Goal: Task Accomplishment & Management: Manage account settings

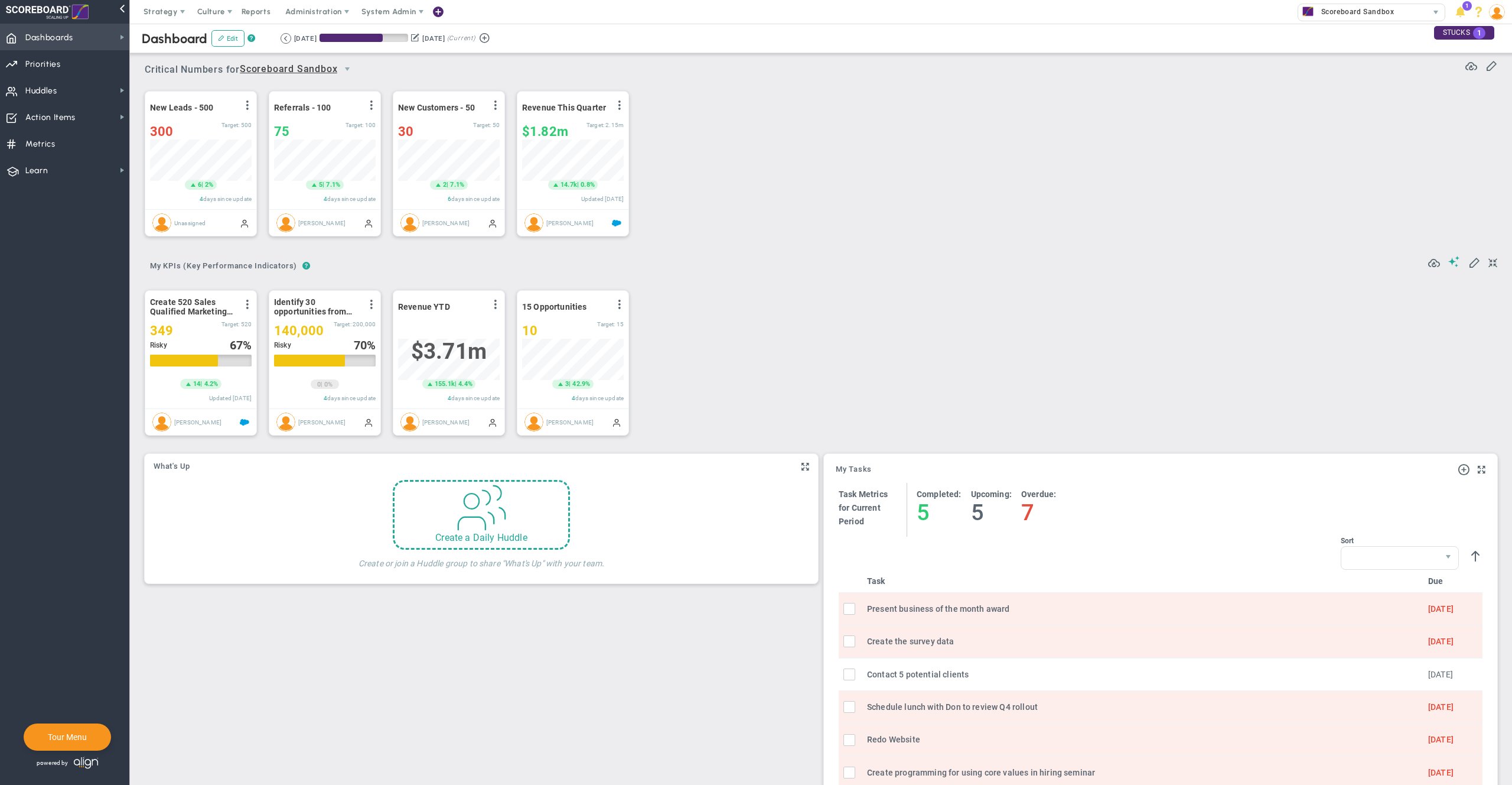
click at [79, 40] on span "Dashboards Dashboards" at bounding box center [65, 37] width 129 height 27
click at [180, 52] on span "Company Dashboard" at bounding box center [192, 58] width 76 height 11
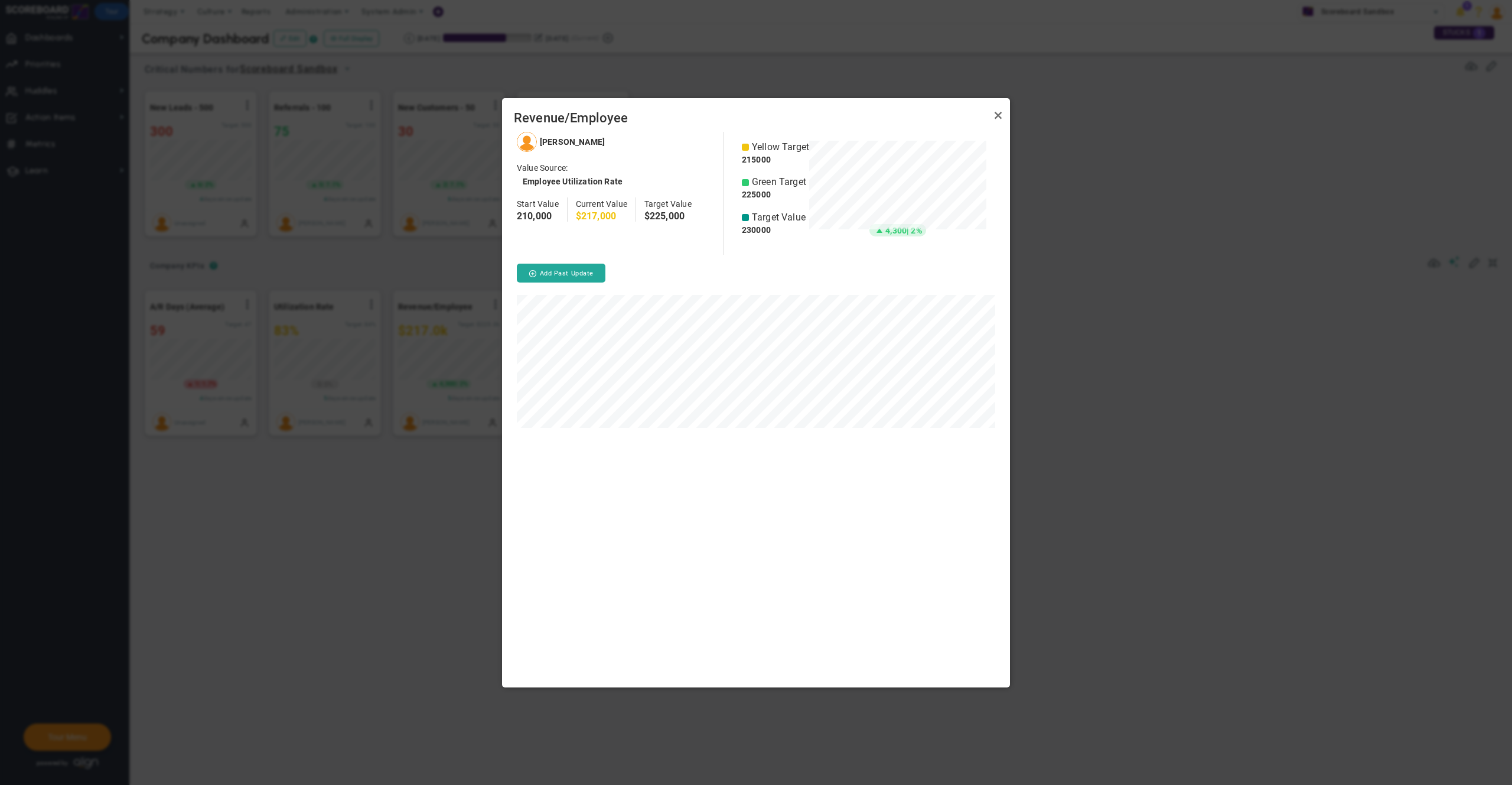
scroll to position [555, 508]
click at [1003, 114] on link "Close" at bounding box center [999, 116] width 14 height 14
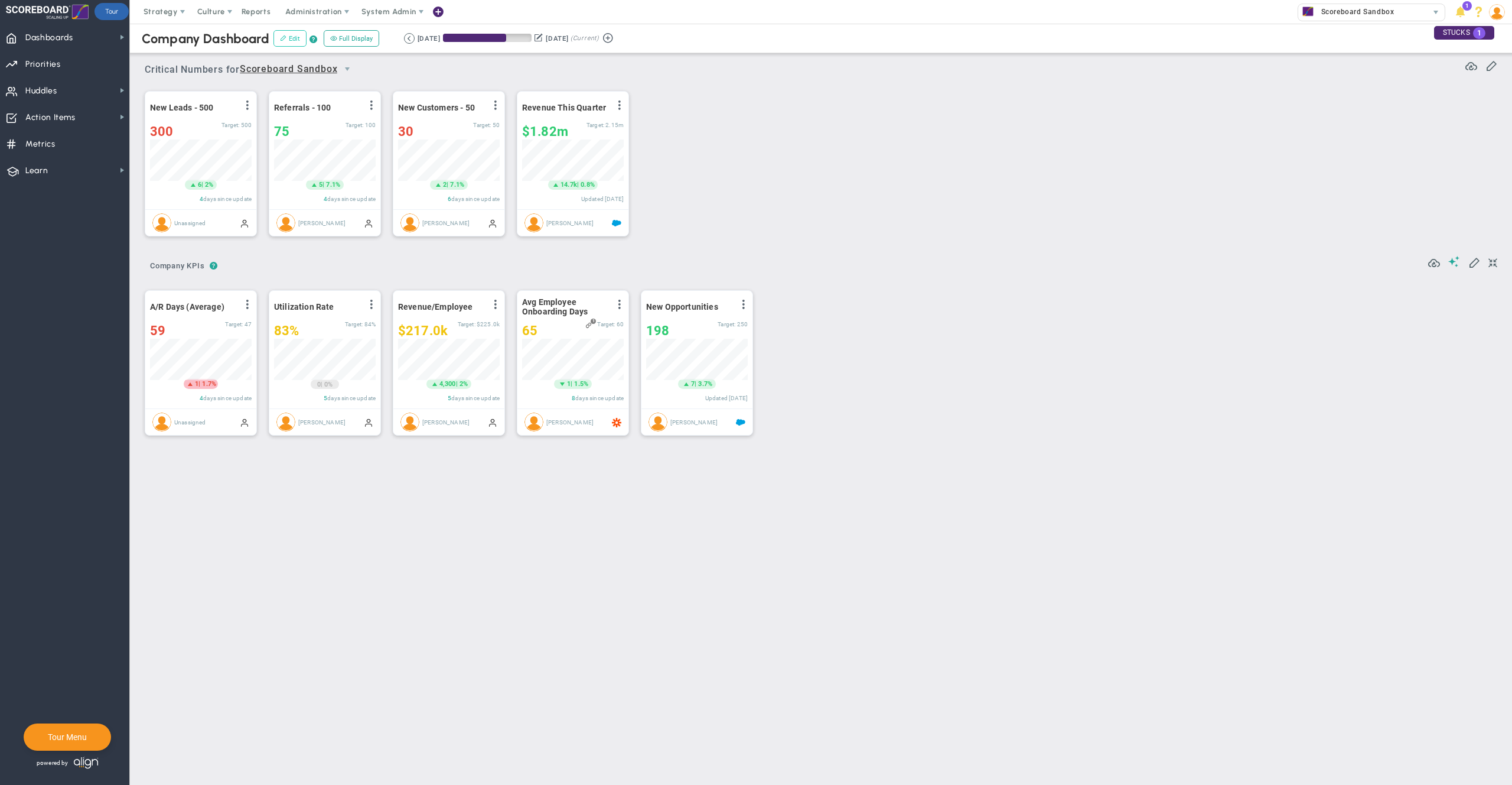
click at [285, 42] on button "Edit" at bounding box center [289, 39] width 33 height 16
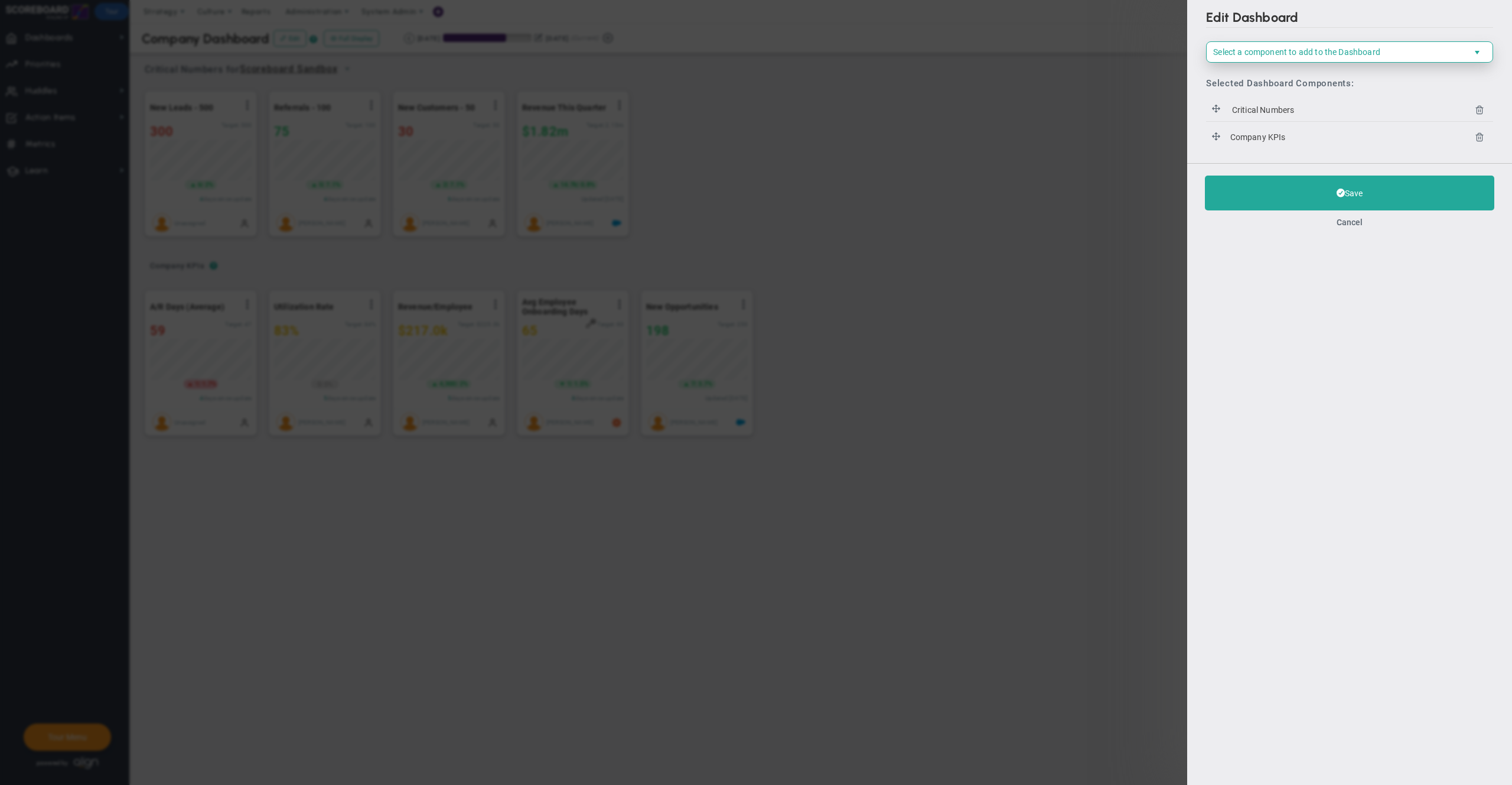
click at [1292, 59] on span "Select a component to add to the Dashboard" at bounding box center [1340, 52] width 266 height 20
click at [1350, 227] on div "Save Cancel" at bounding box center [1349, 201] width 325 height 76
click at [1343, 219] on button "Cancel" at bounding box center [1349, 222] width 26 height 10
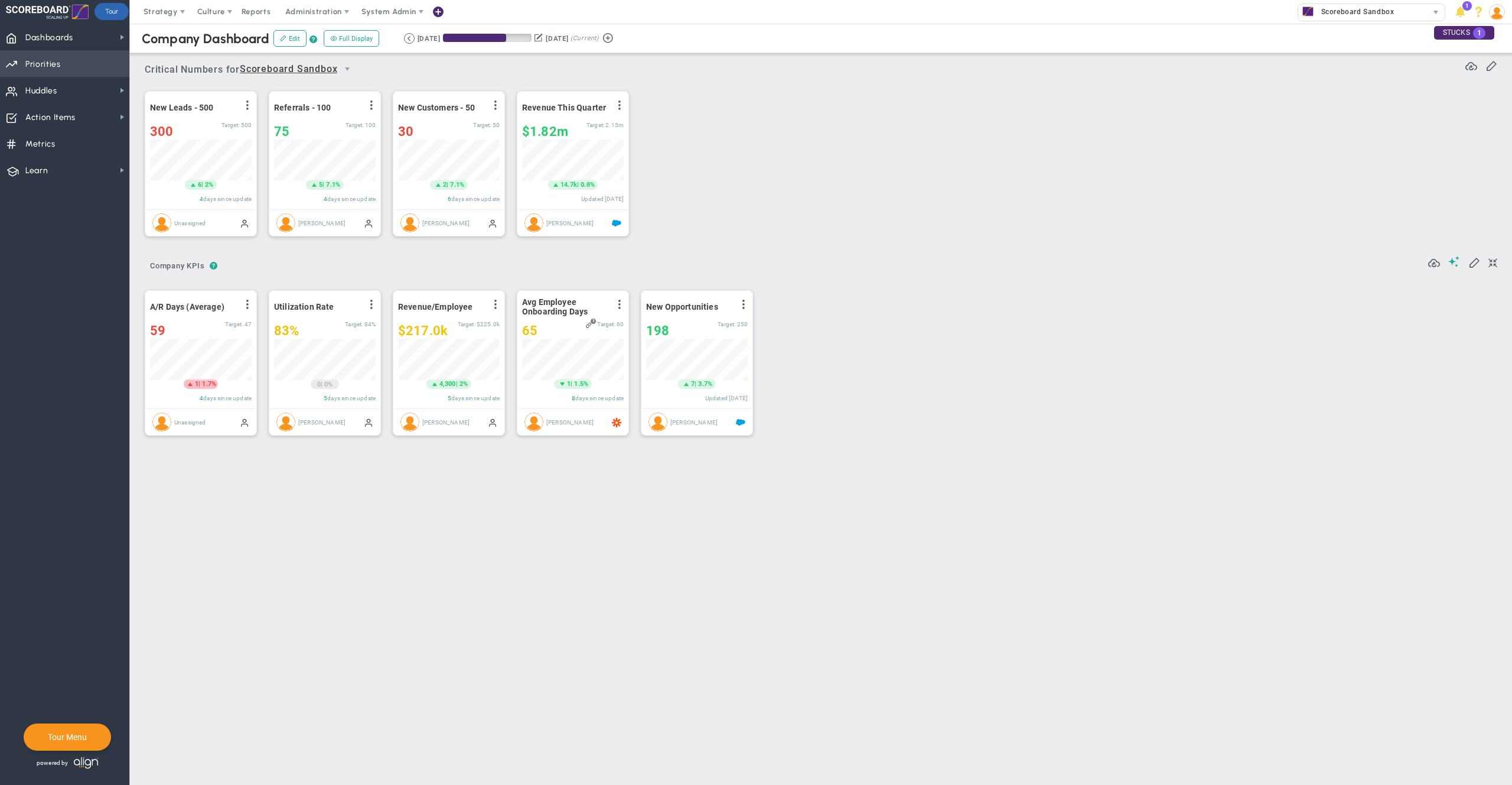
click at [58, 61] on span "Priorities" at bounding box center [42, 65] width 35 height 25
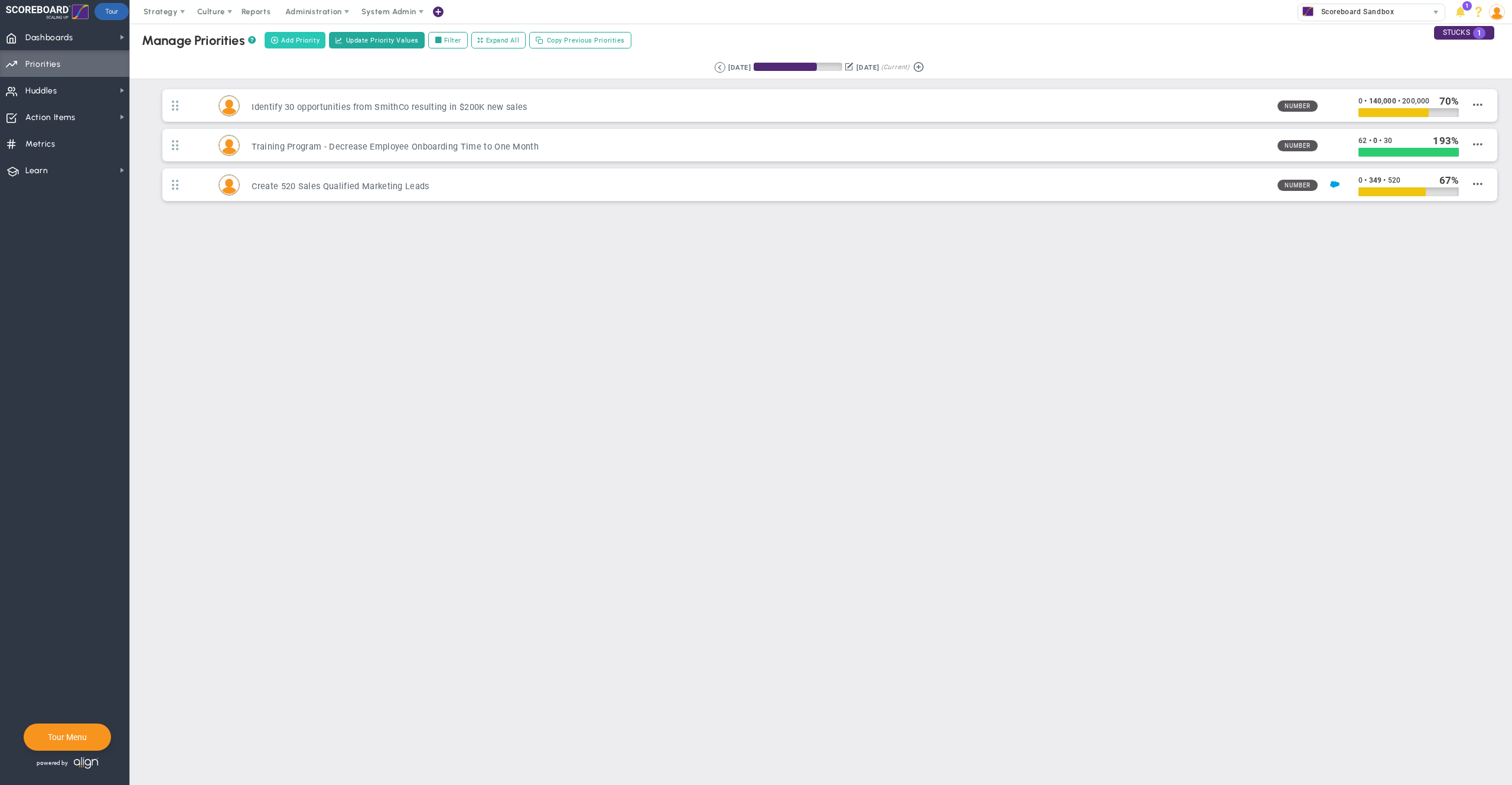
click at [296, 40] on span "Add Priority" at bounding box center [300, 40] width 39 height 10
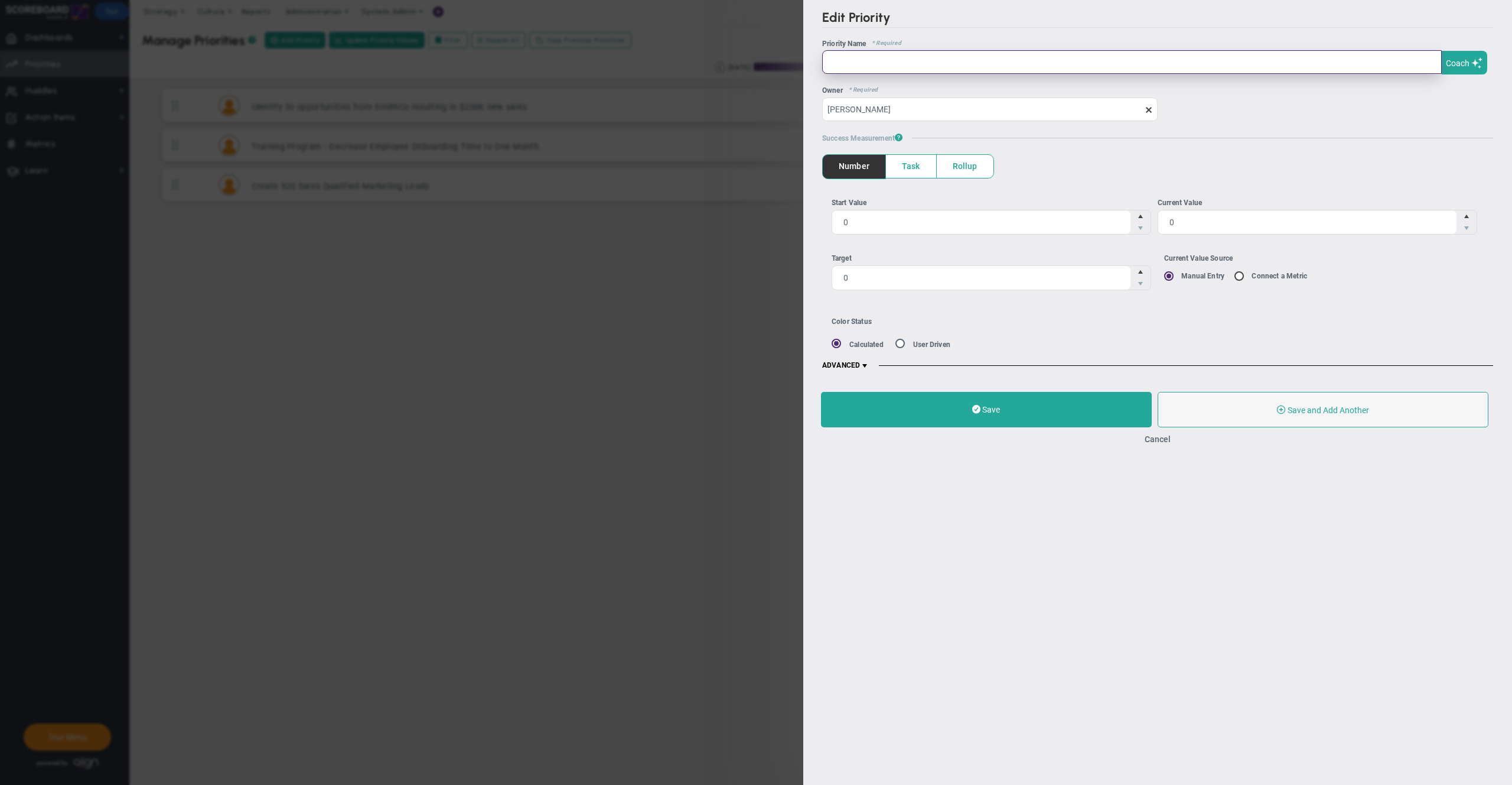
click at [880, 67] on input "text" at bounding box center [1132, 62] width 619 height 23
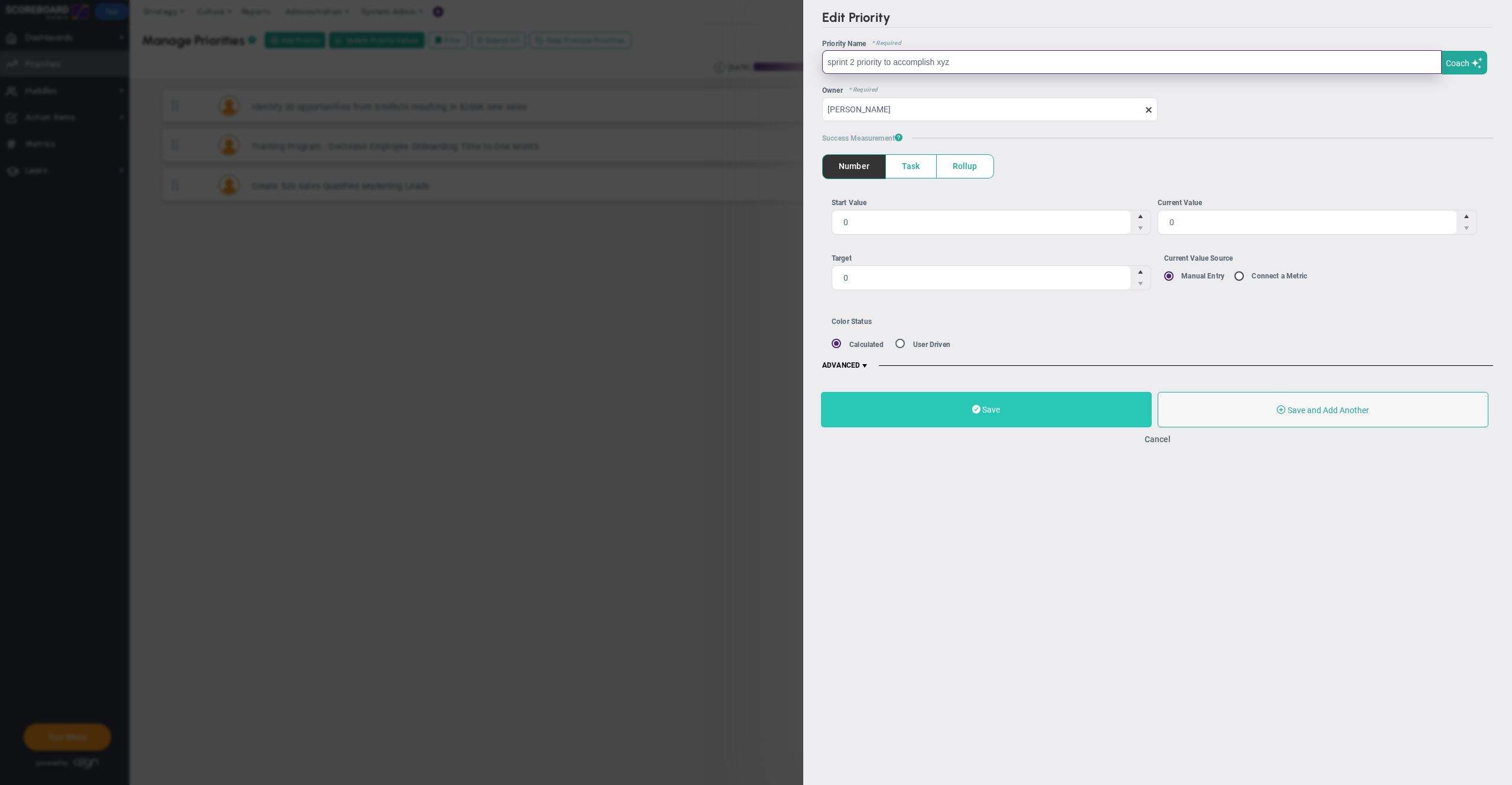
type input "sprint 2 priority to accomplish xyz"
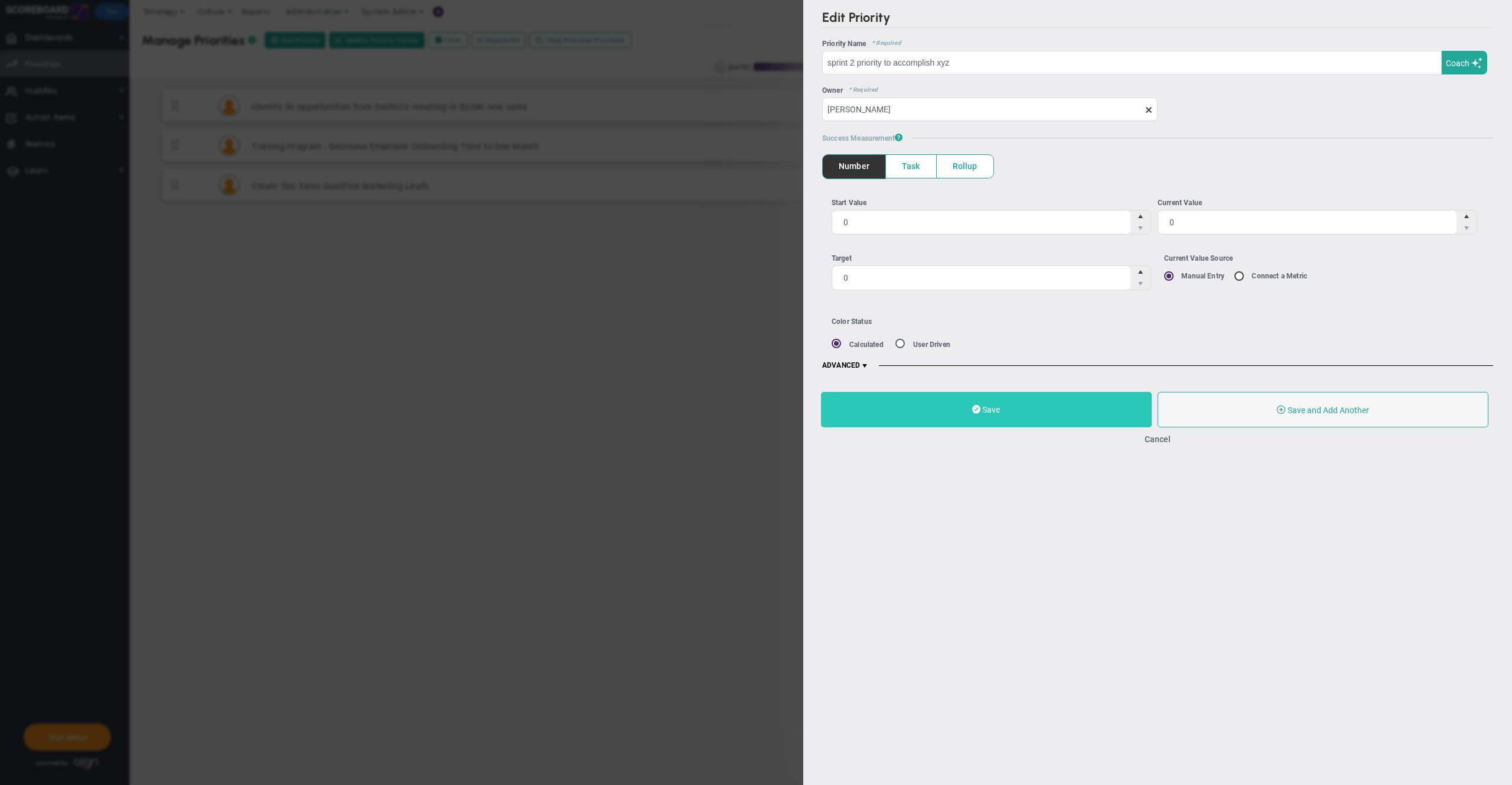
click at [988, 397] on button "Save" at bounding box center [986, 409] width 331 height 35
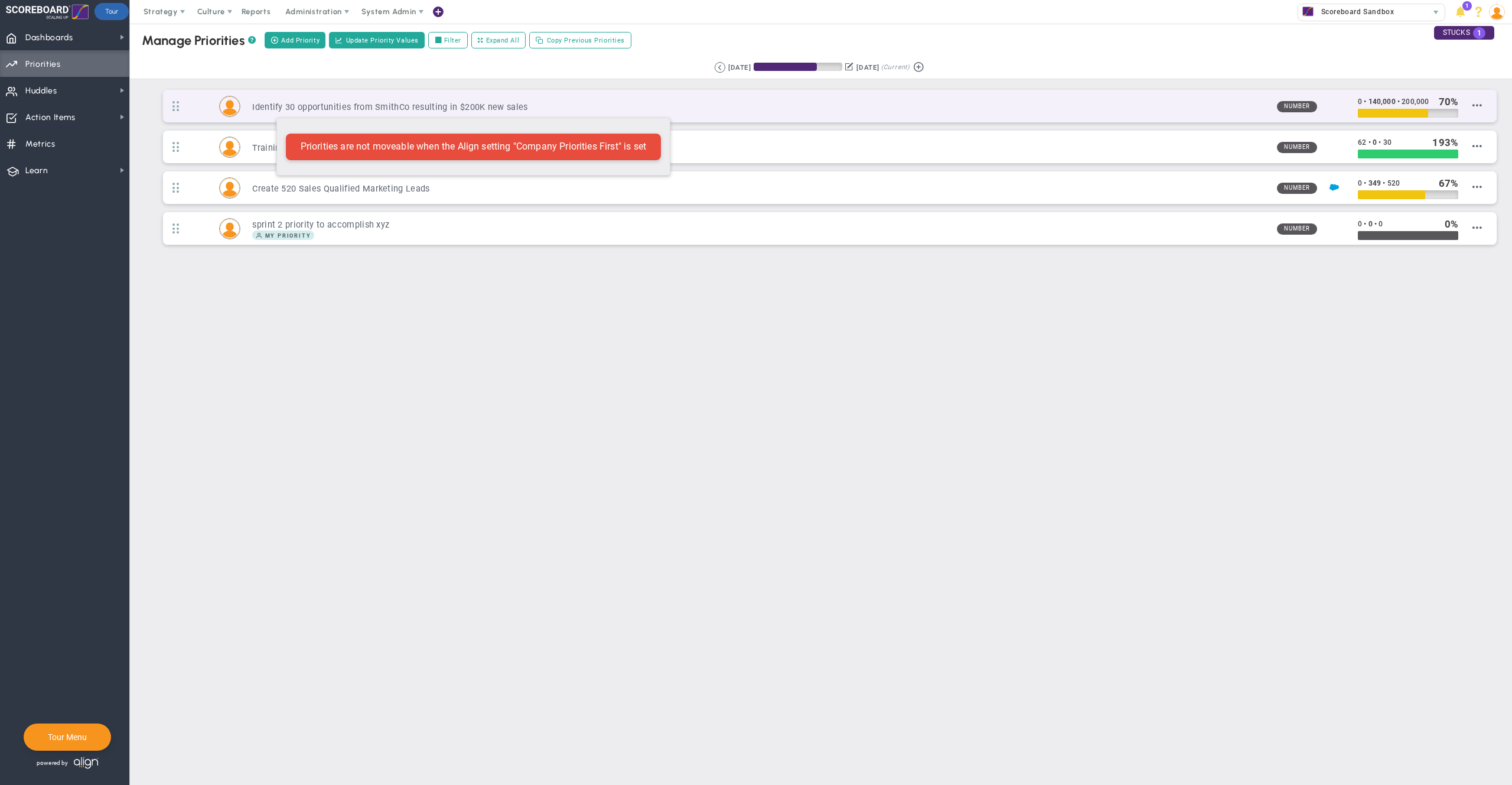
drag, startPoint x: 176, startPoint y: 227, endPoint x: 271, endPoint y: 112, distance: 149.2
click at [271, 112] on ul "Identify 30 opportunities from SmithCo resulting in $200K new sales Number 0 • …" at bounding box center [822, 170] width 1359 height 163
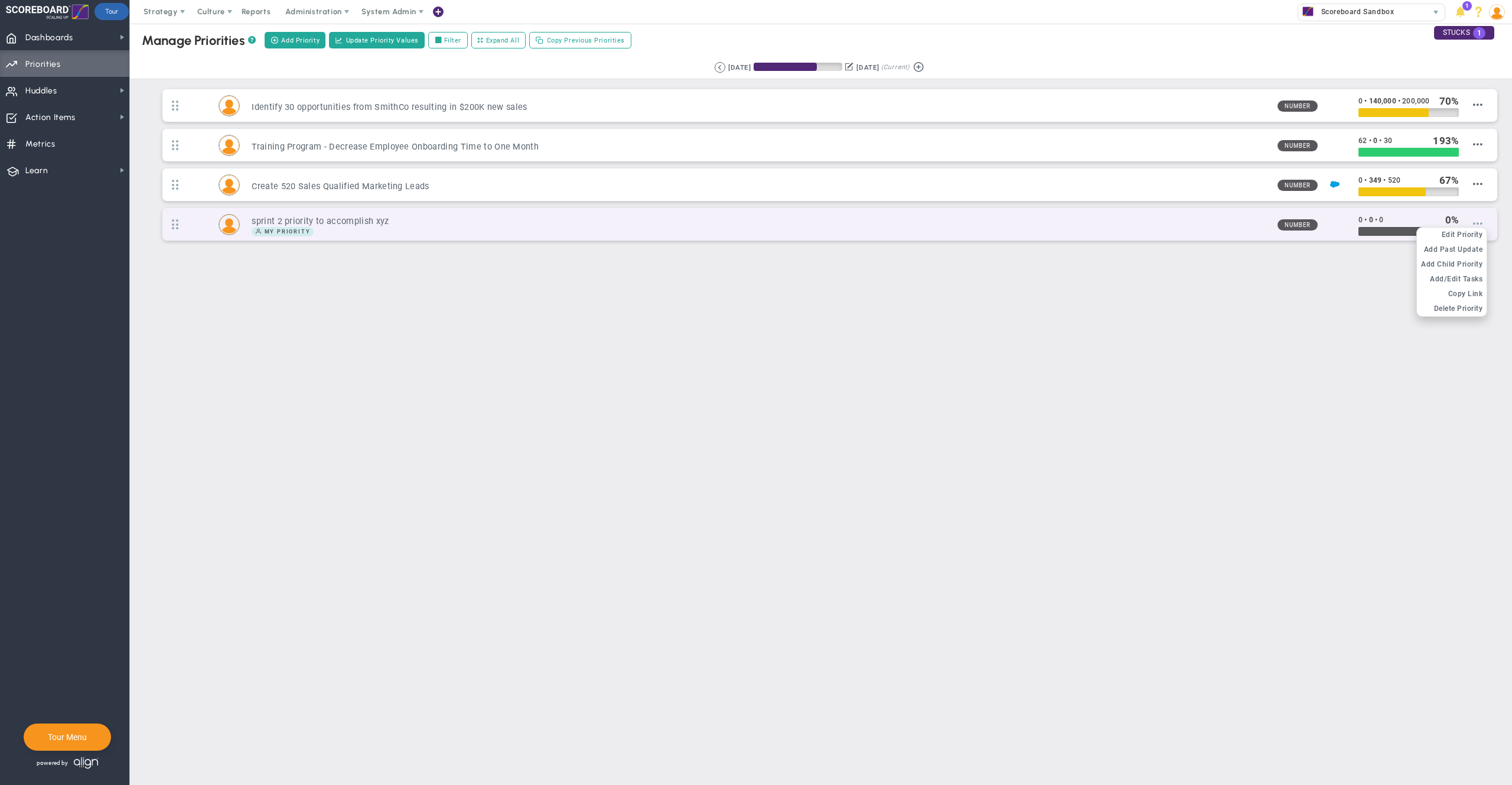
click at [1480, 224] on span at bounding box center [1478, 223] width 10 height 10
click at [1468, 263] on span "Add Child Priority" at bounding box center [1452, 263] width 61 height 8
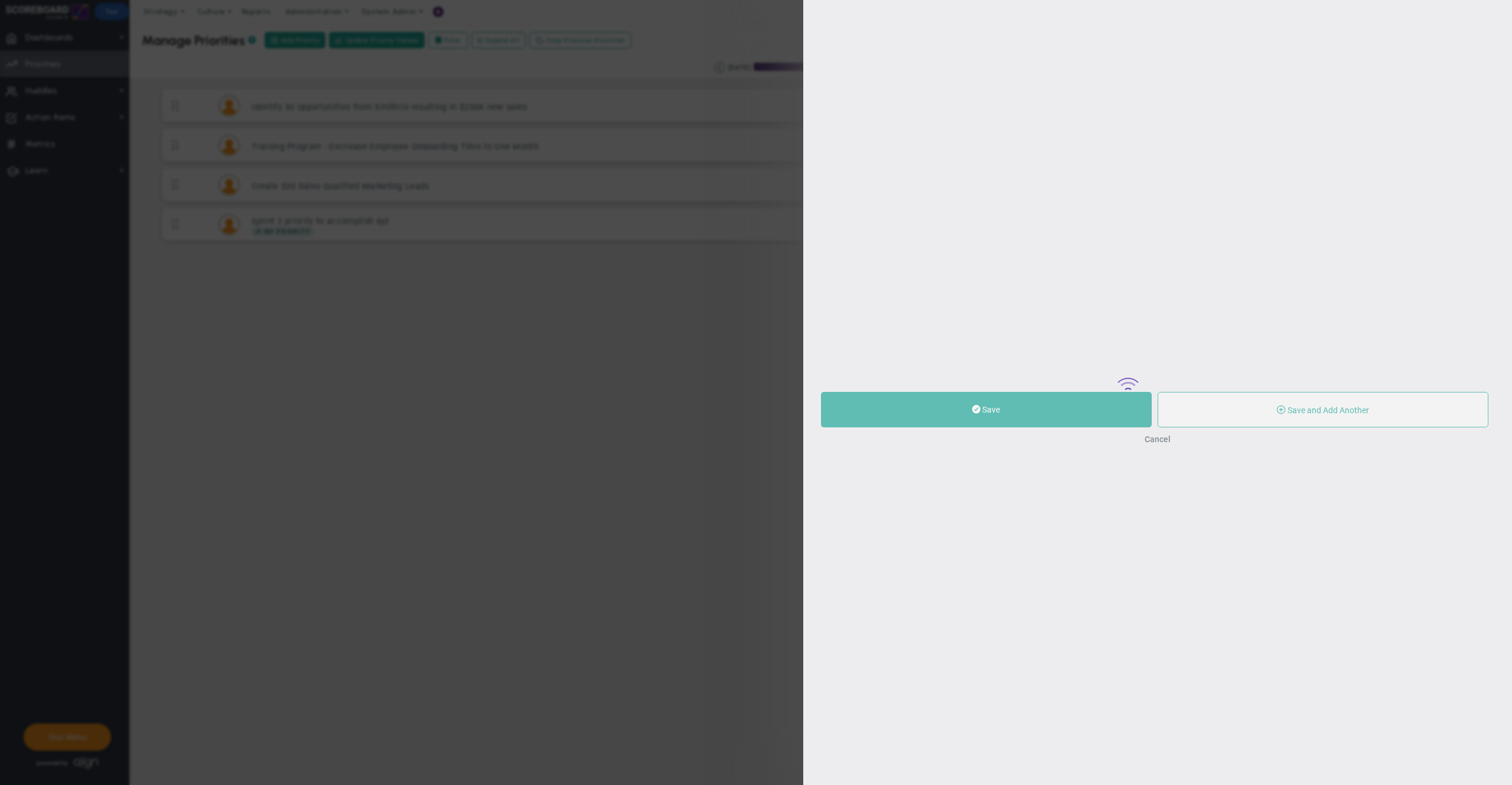
type input "0"
radio input "true"
type input "[PERSON_NAME]"
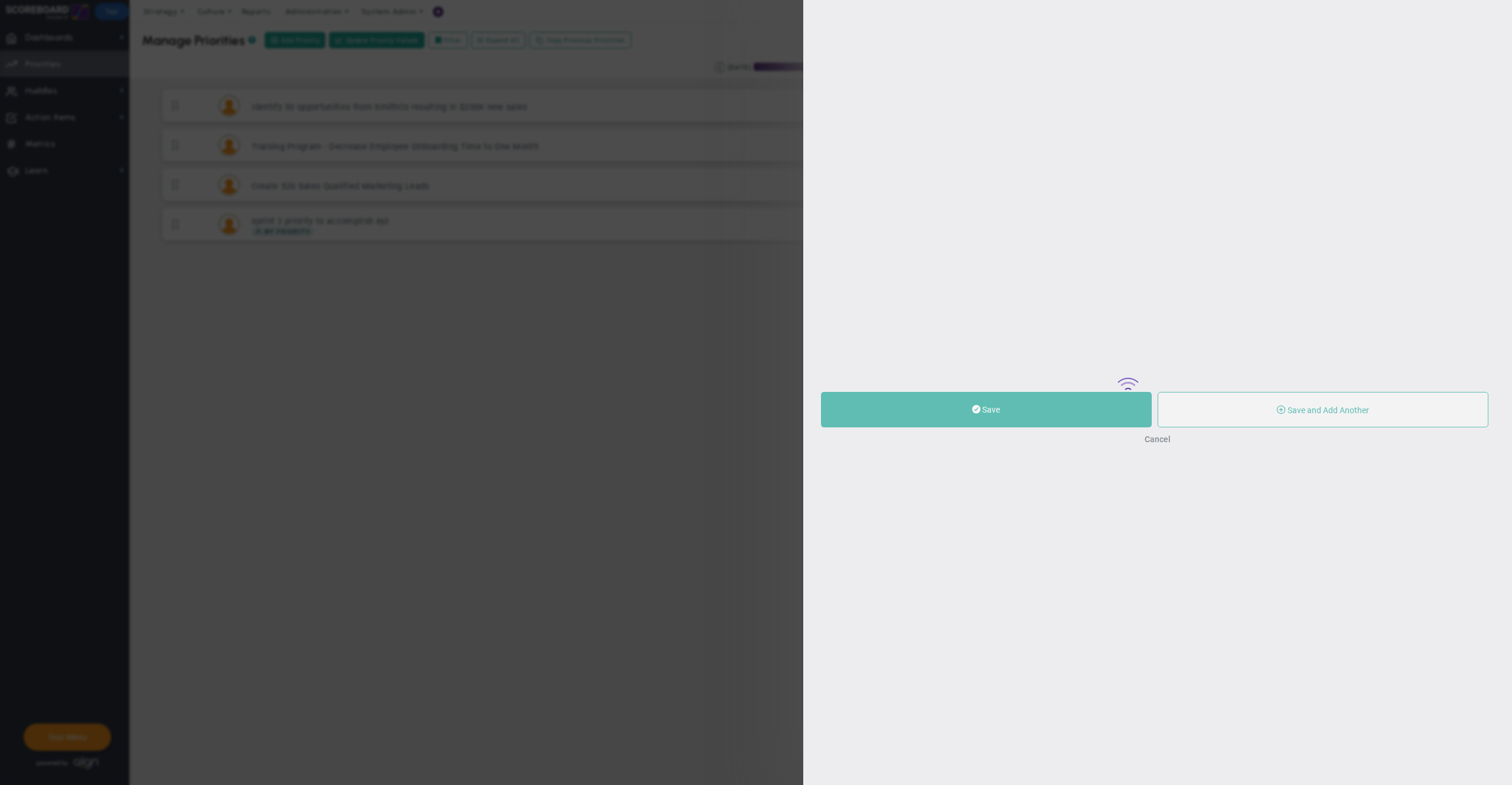
type input "0"
radio input "true"
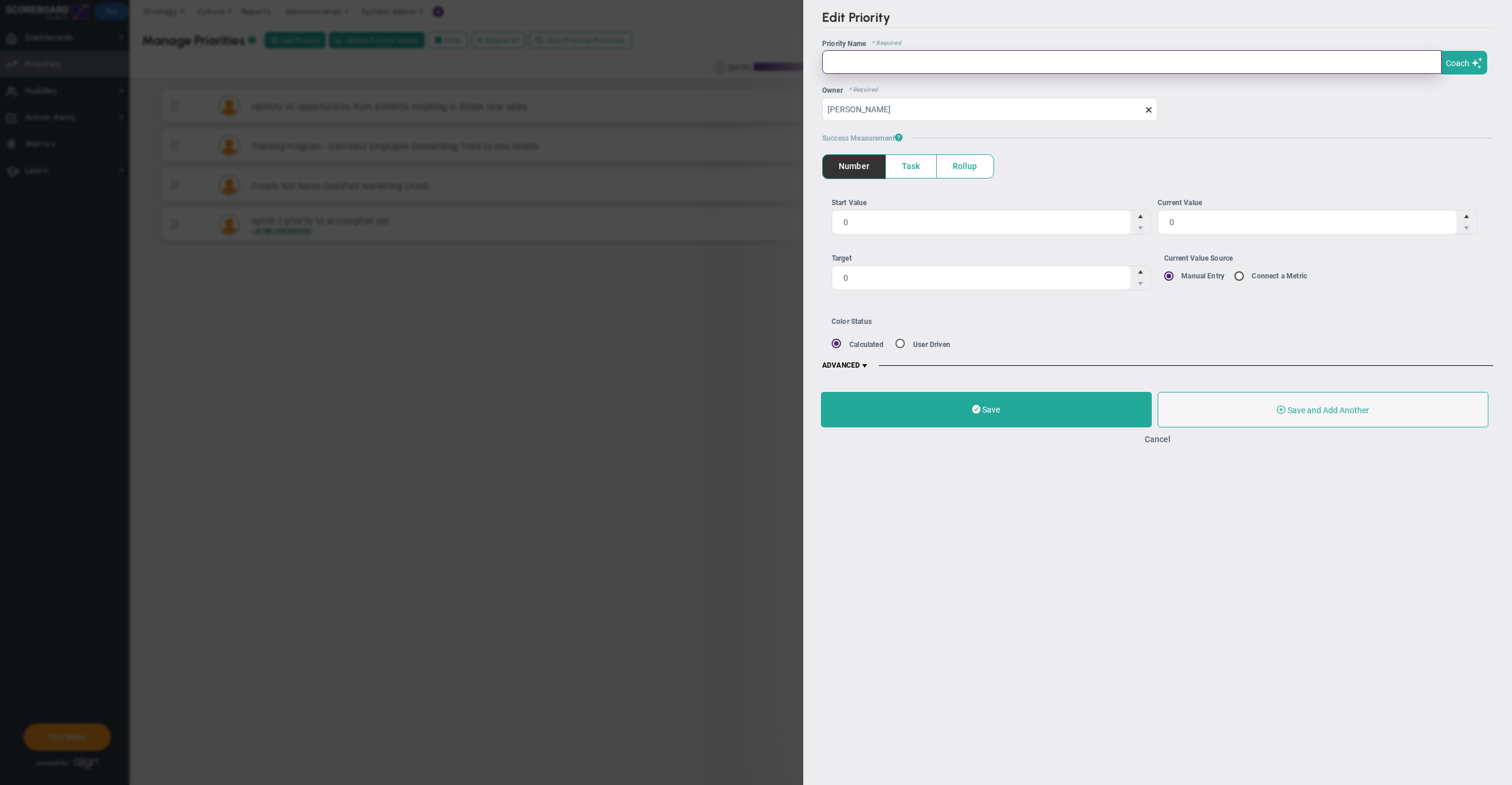
click at [969, 55] on input "text" at bounding box center [1132, 62] width 619 height 23
type input "xyz"
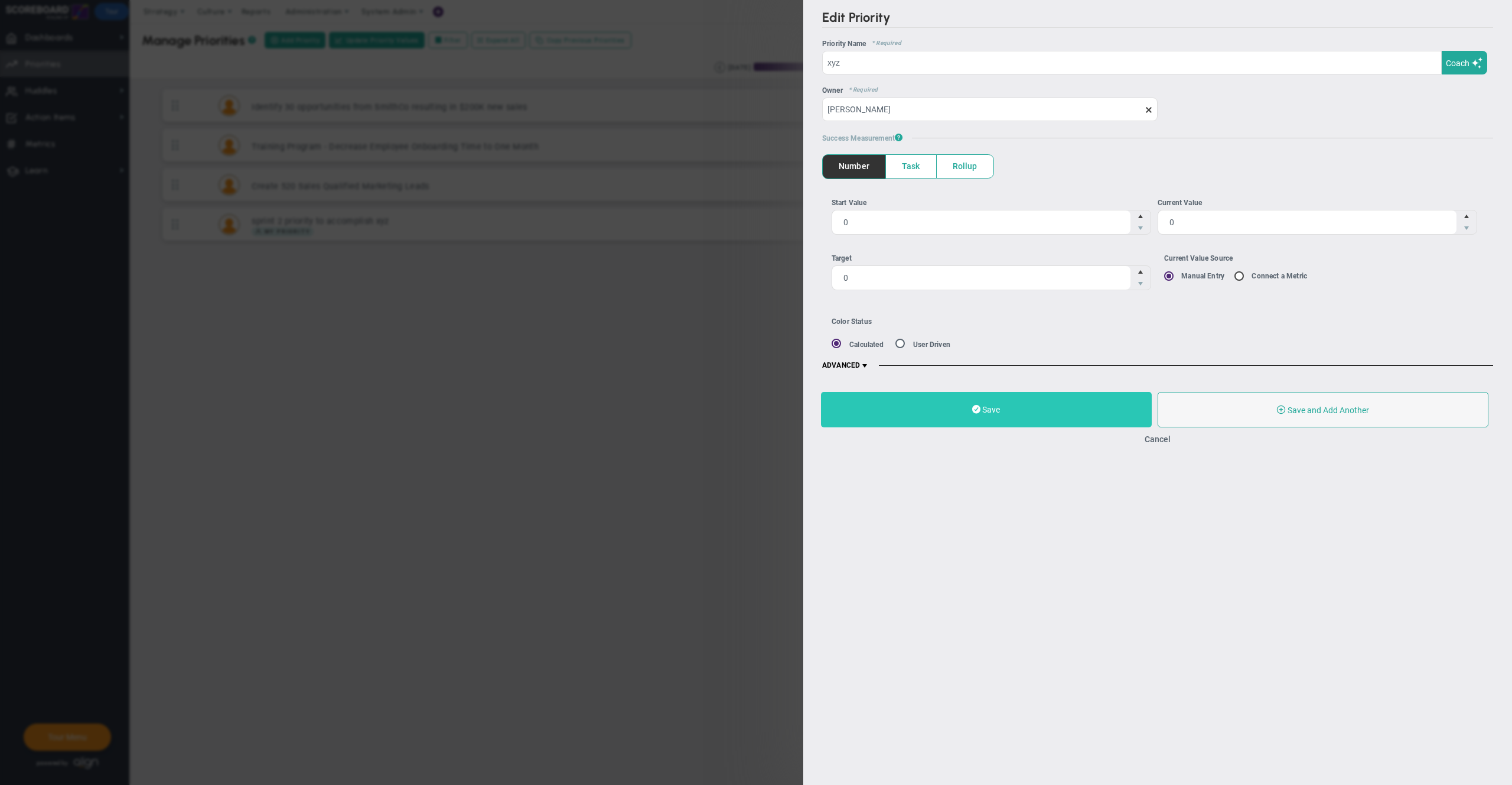
click at [1027, 417] on button "Save" at bounding box center [986, 409] width 331 height 35
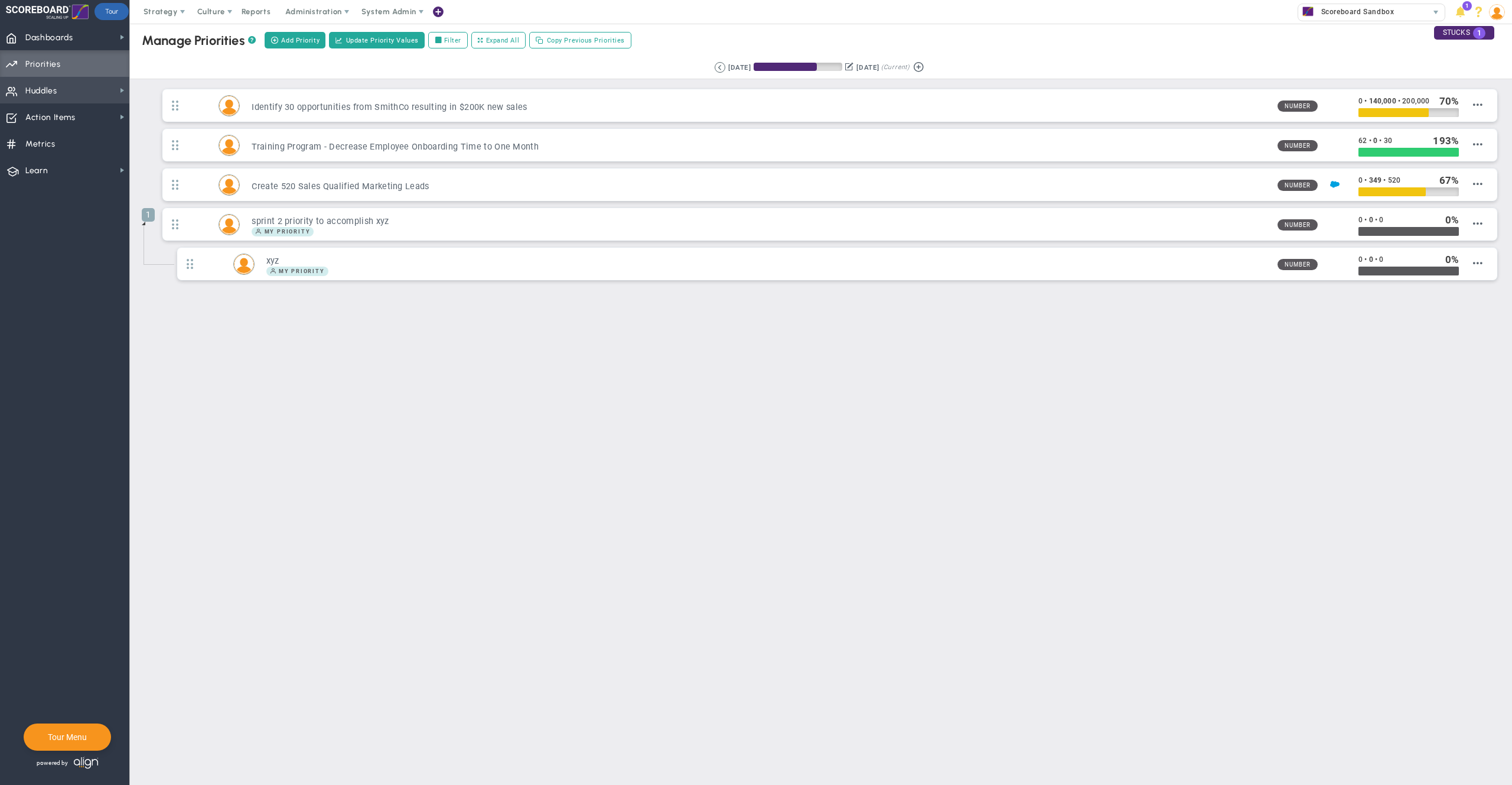
click at [59, 97] on span "Huddles Huddles" at bounding box center [65, 90] width 129 height 27
click at [543, 66] on div "Retrieving period... 6/15/2025 9/13/2025 (Current)" at bounding box center [821, 67] width 1406 height 23
click at [1357, 1] on span "Scoreboard Sandbox 33451" at bounding box center [1371, 12] width 159 height 23
click at [1357, 6] on span "Scoreboard Sandbox" at bounding box center [1355, 12] width 78 height 15
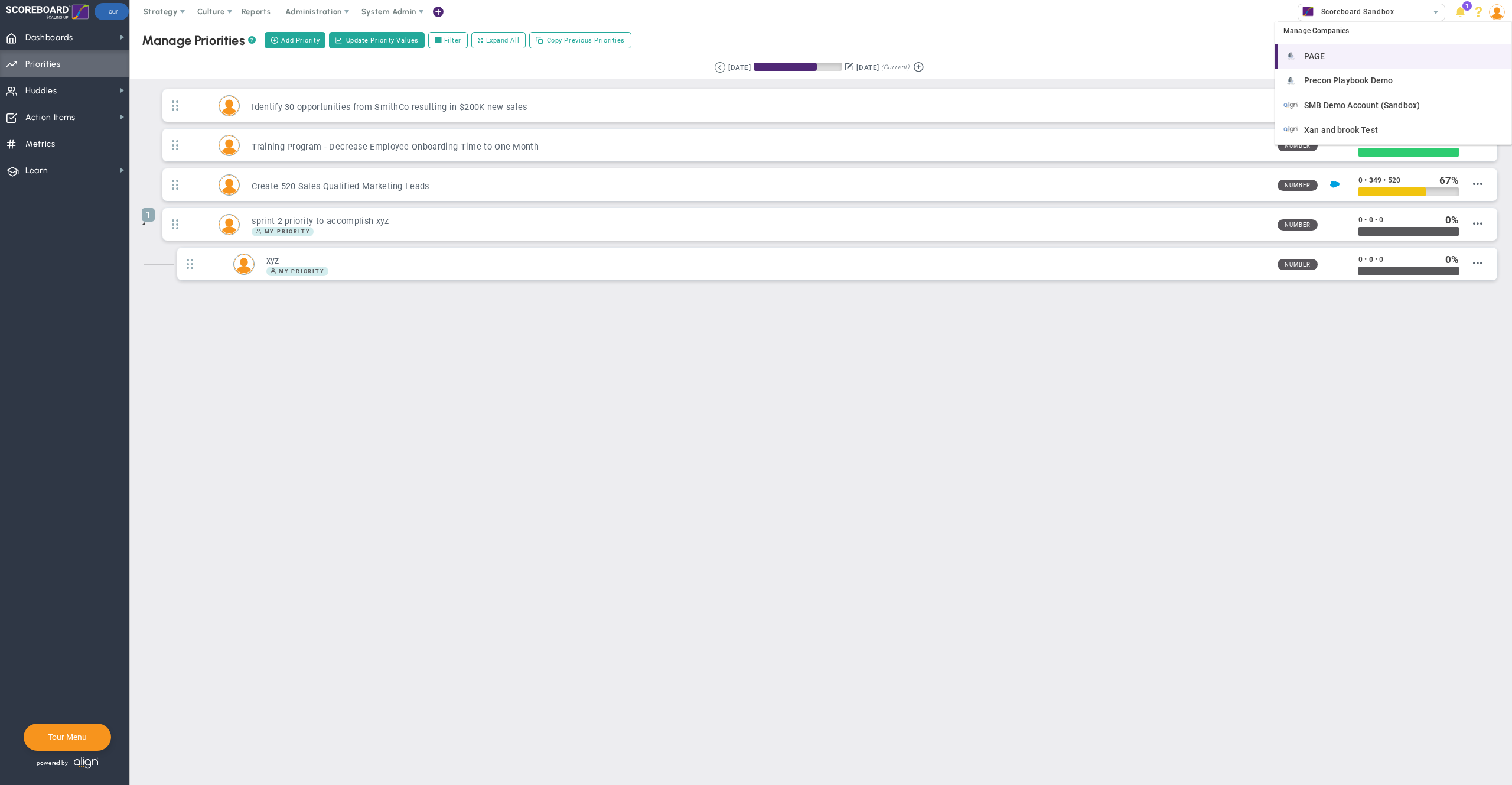
scroll to position [219, 0]
click at [1329, 103] on span "SMB Demo Account (Sandbox)" at bounding box center [1362, 104] width 116 height 8
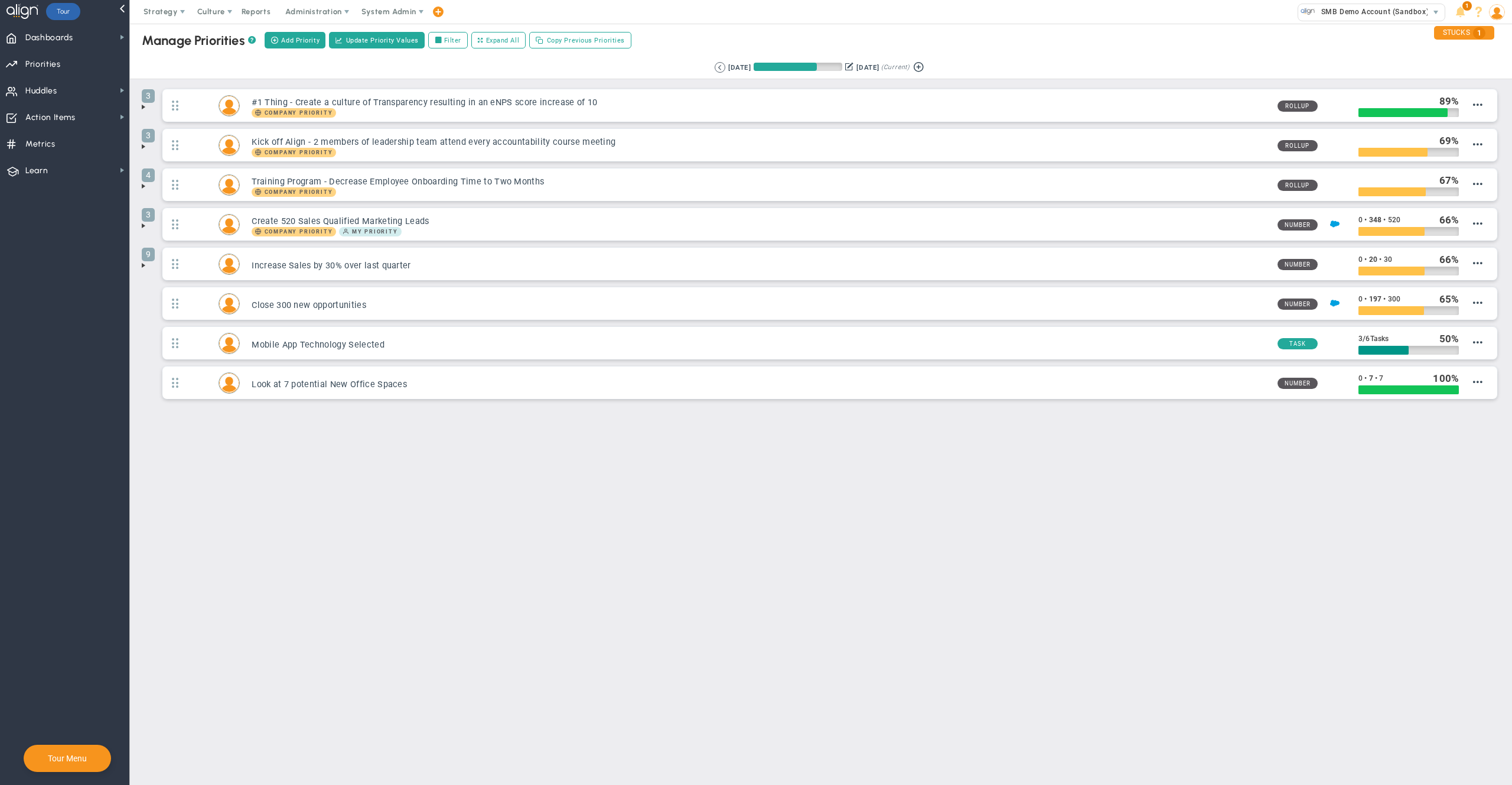
click at [144, 184] on span at bounding box center [143, 186] width 10 height 10
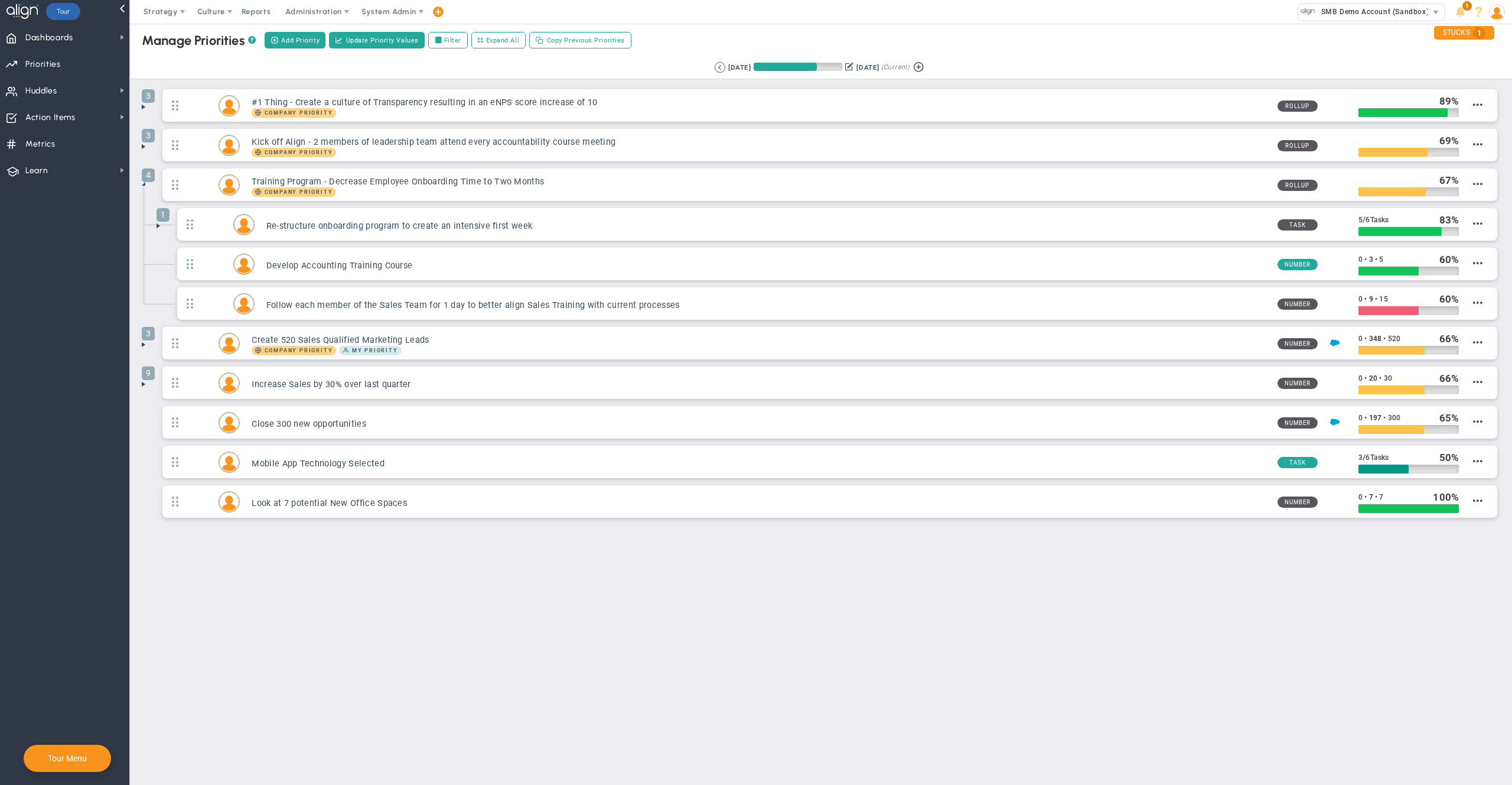
click at [160, 227] on span at bounding box center [158, 226] width 10 height 10
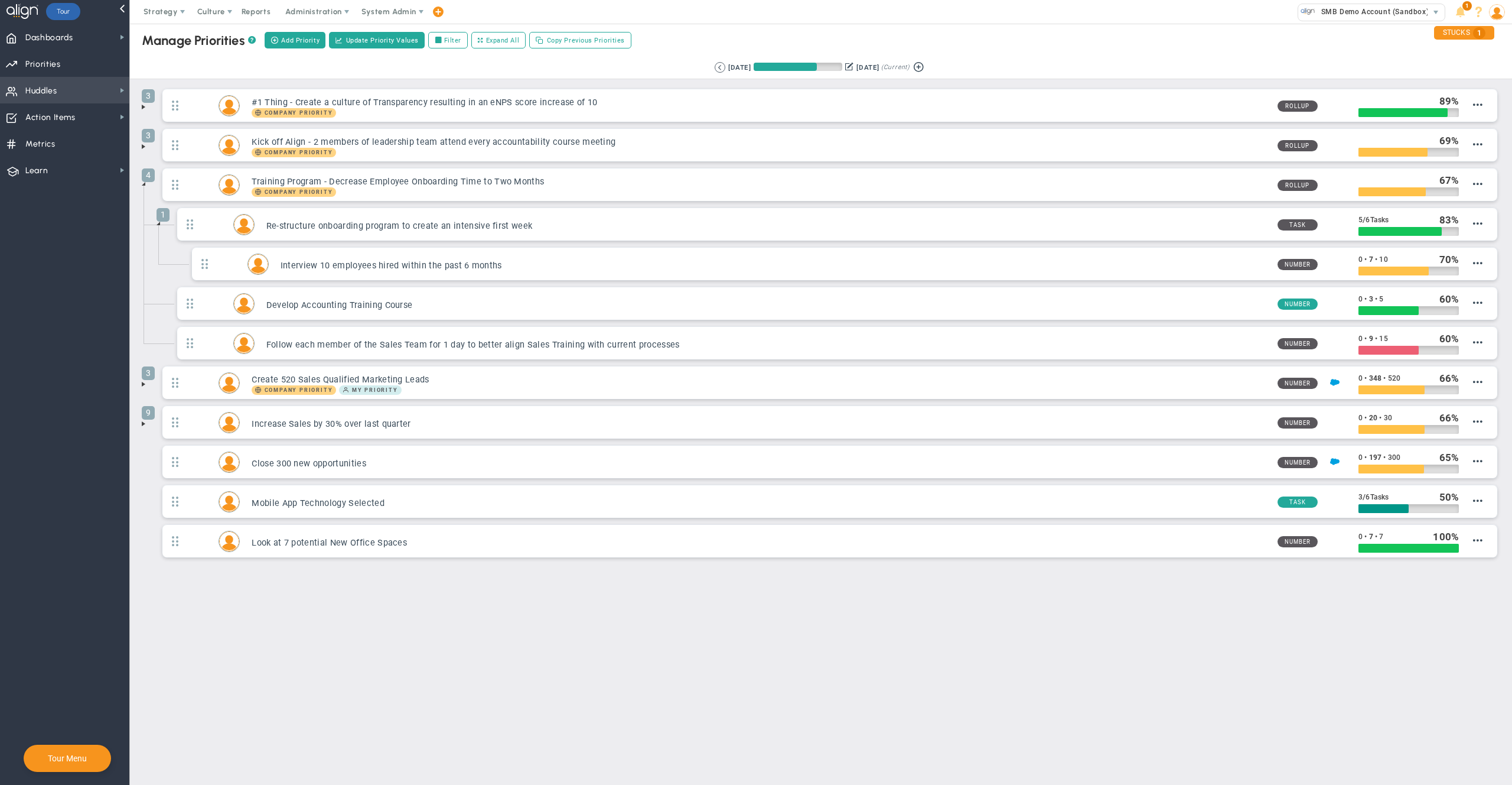
click at [52, 87] on span "Huddles" at bounding box center [40, 91] width 31 height 25
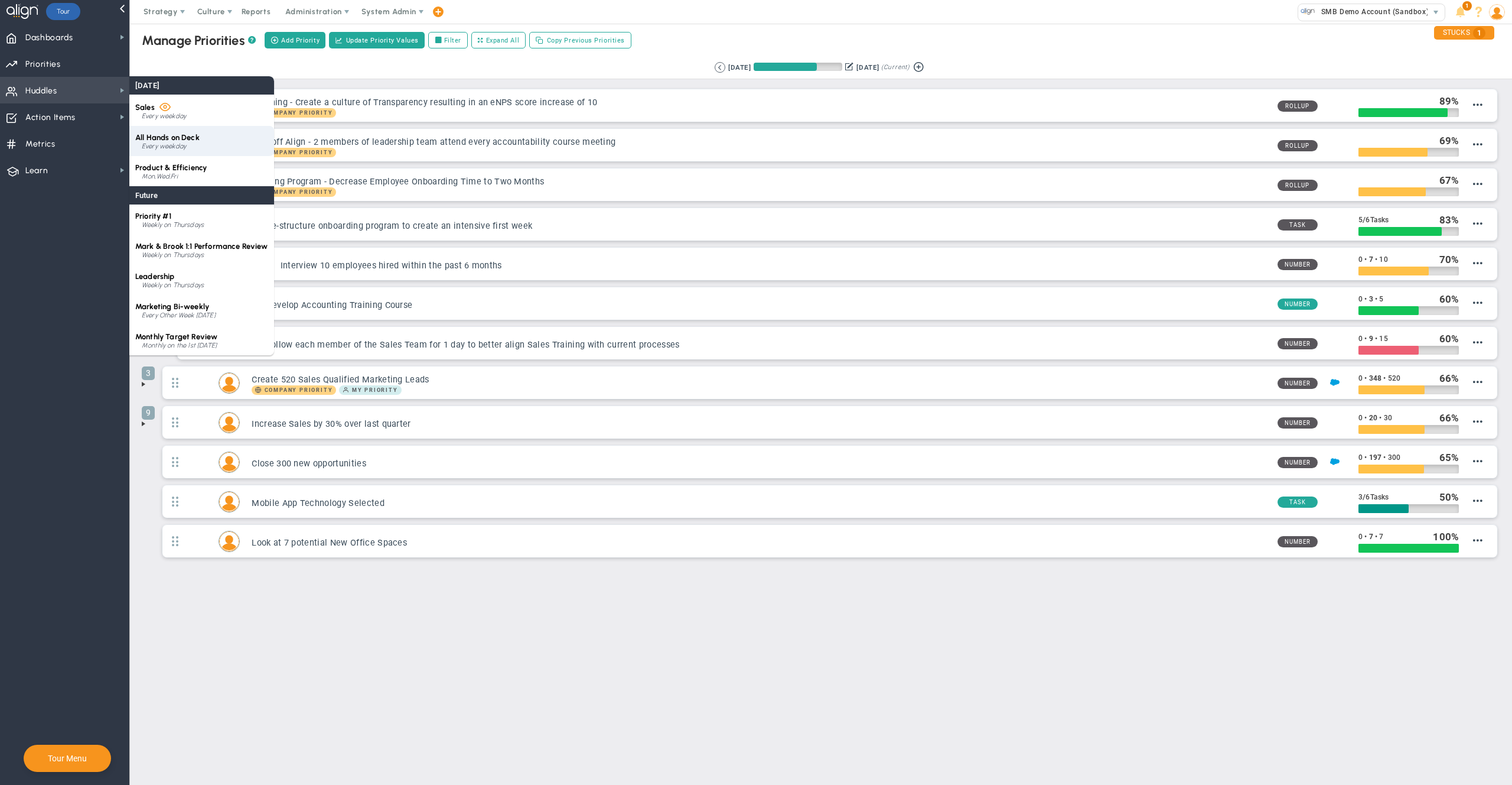
click at [185, 144] on div "Every weekday" at bounding box center [205, 147] width 127 height 7
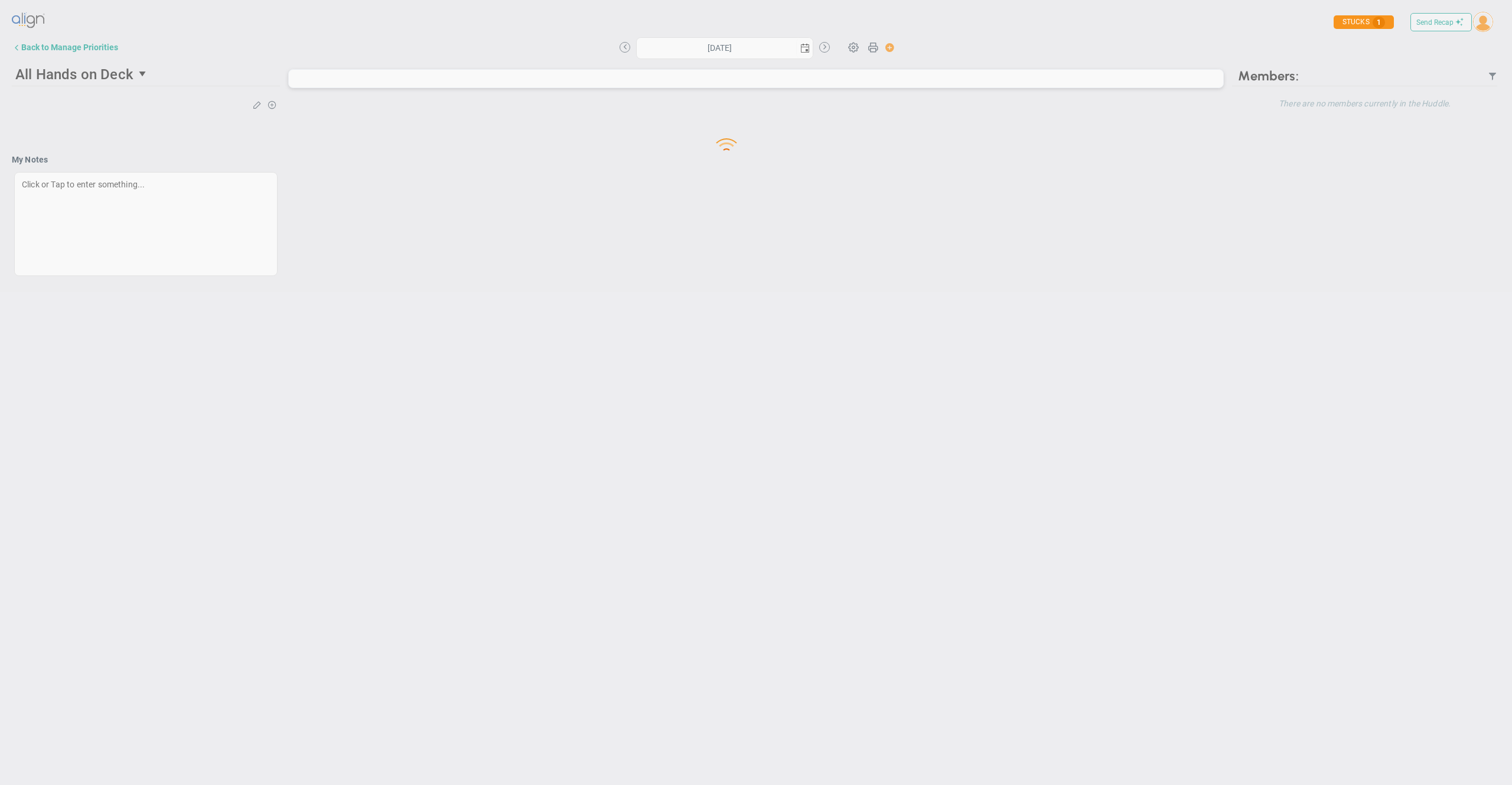
type input "[DATE]"
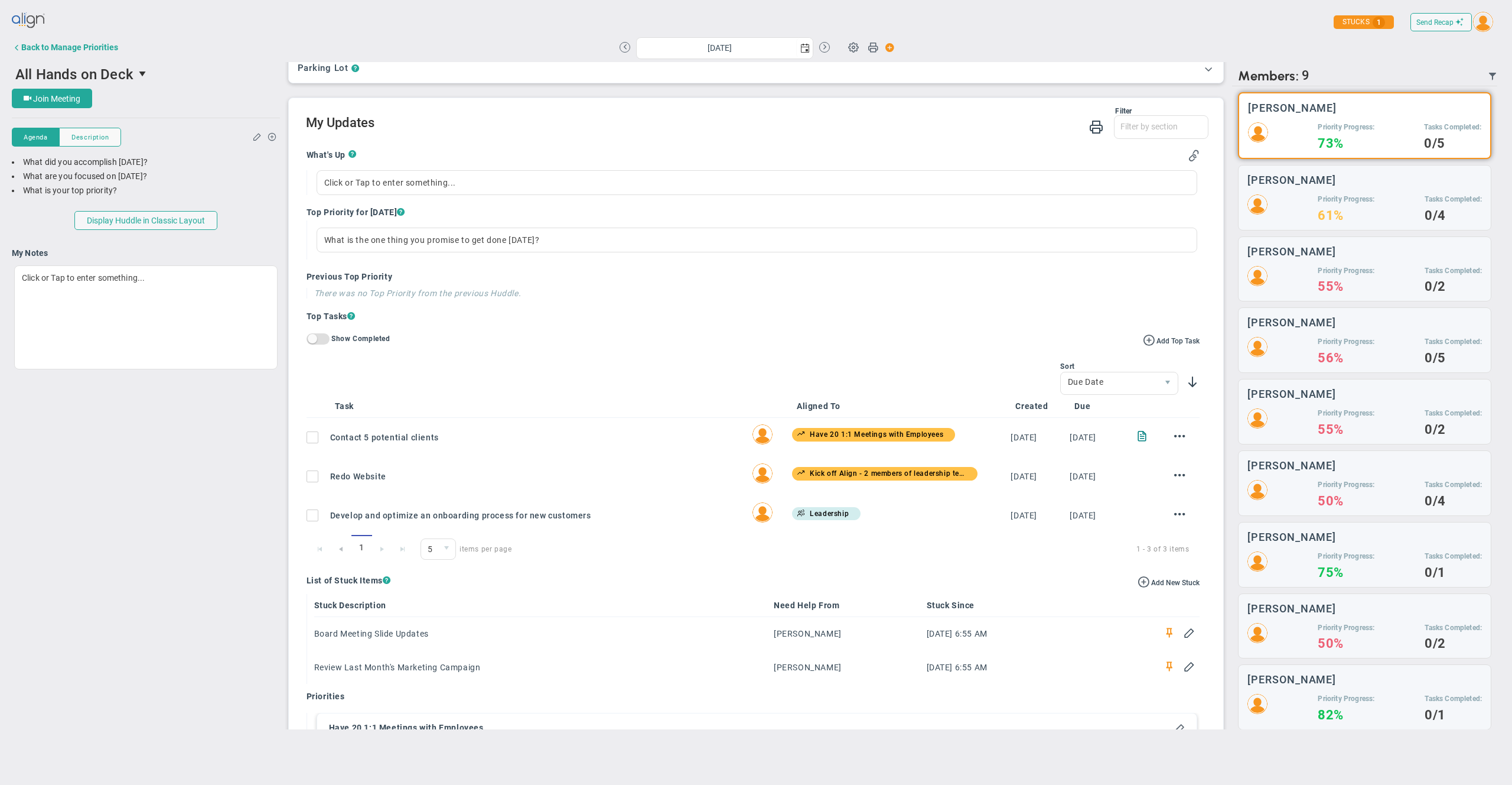
scroll to position [228, 0]
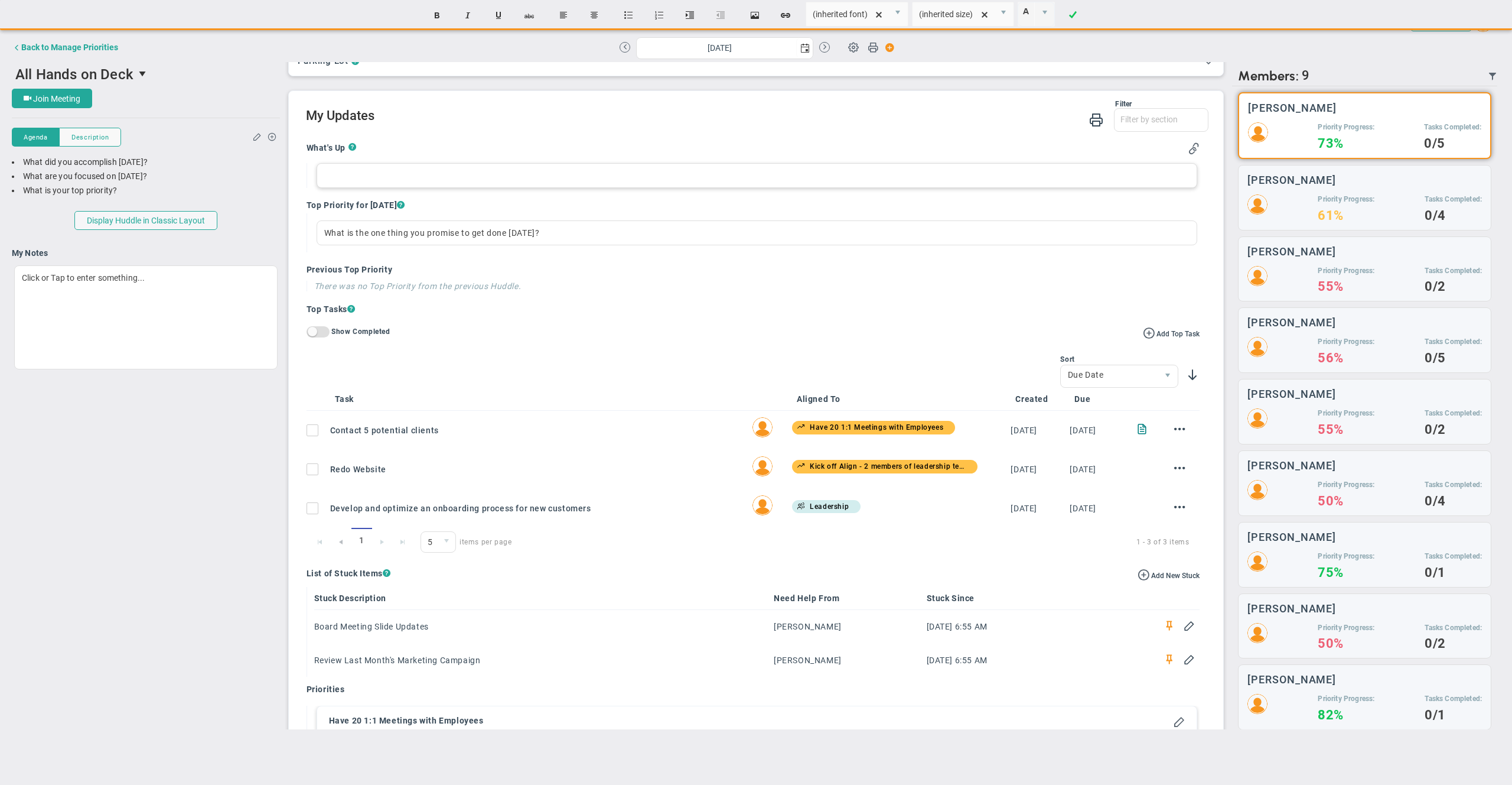
click at [486, 180] on div at bounding box center [757, 175] width 882 height 25
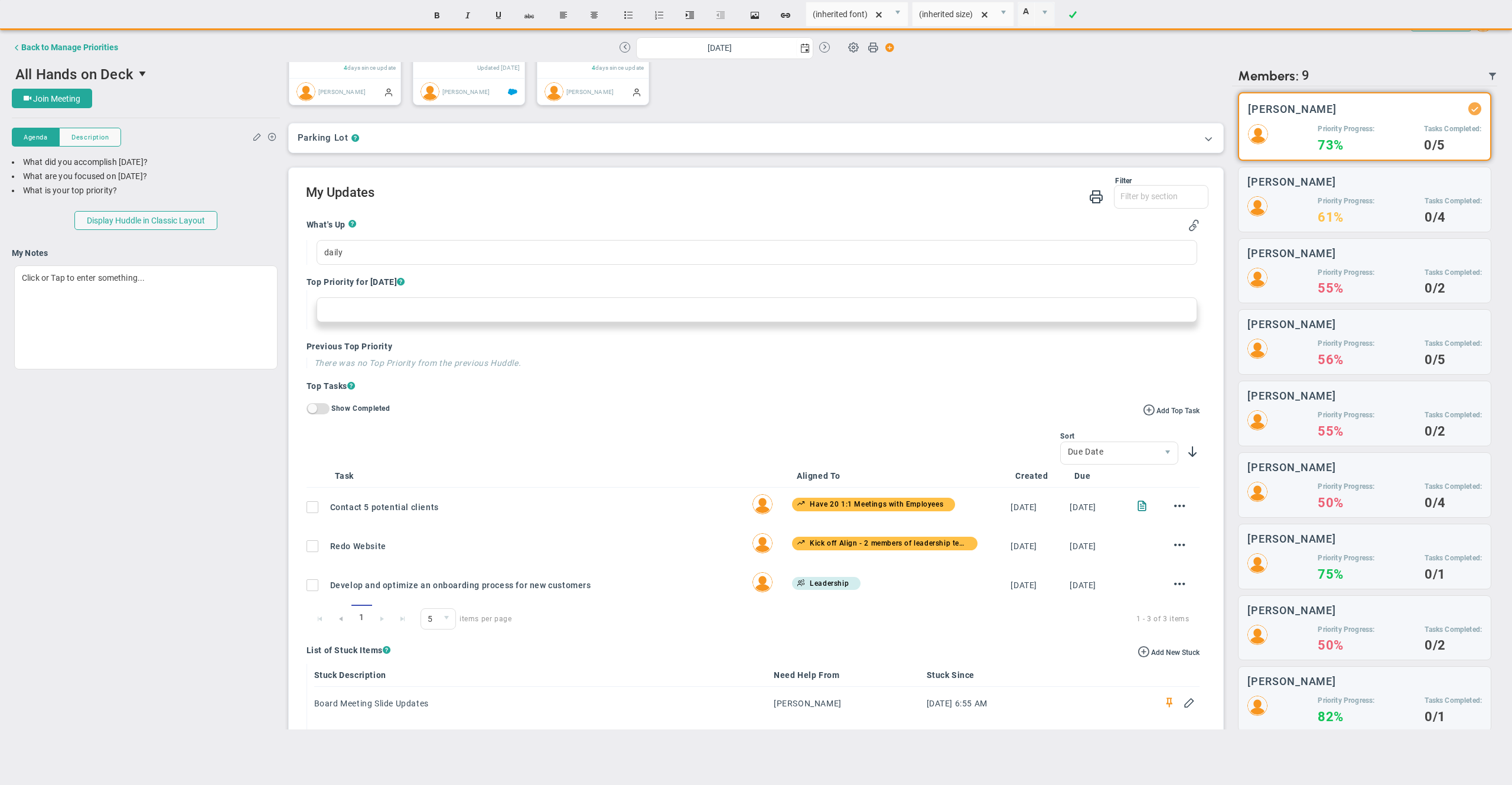
scroll to position [0, 0]
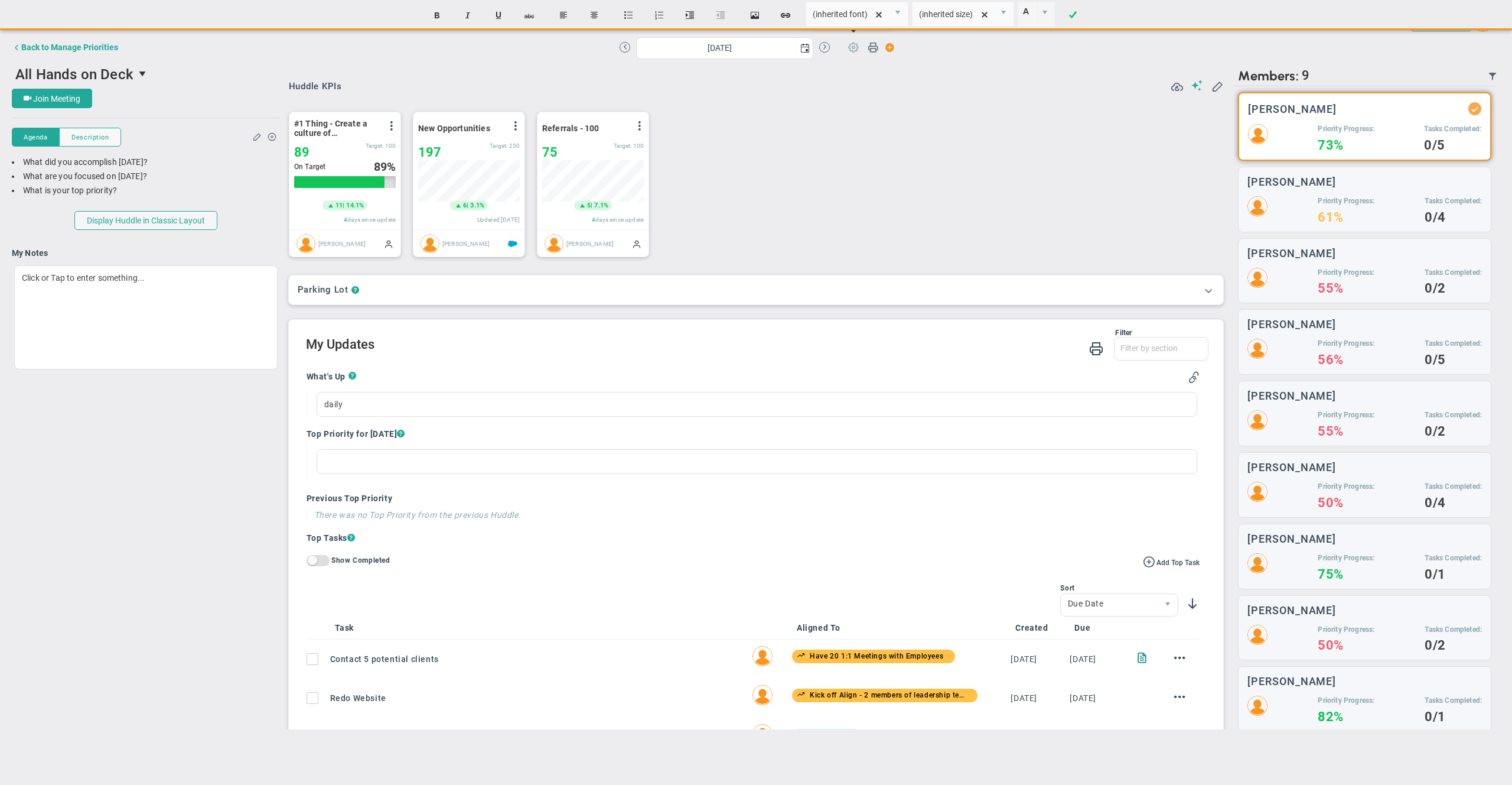
click at [850, 51] on span at bounding box center [853, 46] width 22 height 22
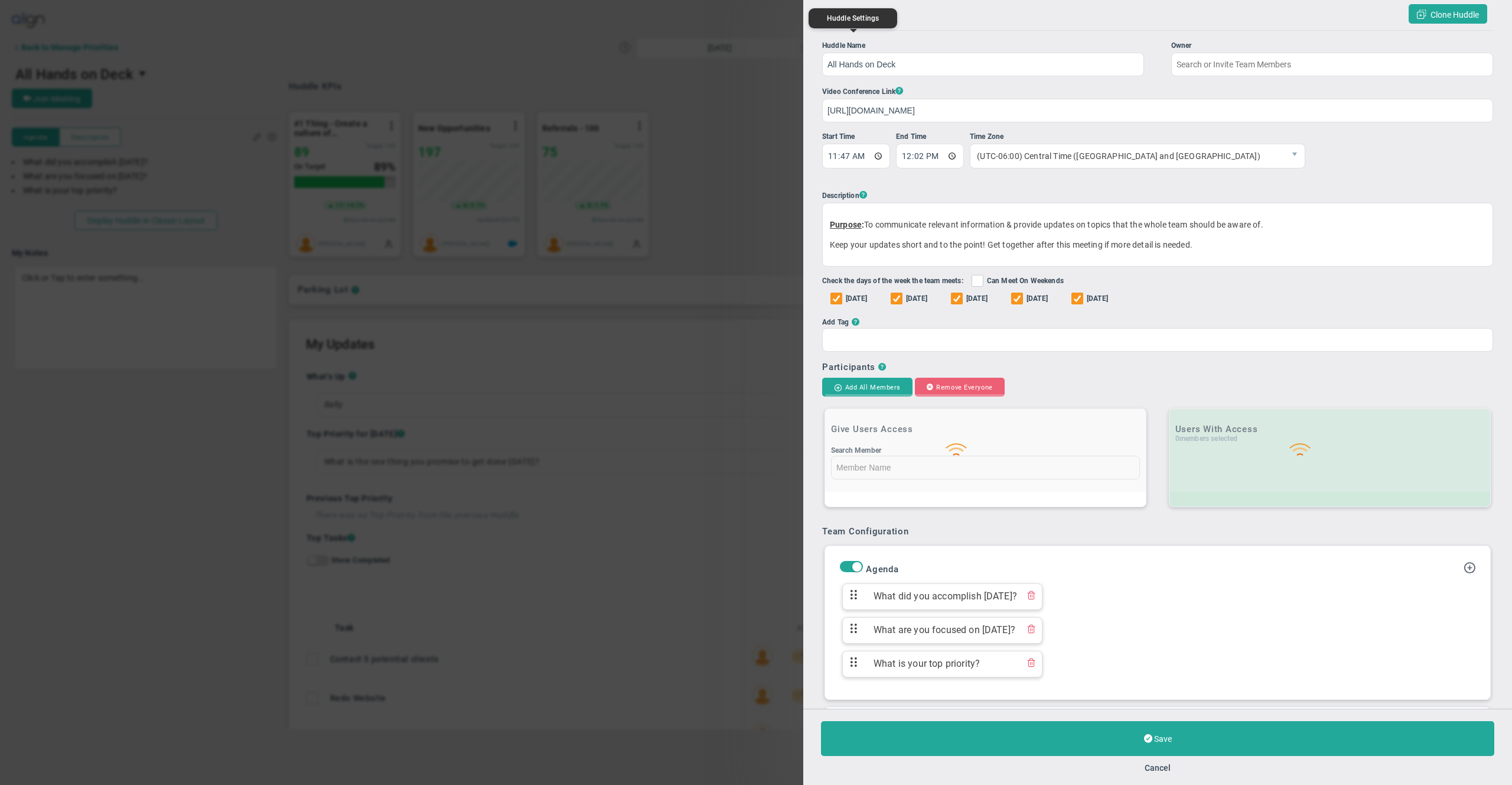
type input "[PERSON_NAME]"
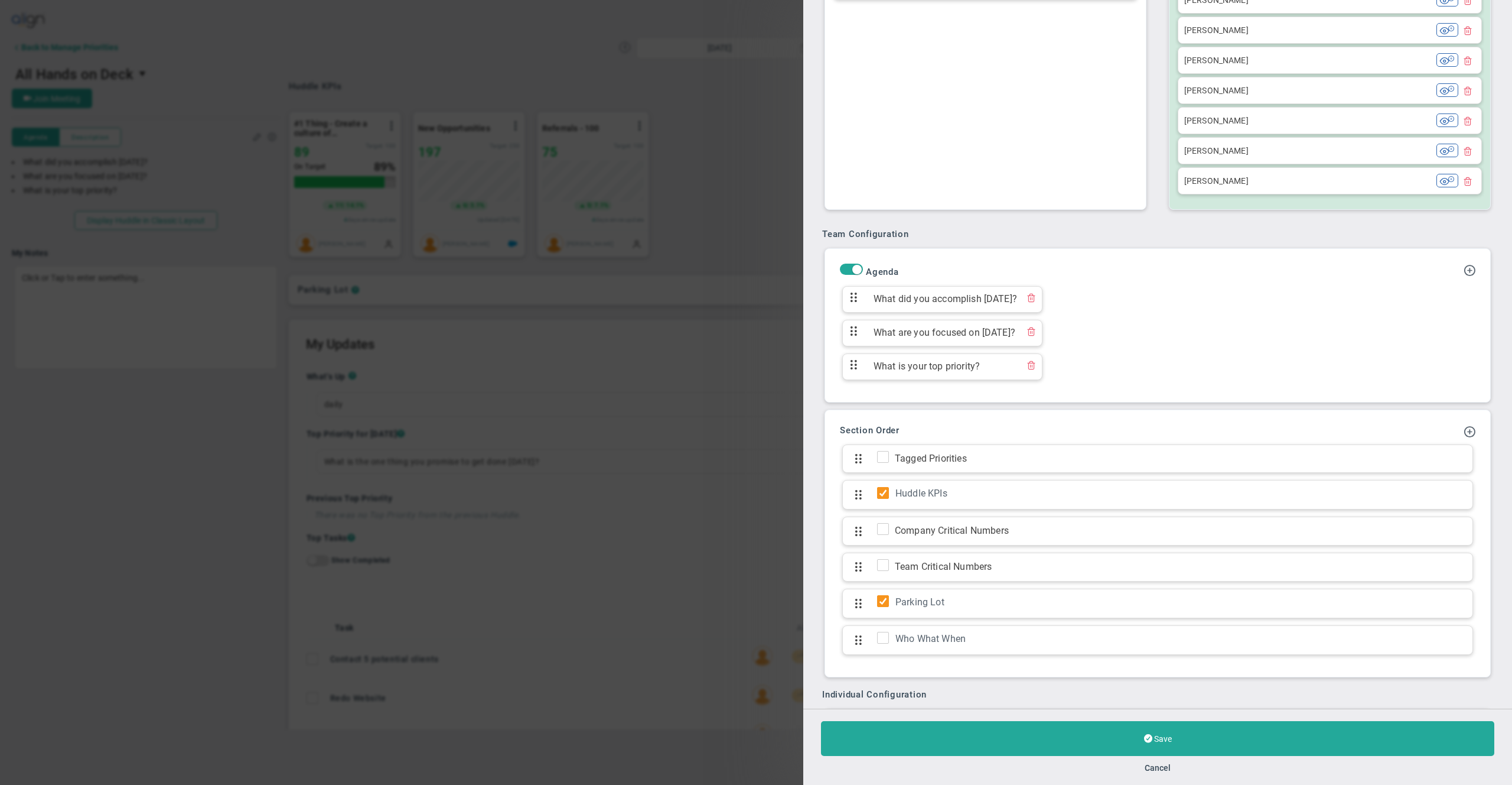
scroll to position [560, 0]
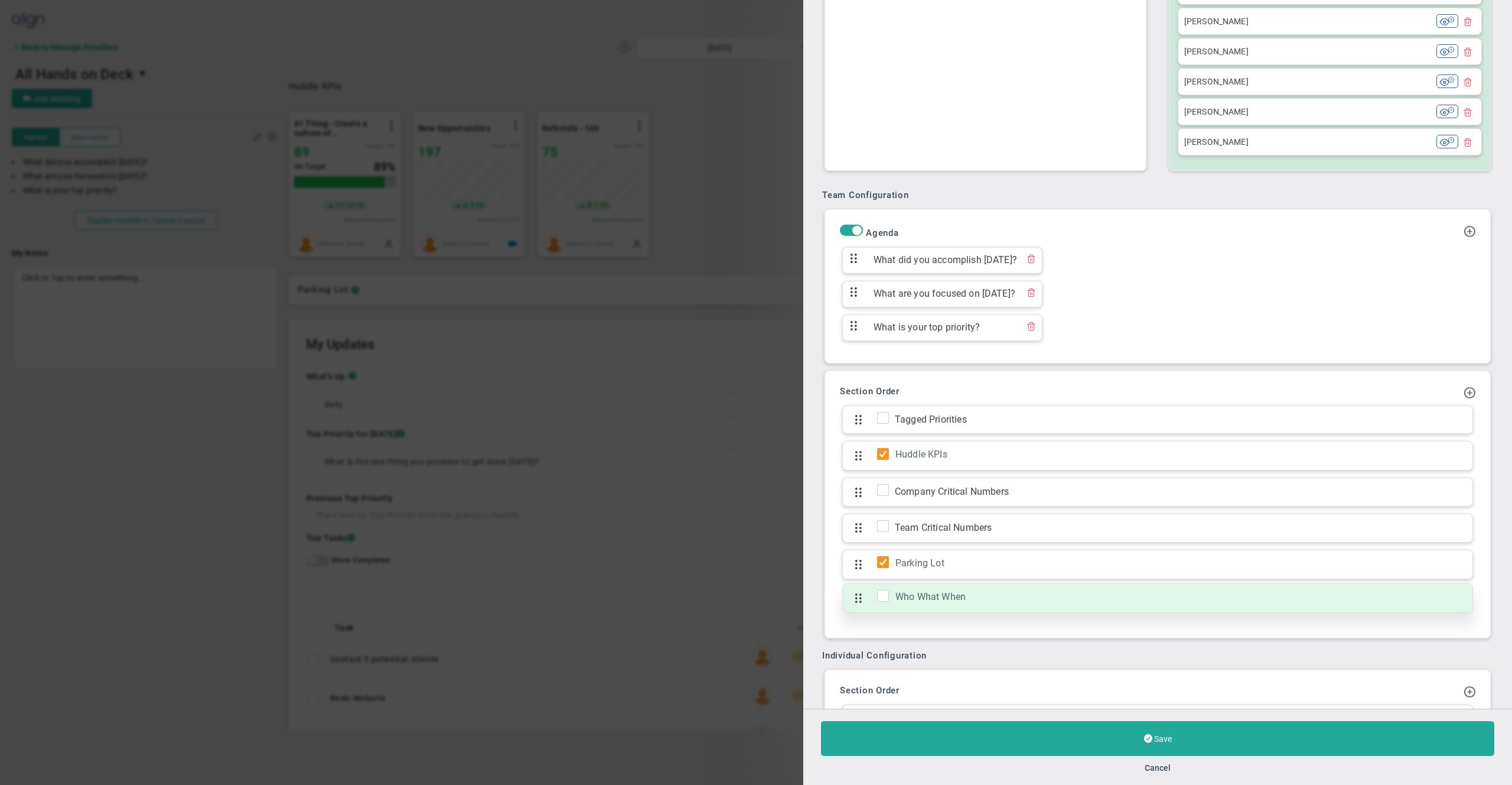
click at [885, 593] on input "checkbox" at bounding box center [885, 597] width 12 height 12
checkbox input "true"
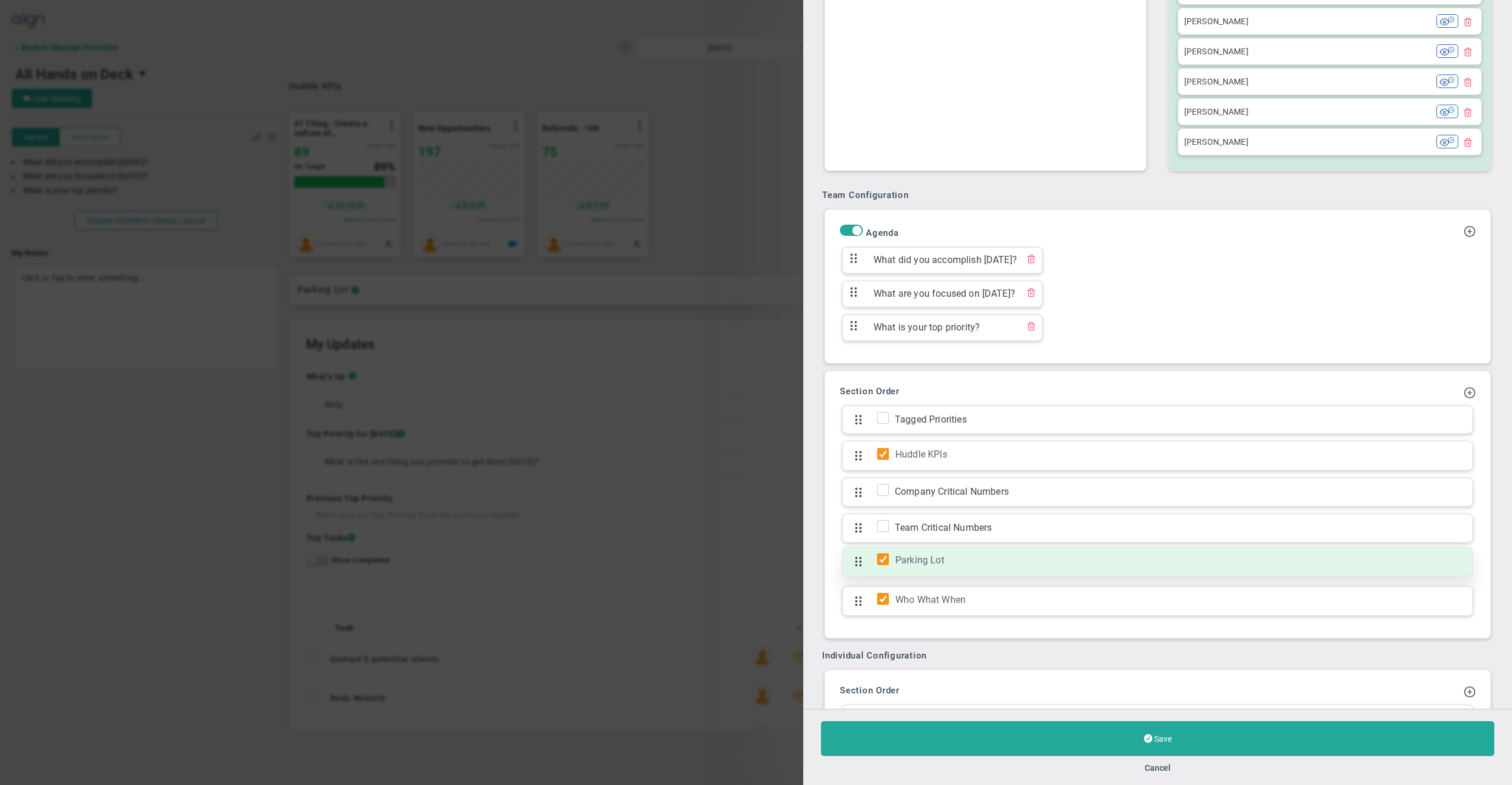
click at [886, 560] on input "checkbox" at bounding box center [885, 561] width 12 height 12
checkbox input "false"
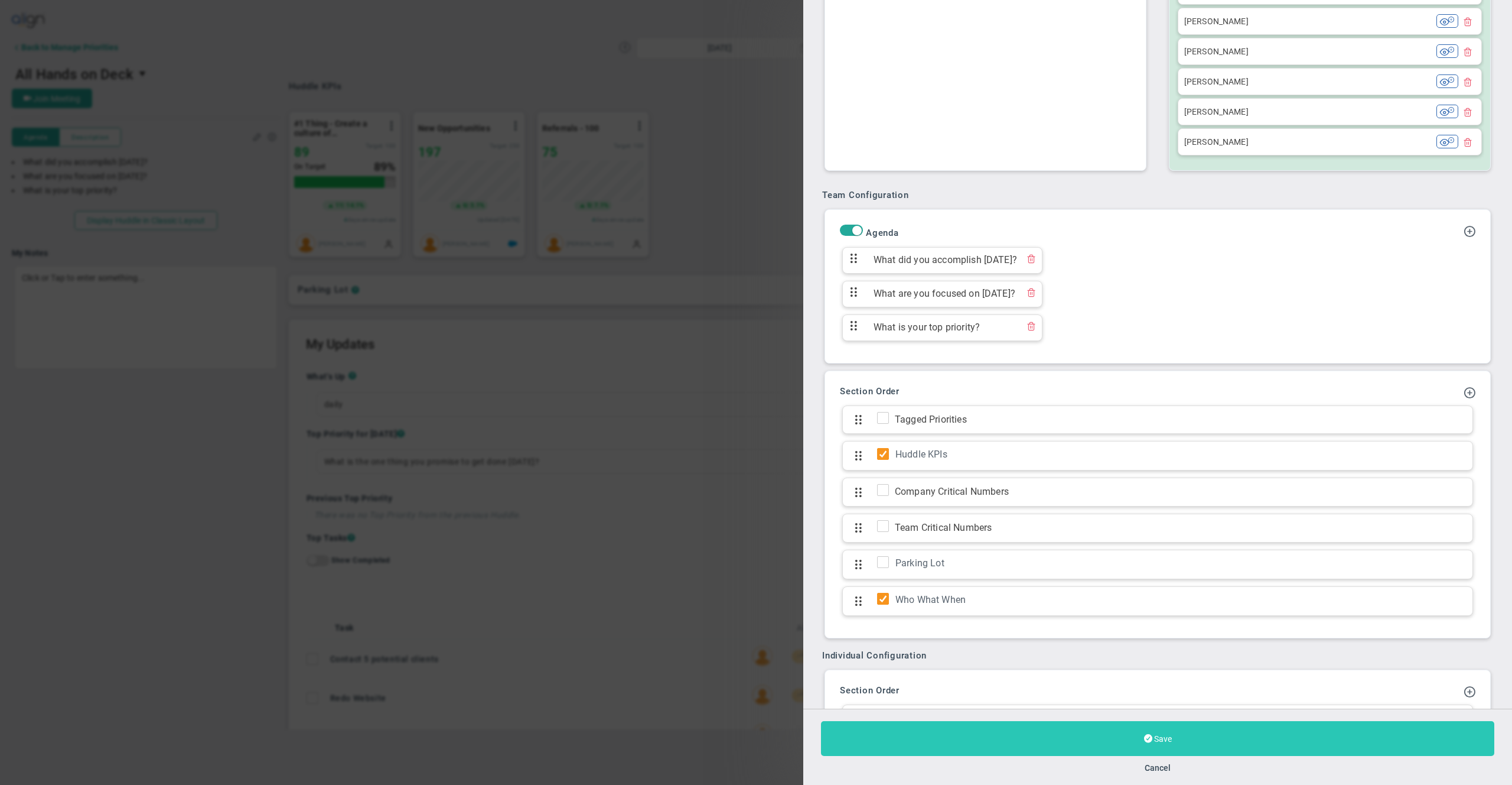
click at [1072, 747] on button "Save" at bounding box center [1157, 738] width 673 height 35
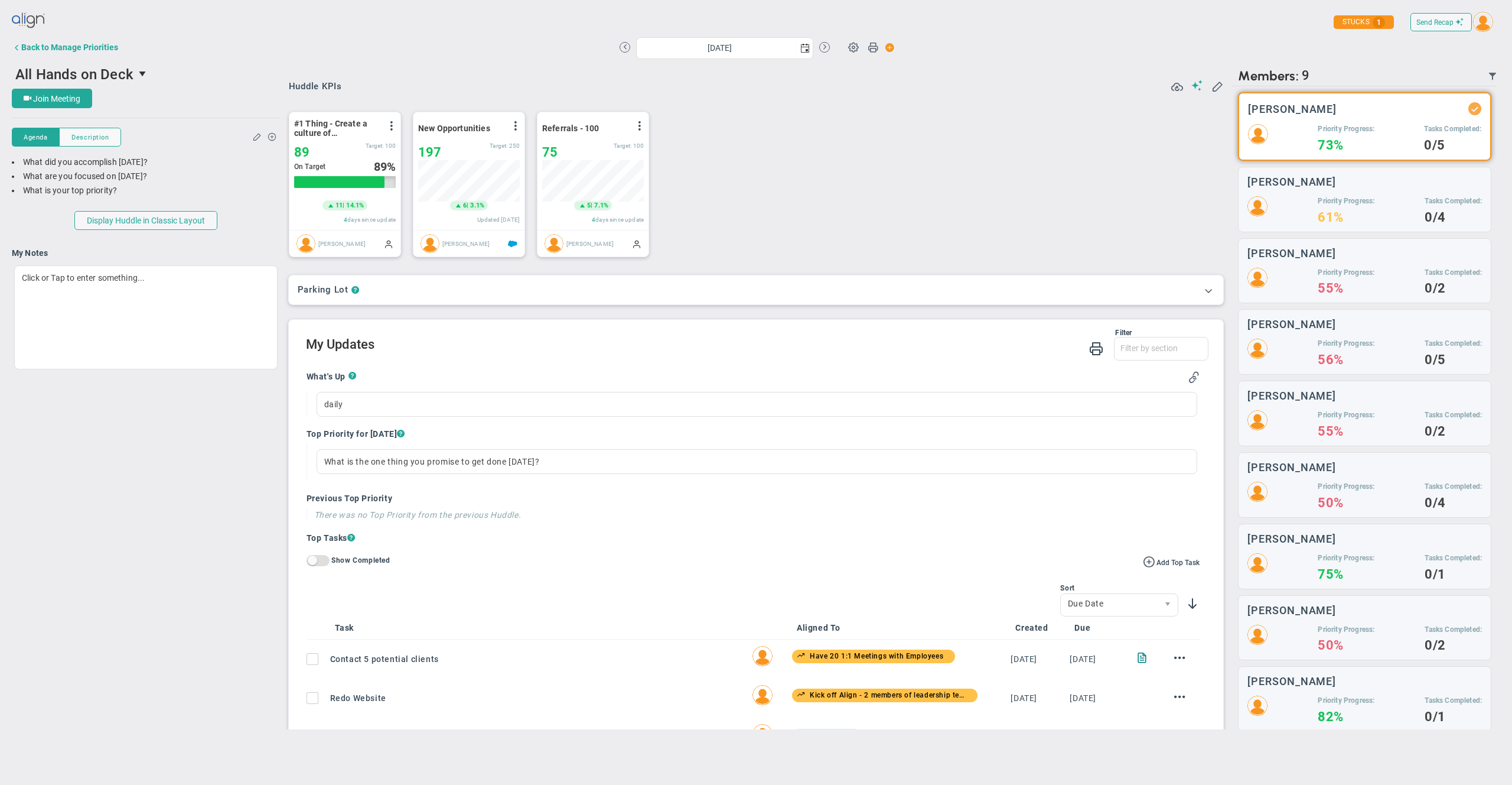
type input "[DATE]"
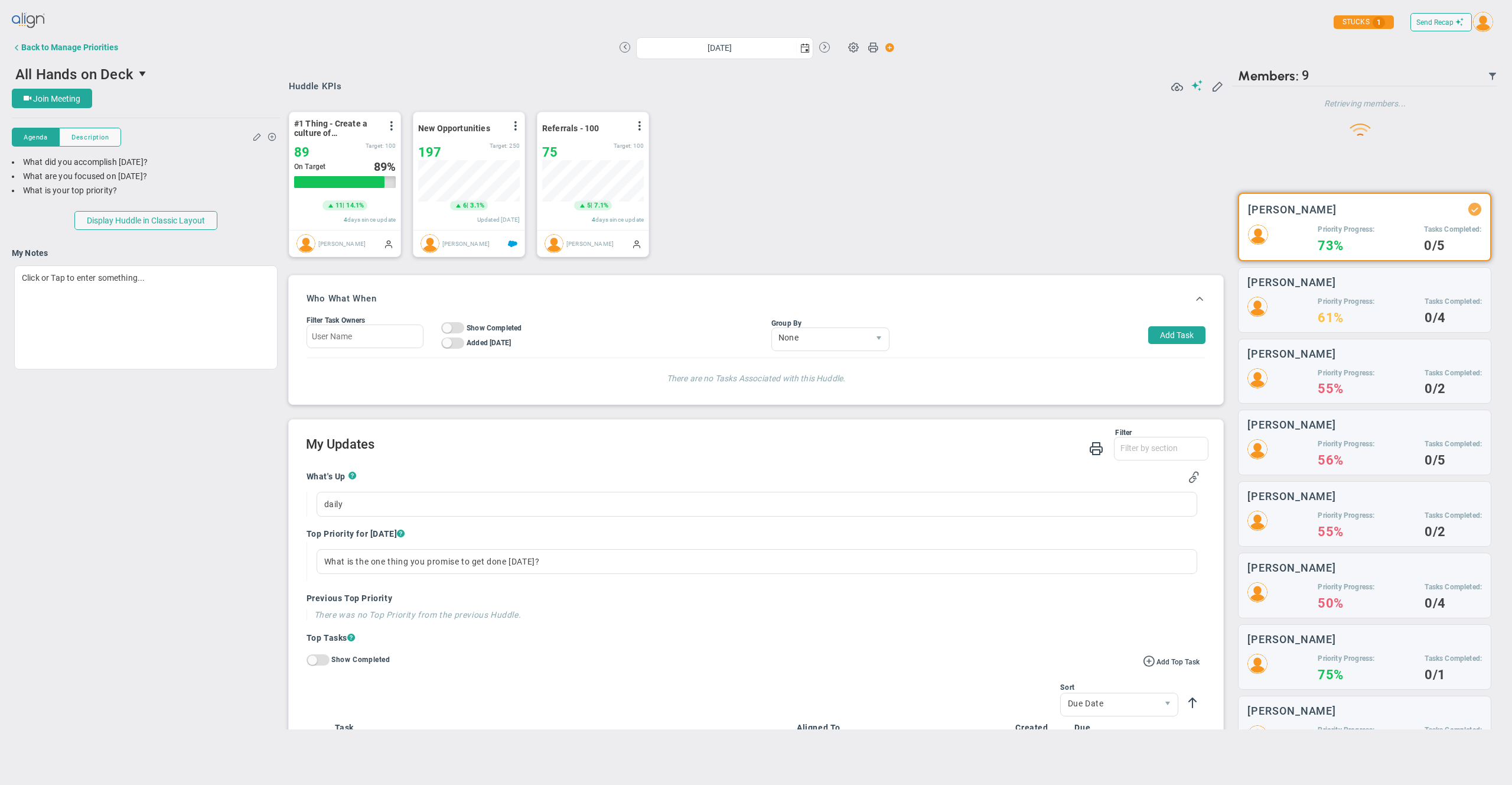
scroll to position [41, 102]
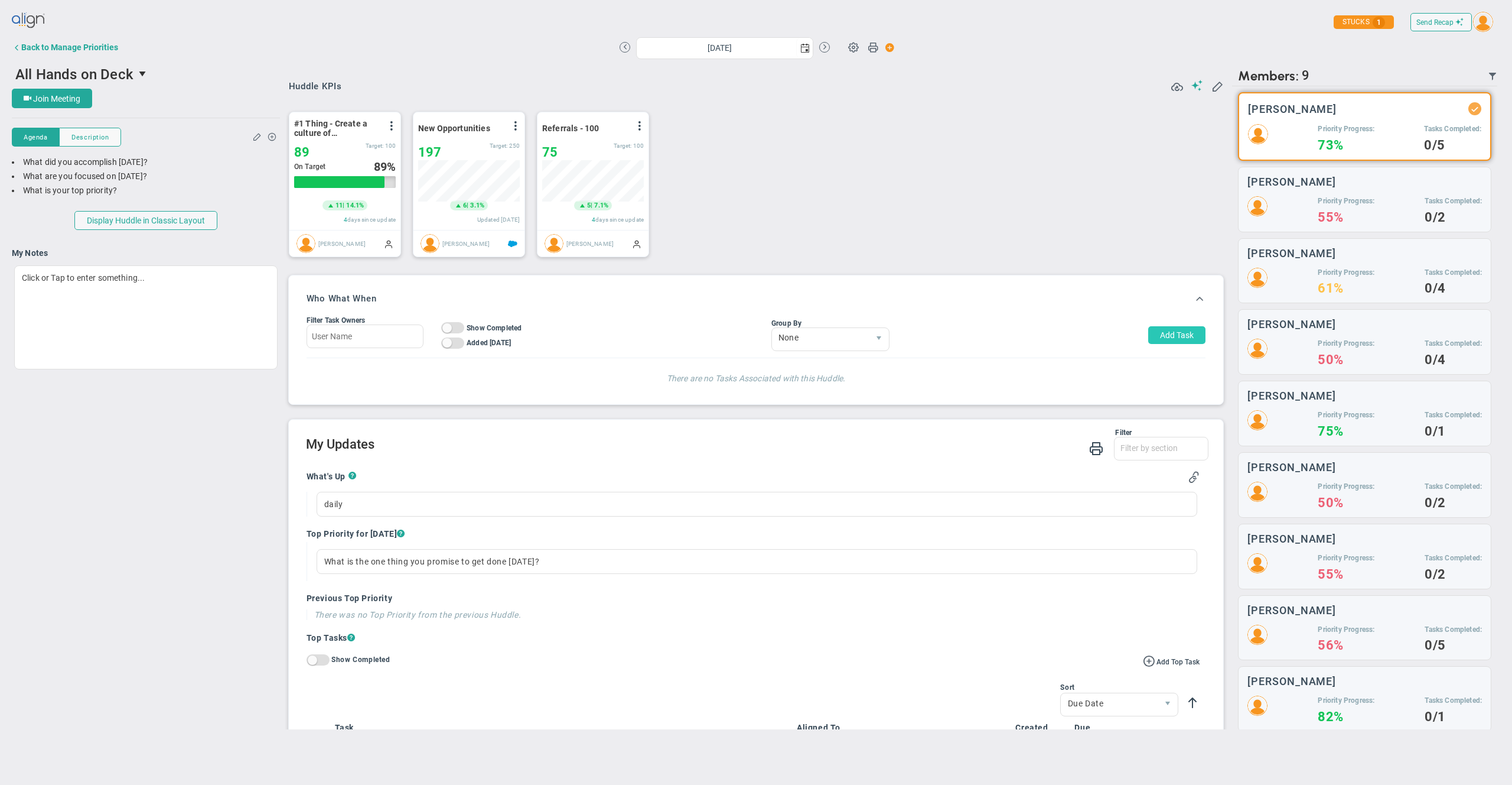
click at [1176, 337] on button "Add Task" at bounding box center [1178, 335] width 58 height 18
type input "[PERSON_NAME]"
type input "[DATE]"
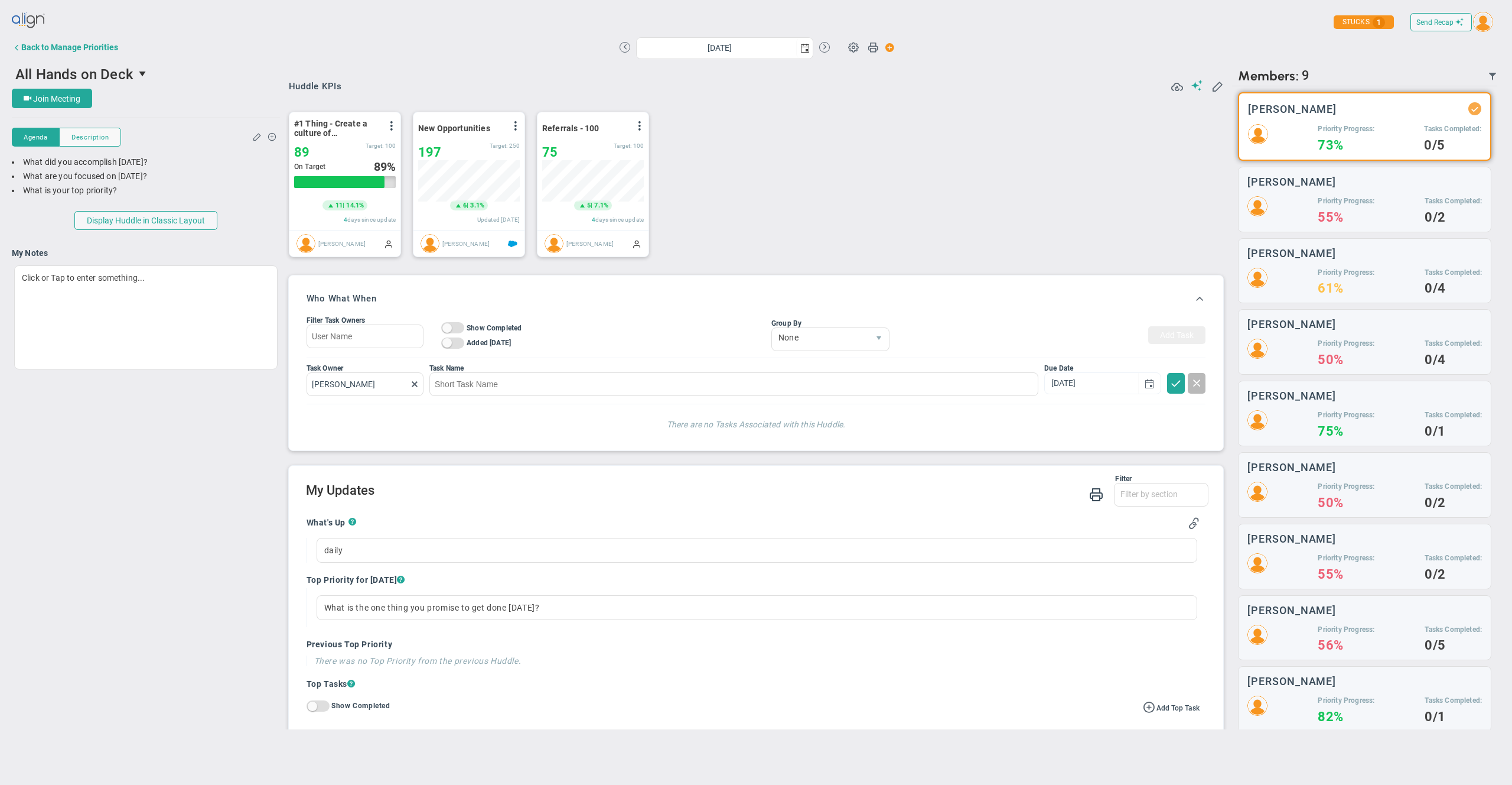
click at [666, 400] on div "Task Owner [PERSON_NAME] Task Name Due Date [DATE]" at bounding box center [756, 380] width 900 height 46
click at [668, 388] on input at bounding box center [734, 384] width 609 height 23
click at [1145, 385] on span "select" at bounding box center [1150, 383] width 10 height 10
type input "call 10 customers"
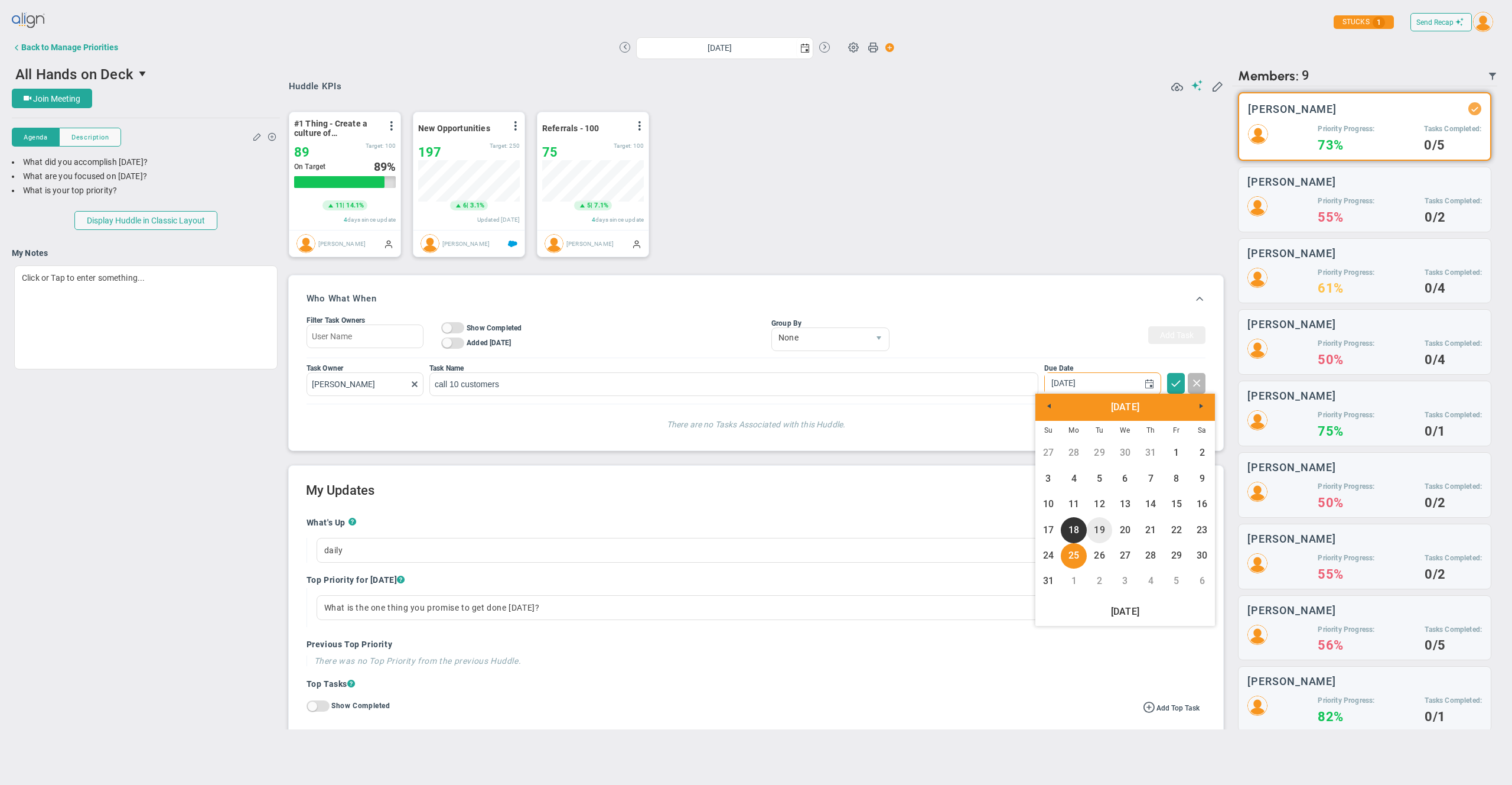
click at [1108, 525] on link "19" at bounding box center [1099, 530] width 25 height 25
type input "[DATE]"
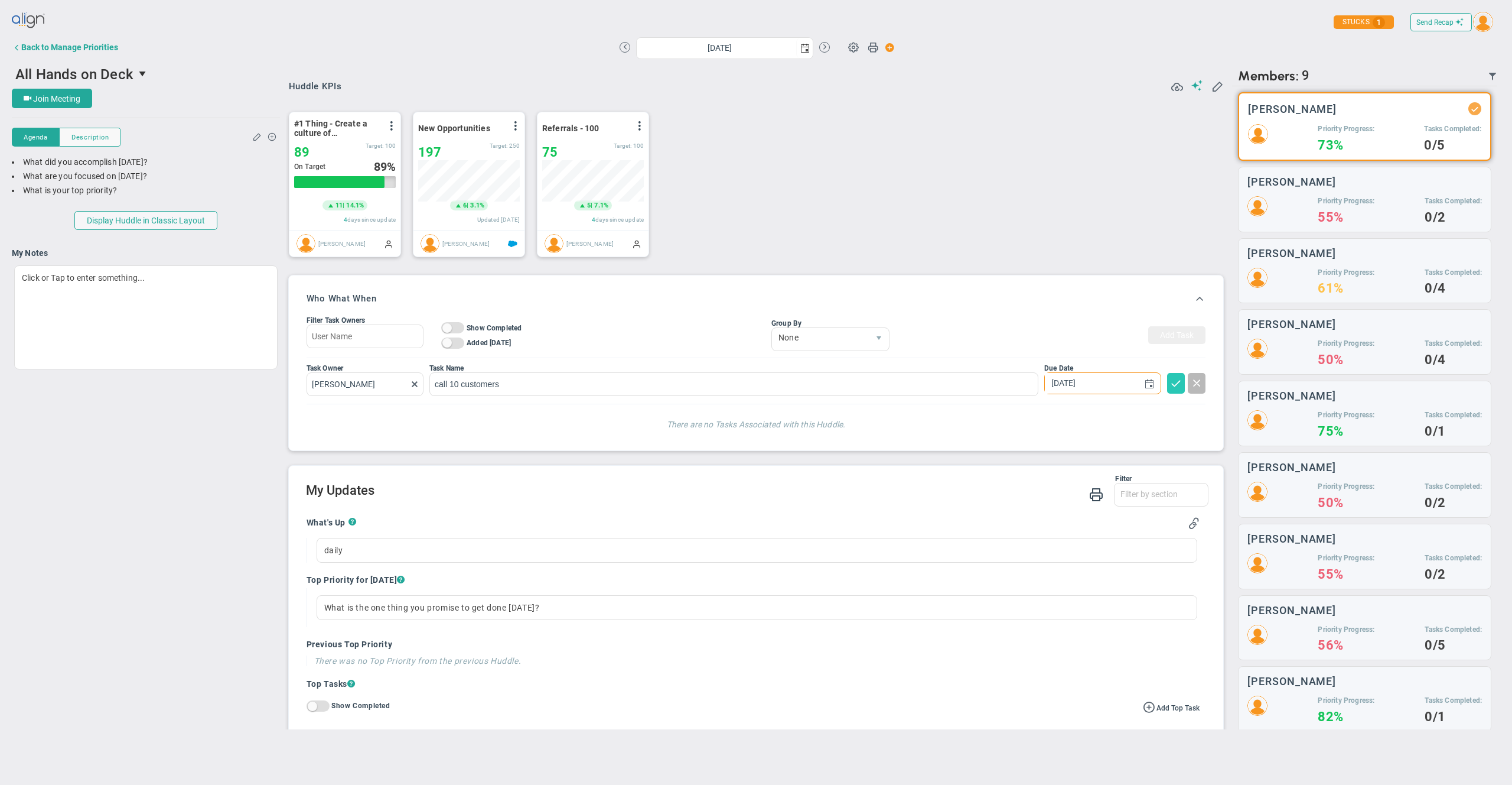
drag, startPoint x: 1170, startPoint y: 384, endPoint x: 1161, endPoint y: 384, distance: 9.0
click at [1170, 384] on span at bounding box center [1176, 382] width 12 height 12
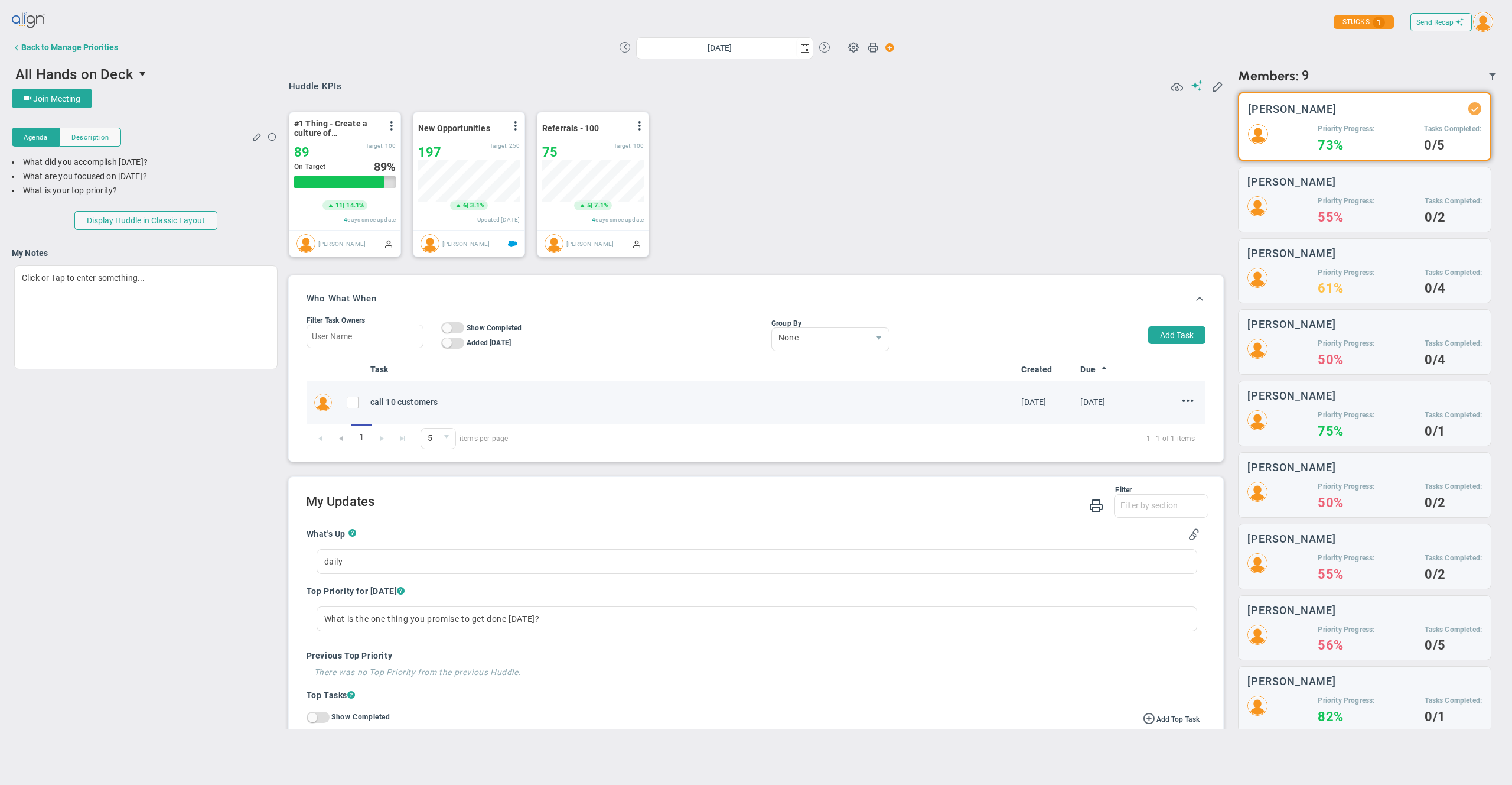
click at [347, 406] on span at bounding box center [352, 402] width 12 height 12
click at [352, 406] on input "checkbox" at bounding box center [355, 405] width 12 height 12
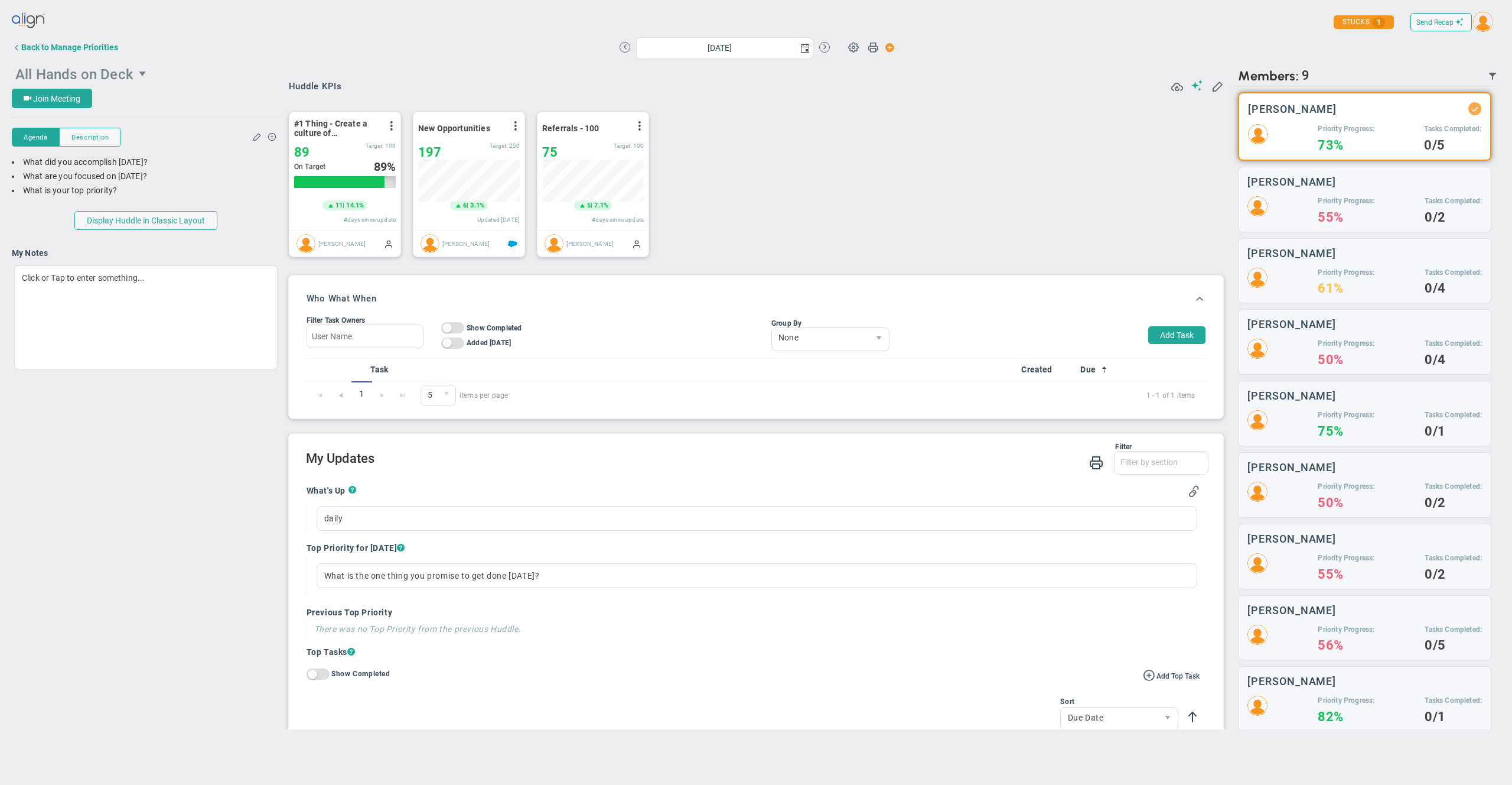
click at [110, 69] on span "All Hands on Deck" at bounding box center [74, 75] width 118 height 16
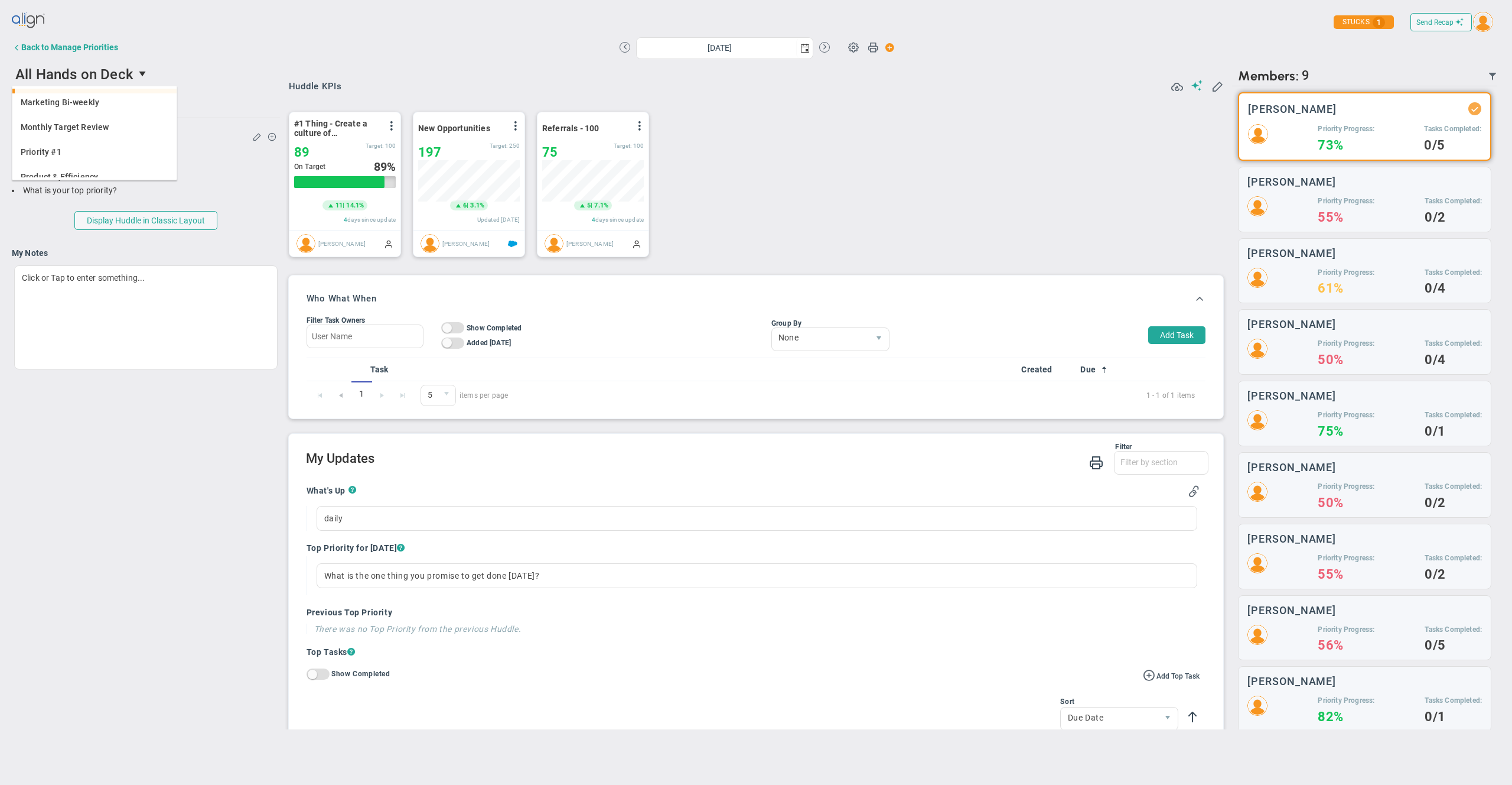
scroll to position [73, 0]
click at [78, 102] on span "Monthly Target Review" at bounding box center [65, 97] width 88 height 8
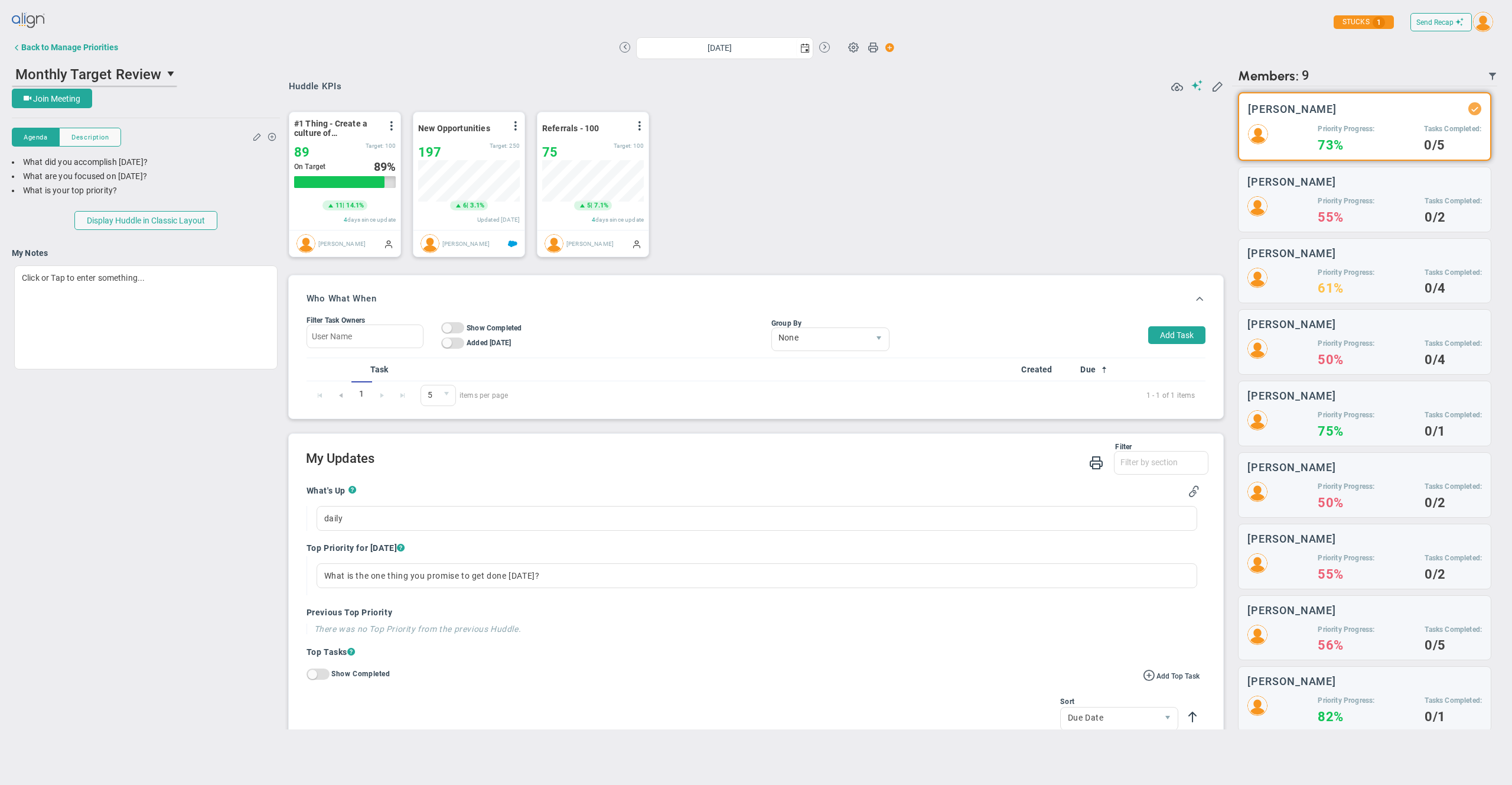
scroll to position [85, 0]
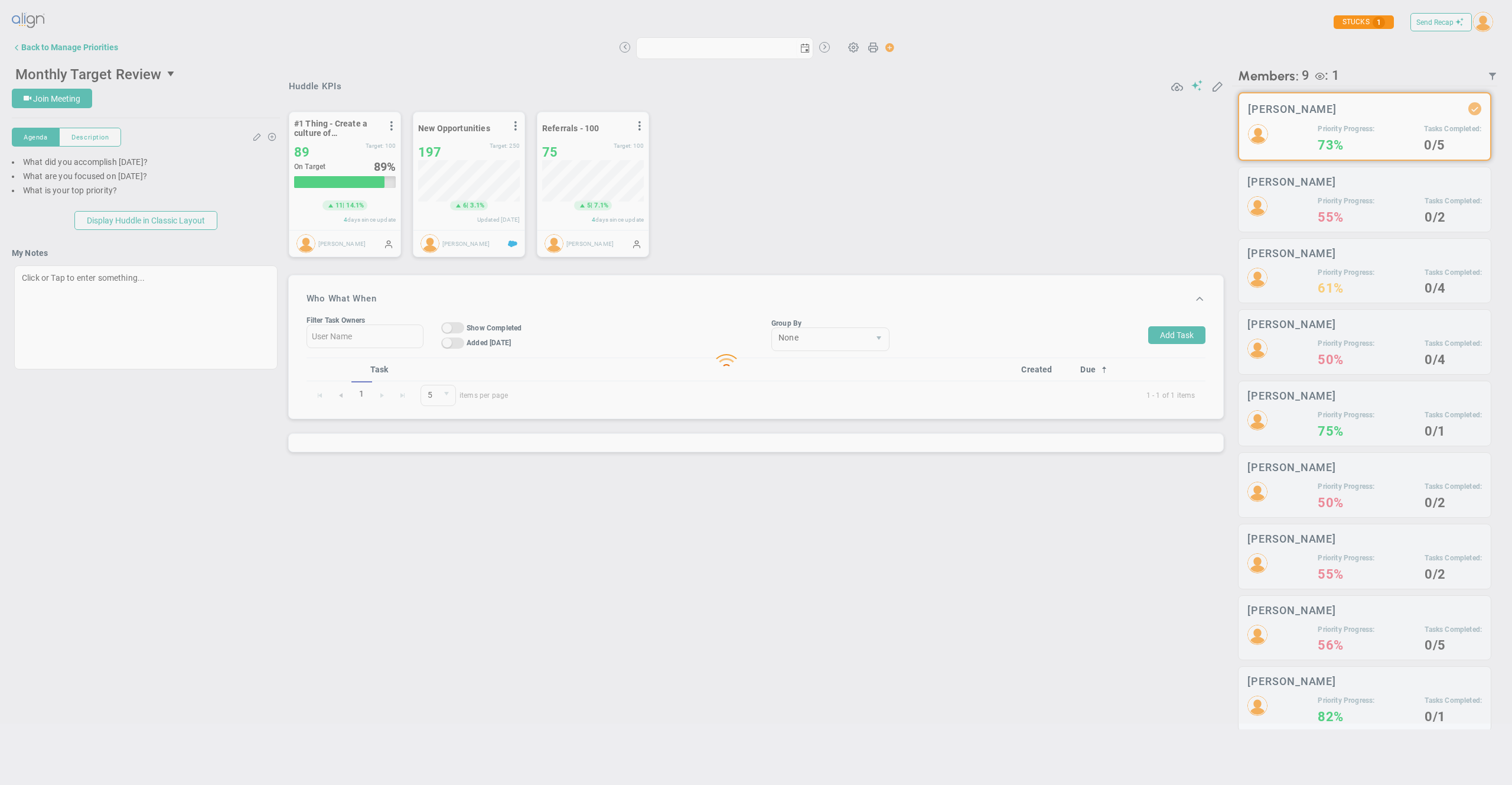
type input "[DATE]"
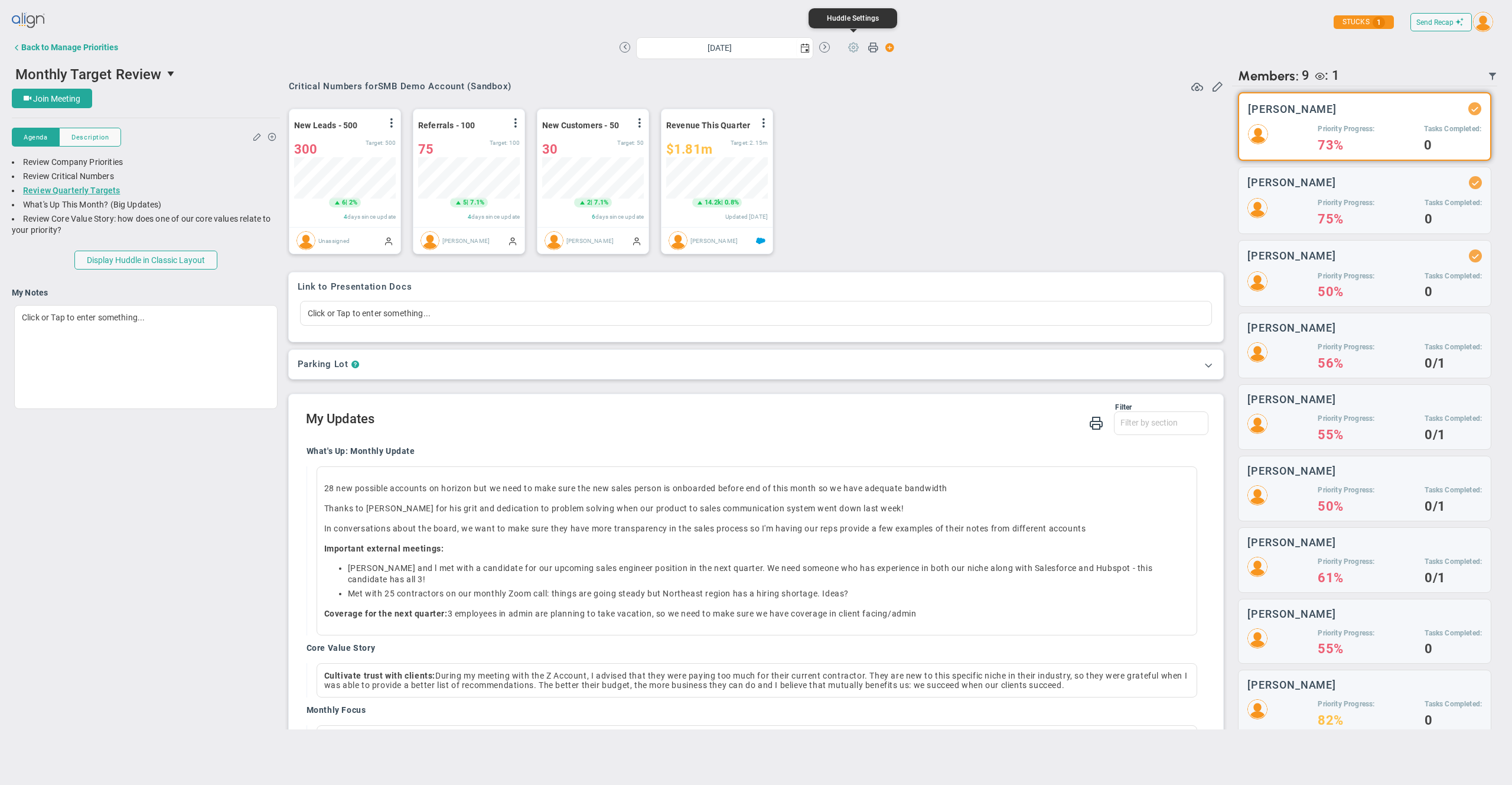
click at [858, 44] on span at bounding box center [853, 46] width 22 height 22
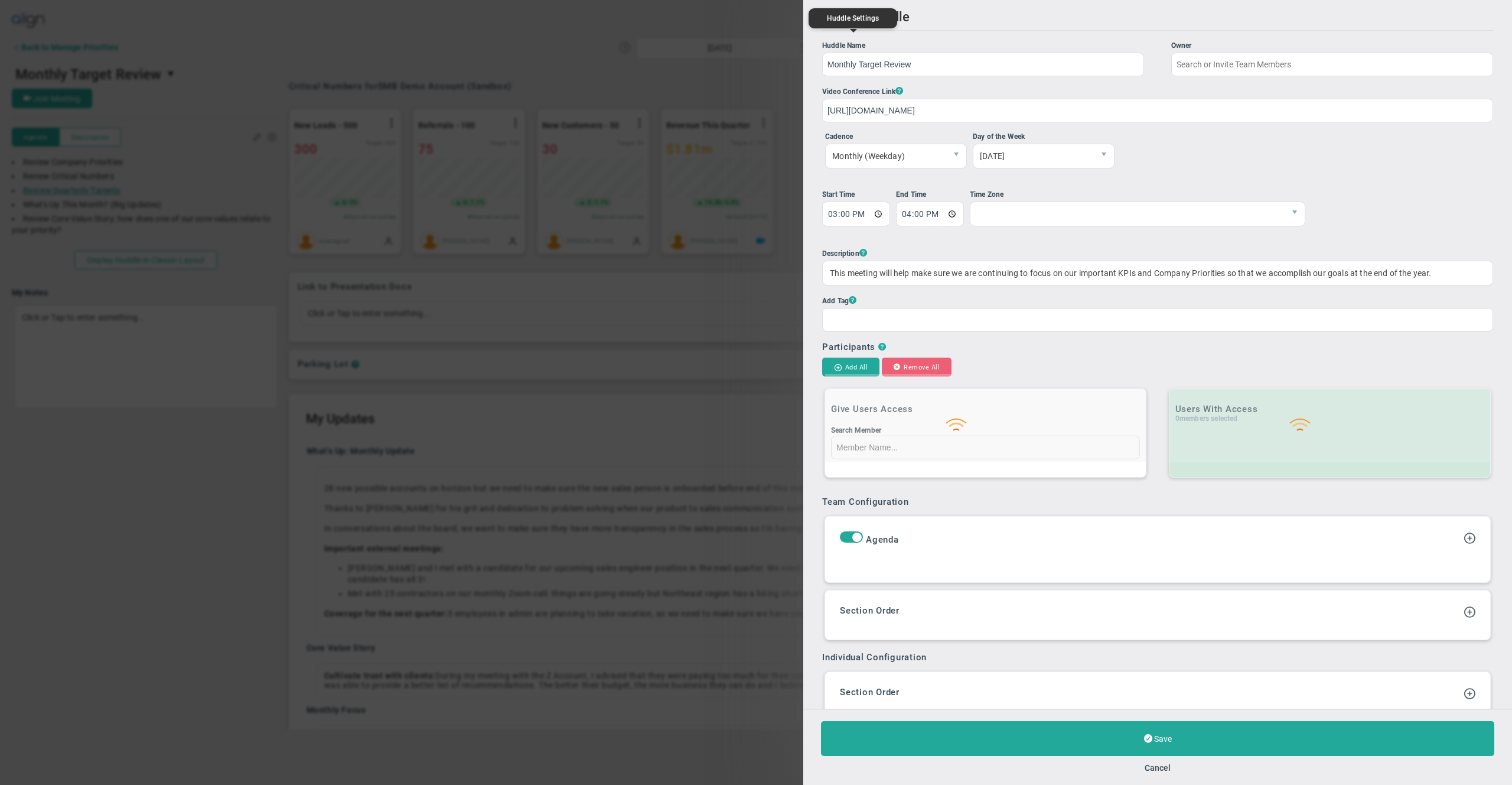
type input "[PERSON_NAME]"
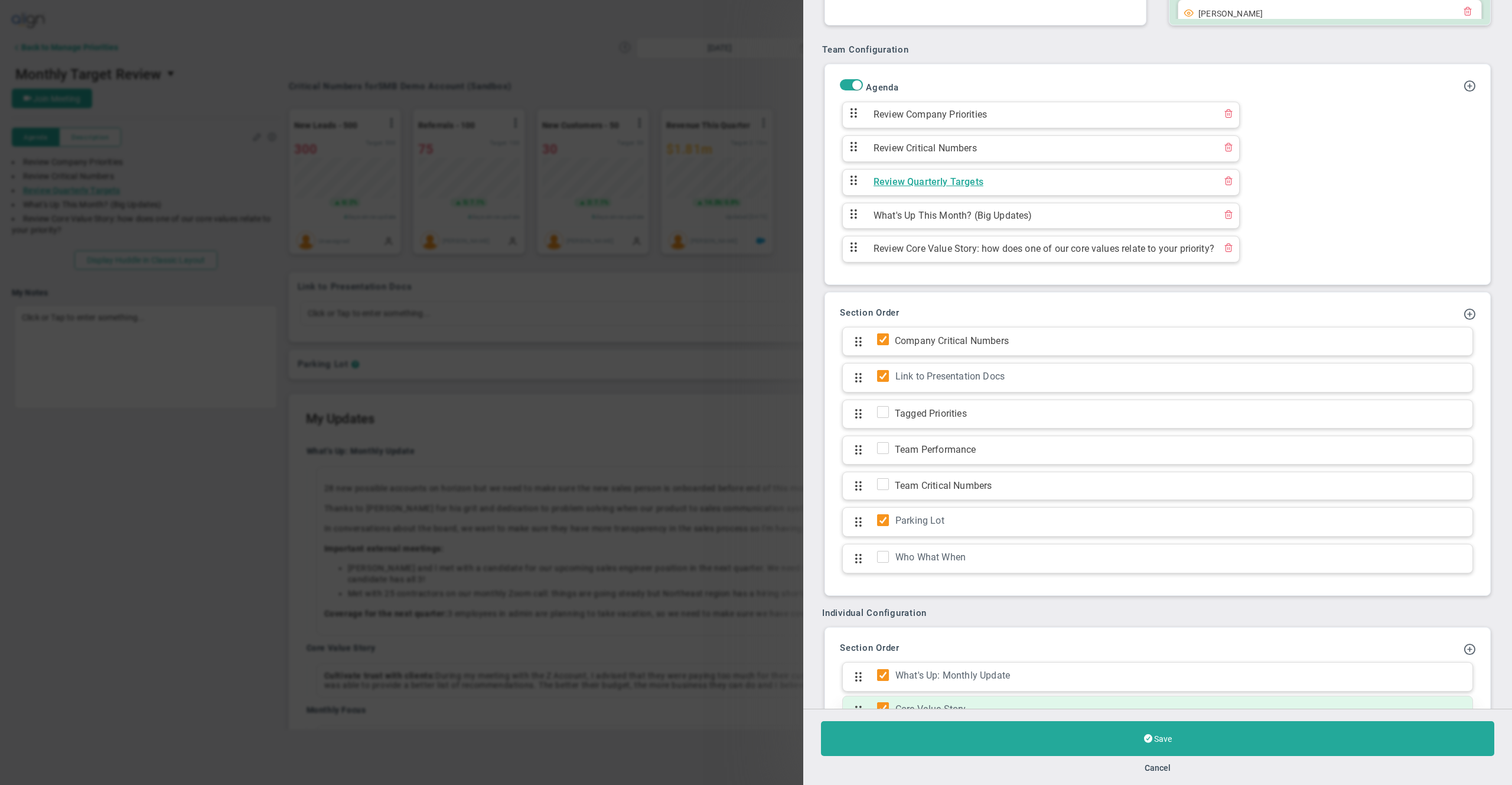
scroll to position [831, 0]
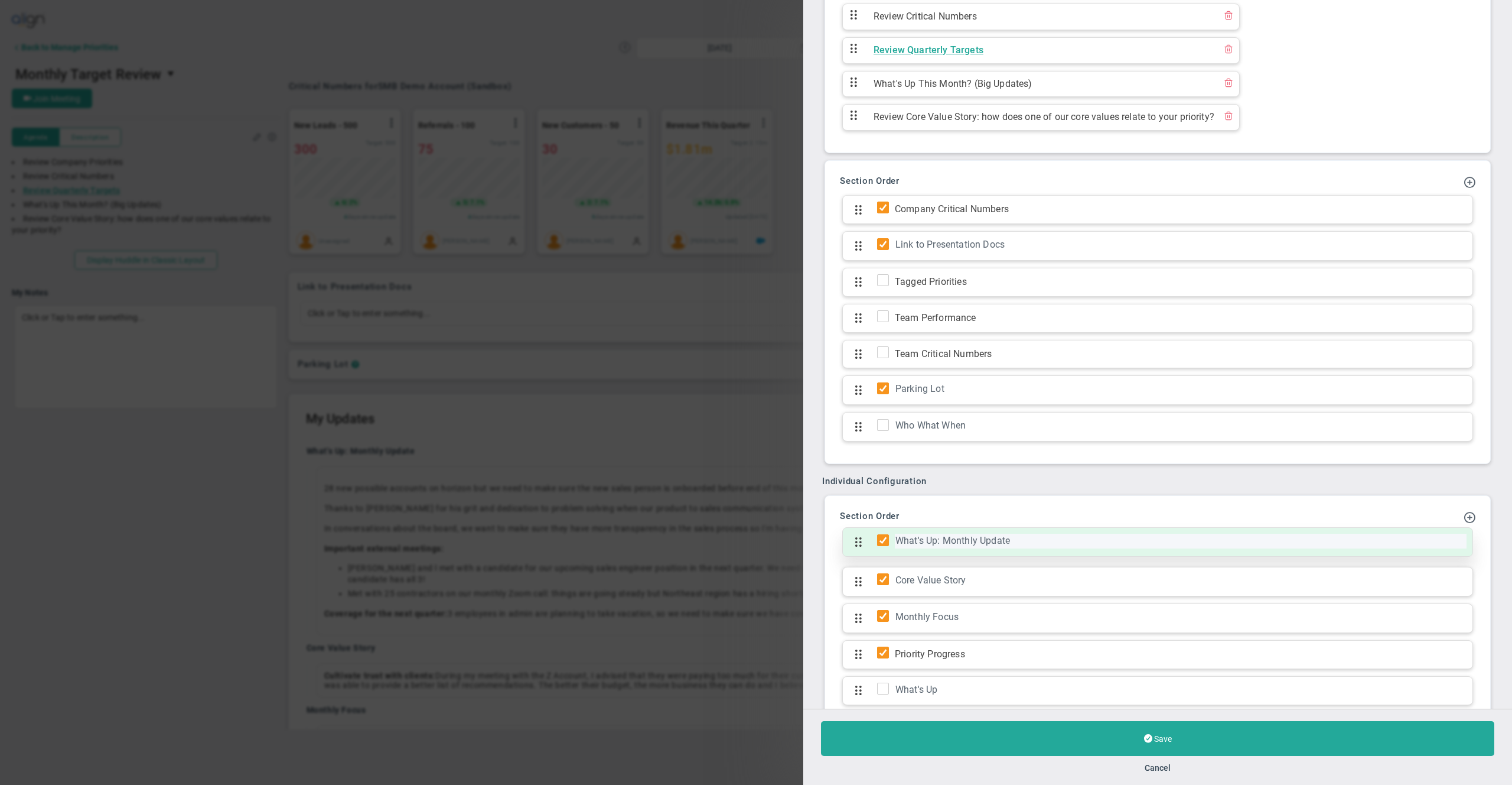
click at [921, 540] on div "What's Up: Monthly Update" at bounding box center [1181, 540] width 572 height 14
type input "What's Up: Monthly Update - what's red? What action are you taking?"
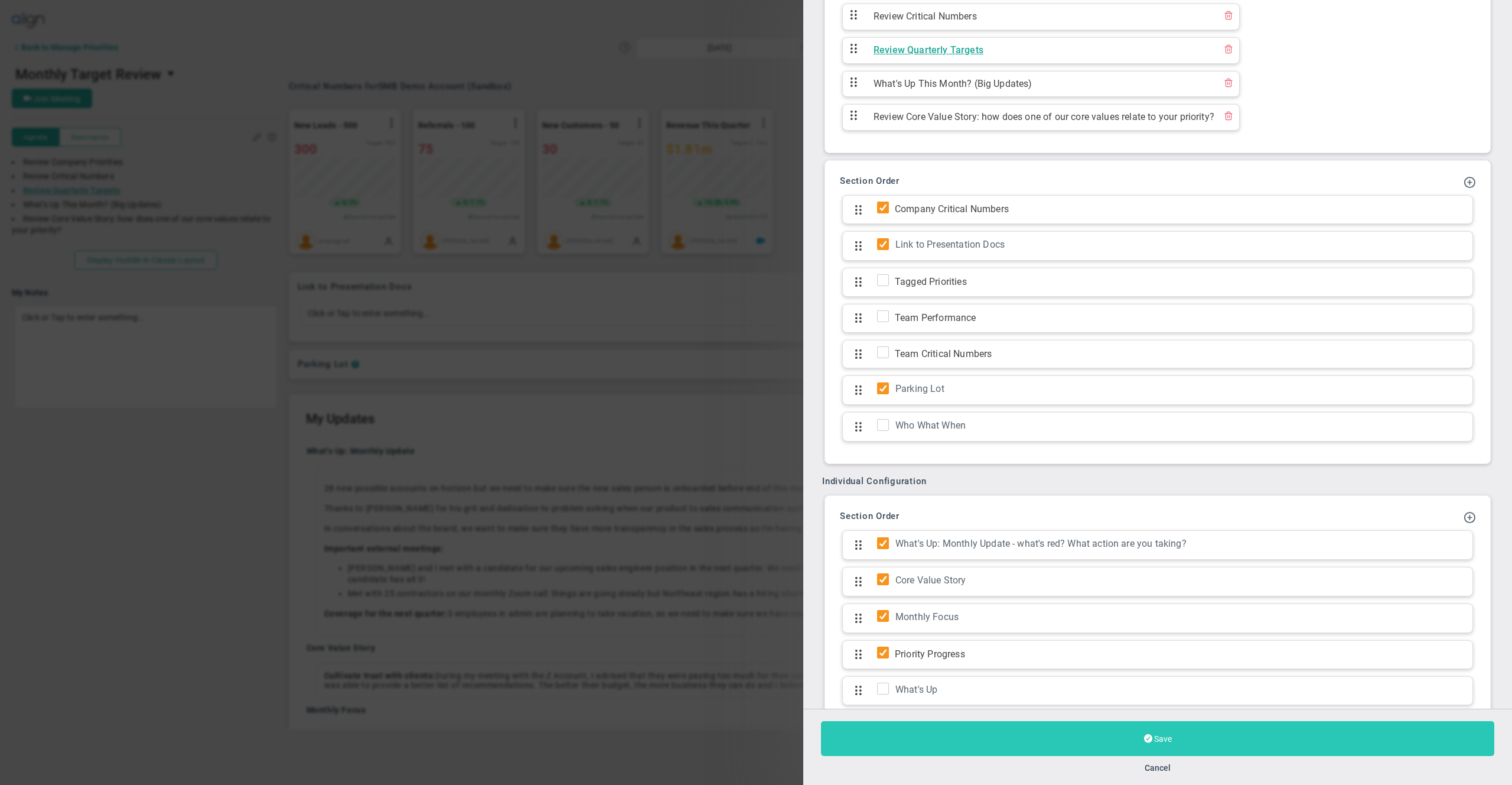
click at [1048, 740] on button "Save" at bounding box center [1157, 738] width 673 height 35
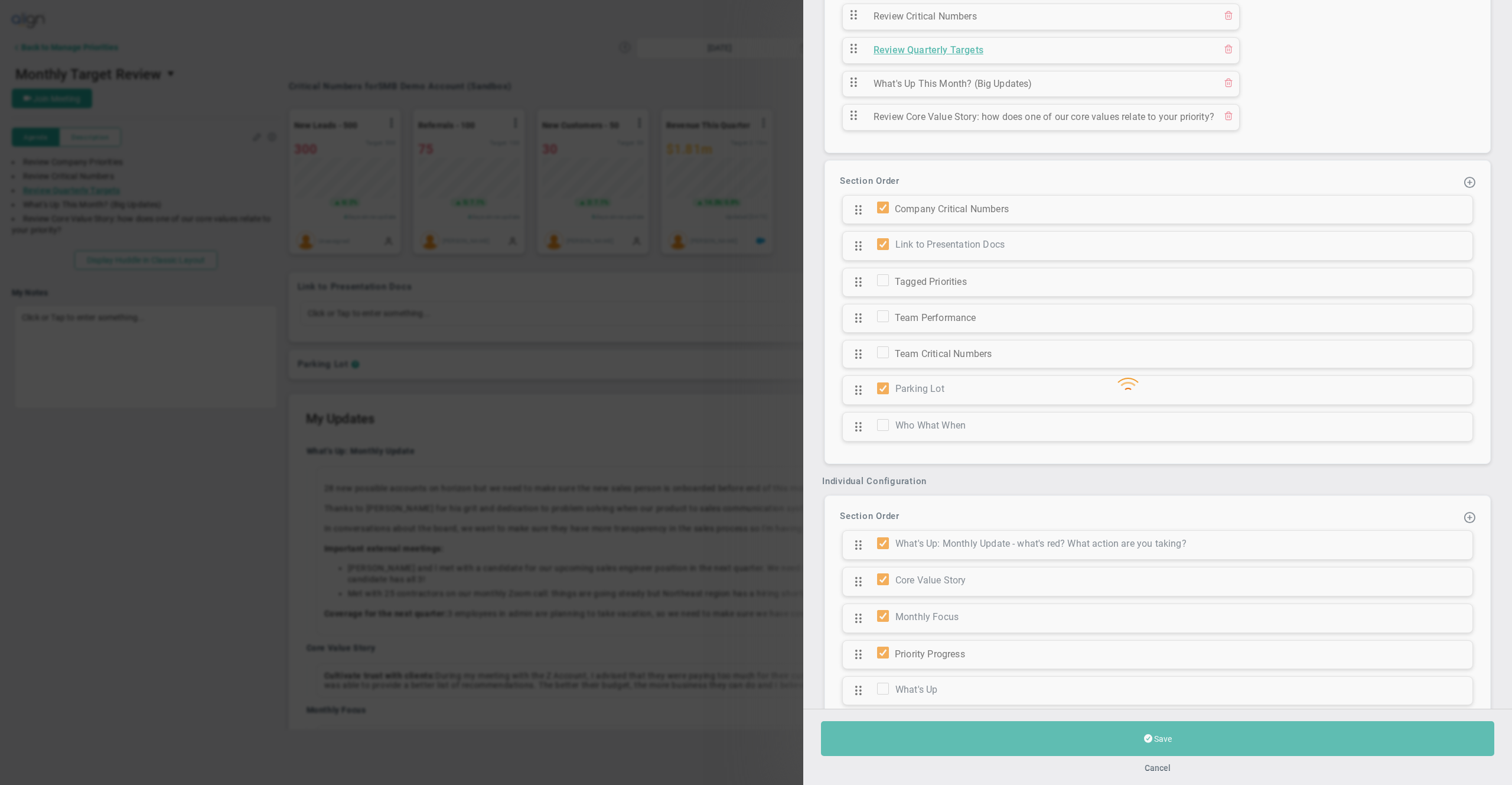
type input "[DATE]"
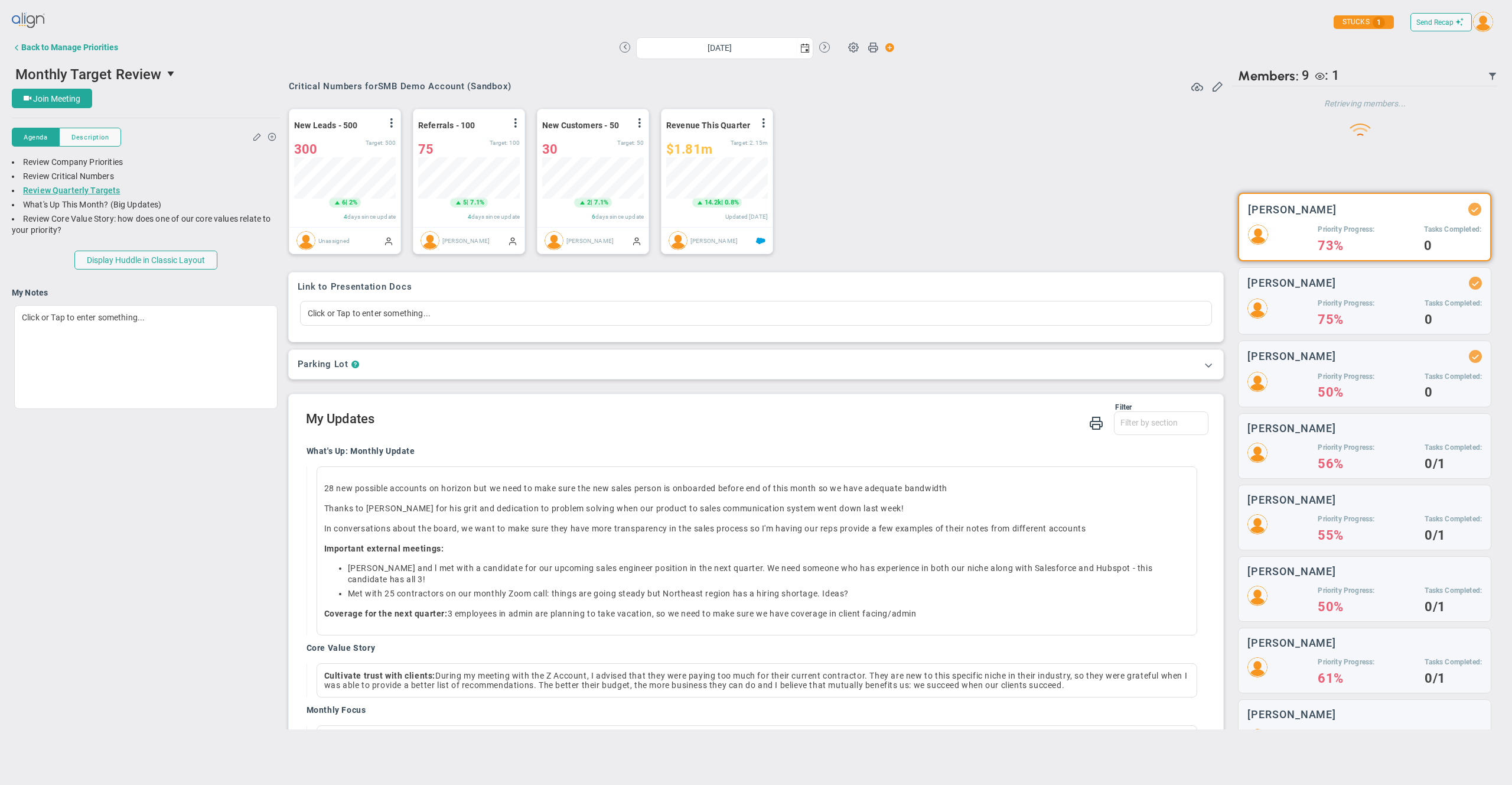
scroll to position [41, 102]
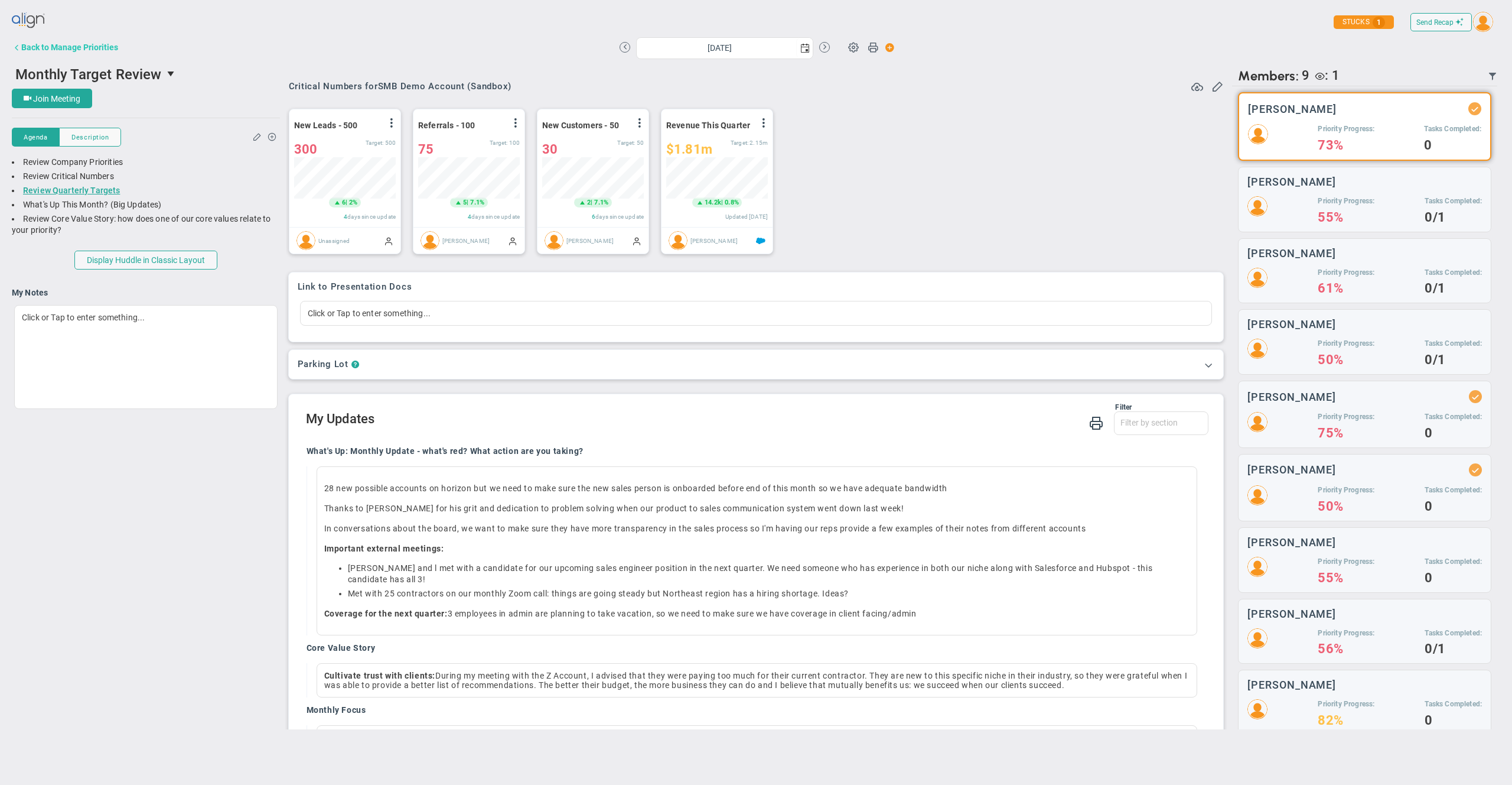
click at [91, 51] on div "Back to Manage Priorities" at bounding box center [70, 47] width 97 height 10
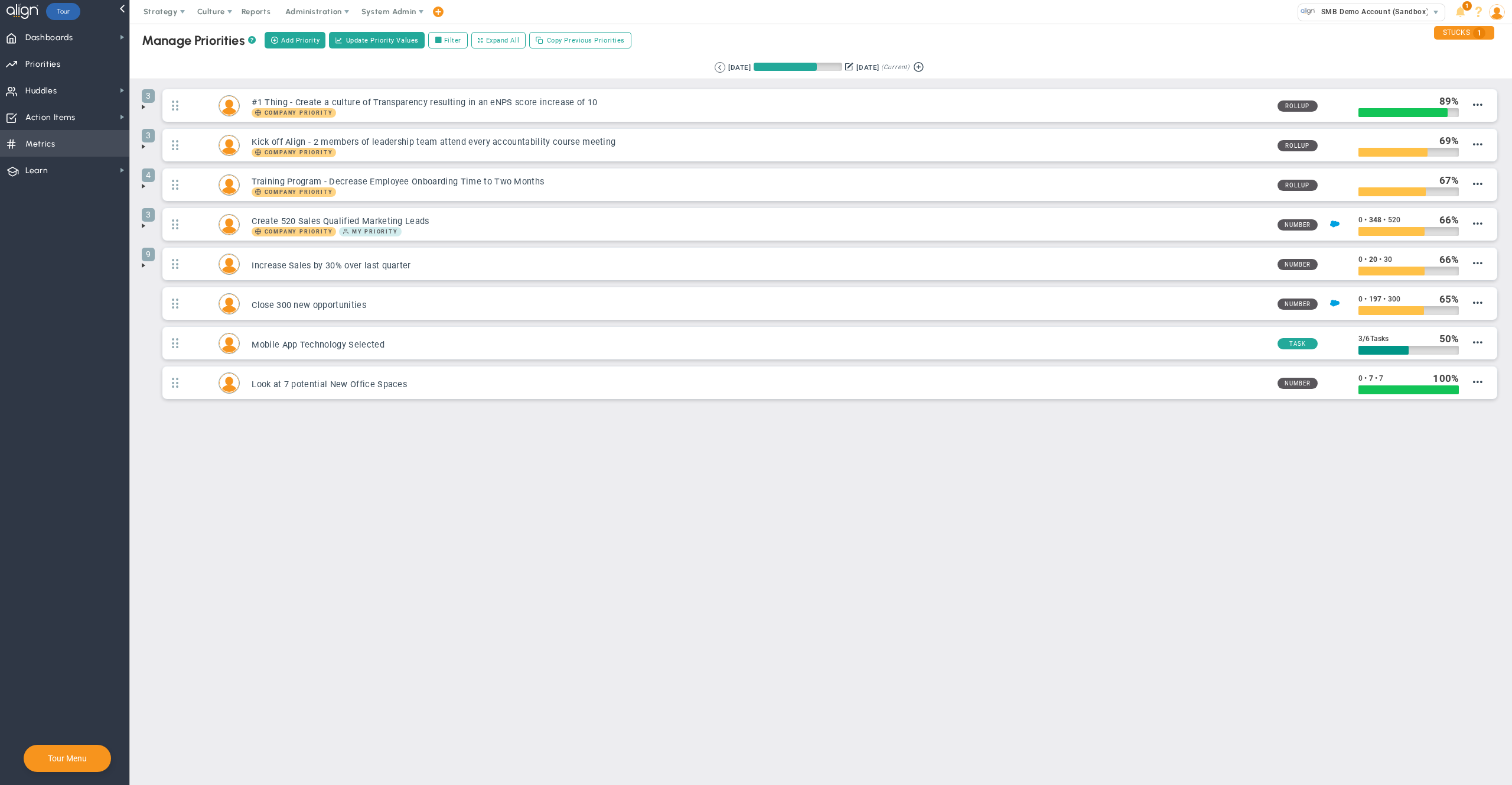
click at [70, 136] on span "Metrics Metrics" at bounding box center [65, 144] width 129 height 27
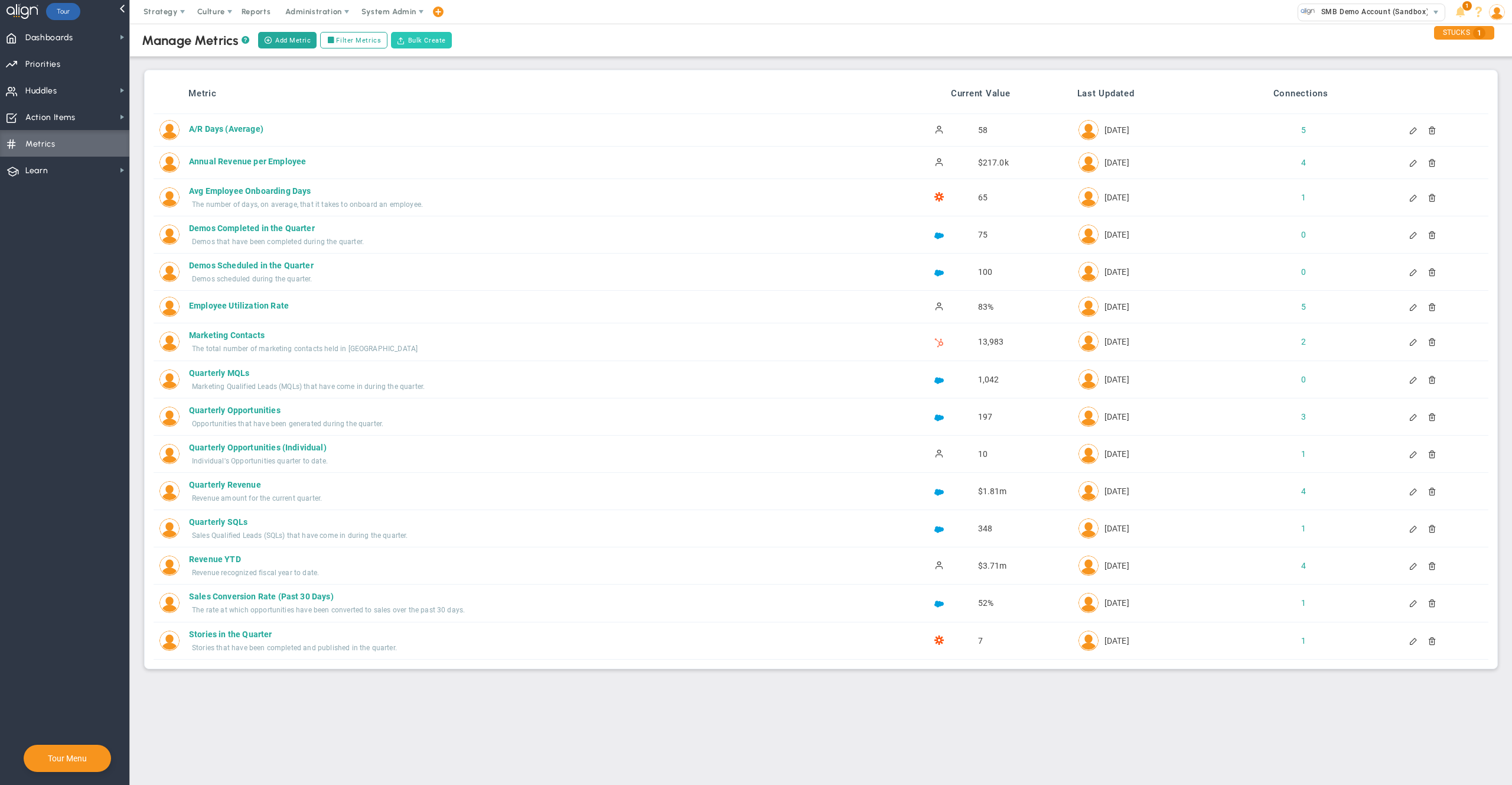
click at [423, 40] on button "Bulk Create" at bounding box center [422, 40] width 61 height 16
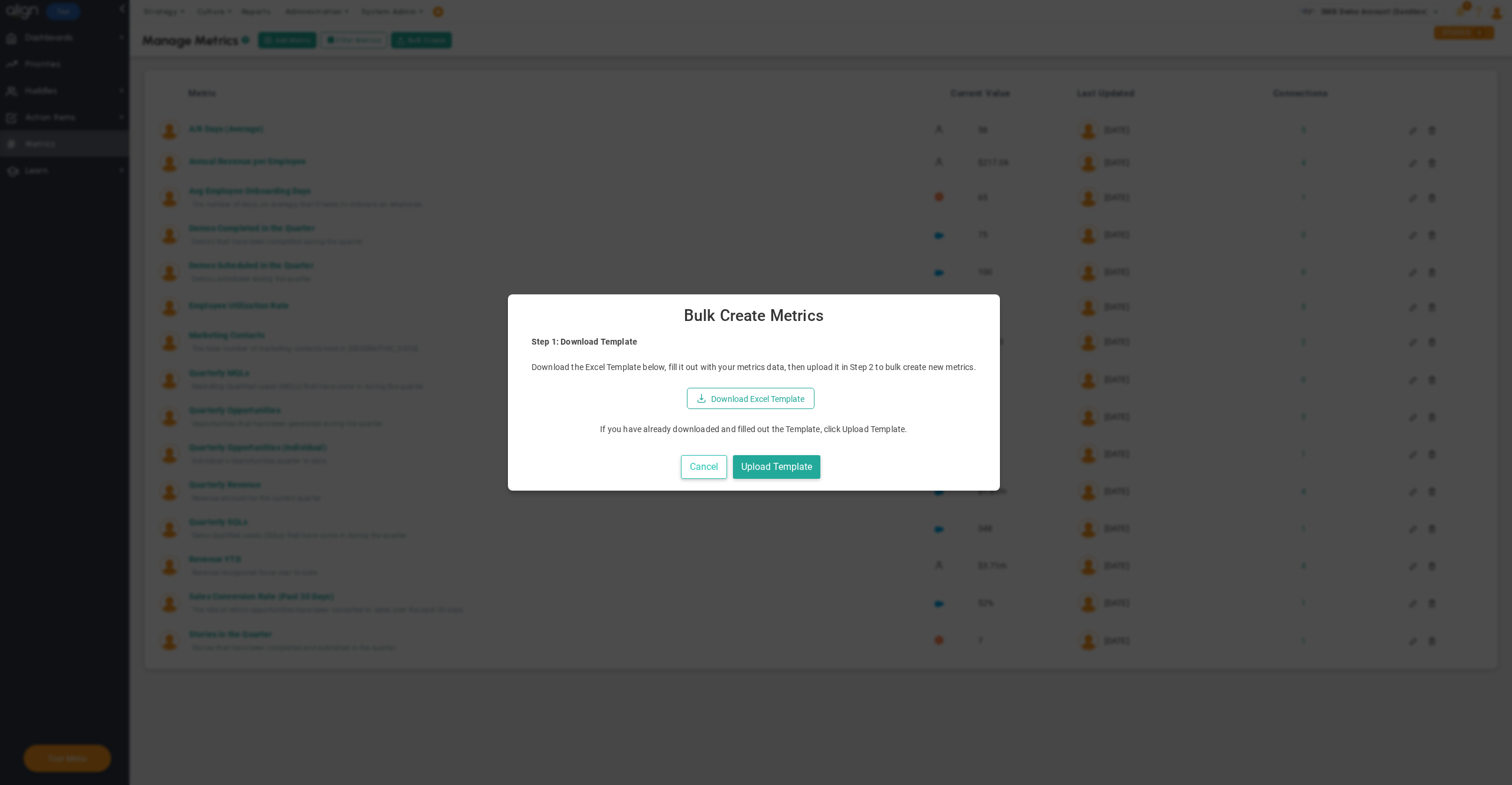
click at [694, 468] on button "Cancel" at bounding box center [704, 467] width 46 height 24
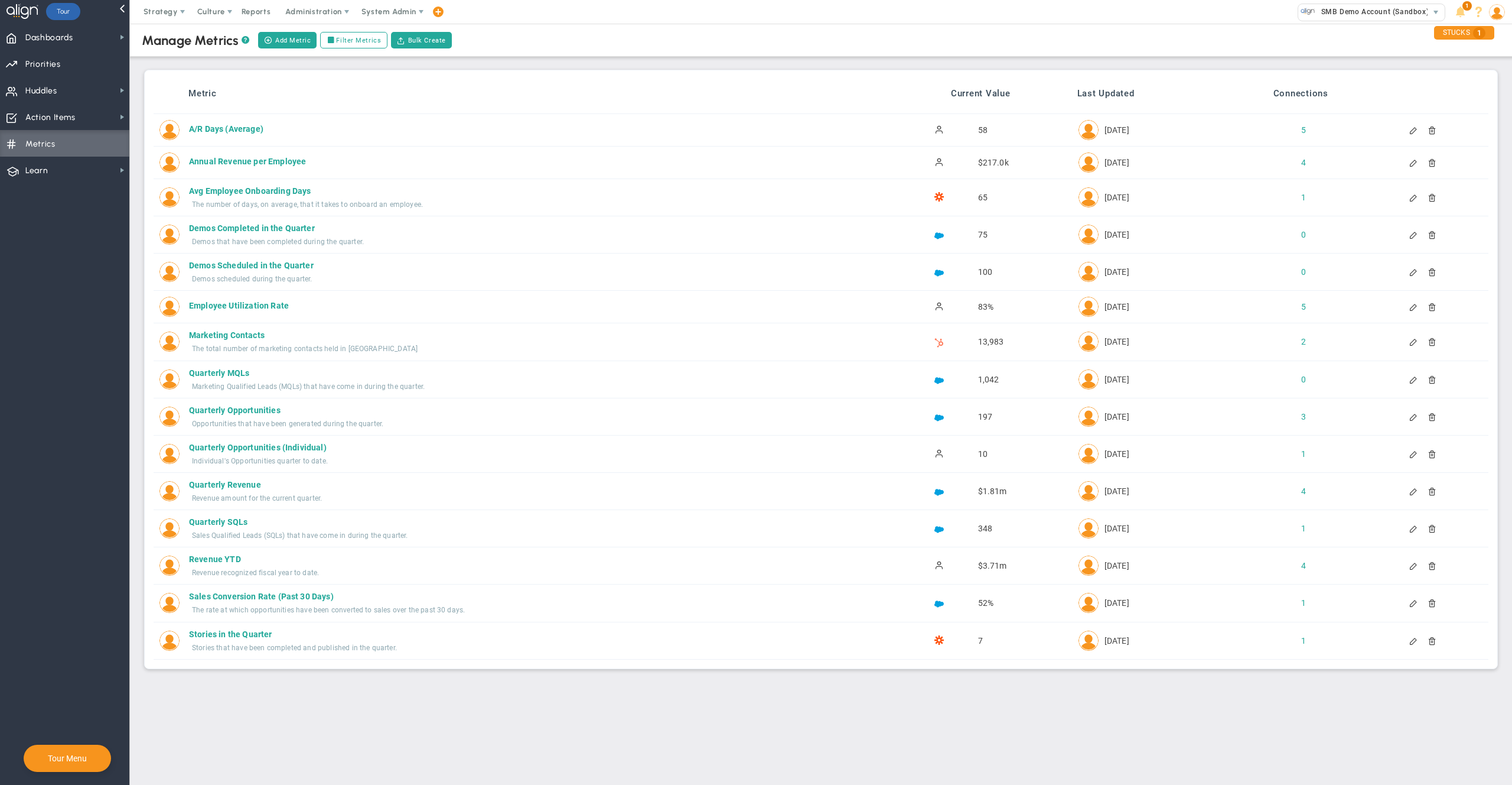
click at [1412, 129] on div at bounding box center [1416, 129] width 13 height 8
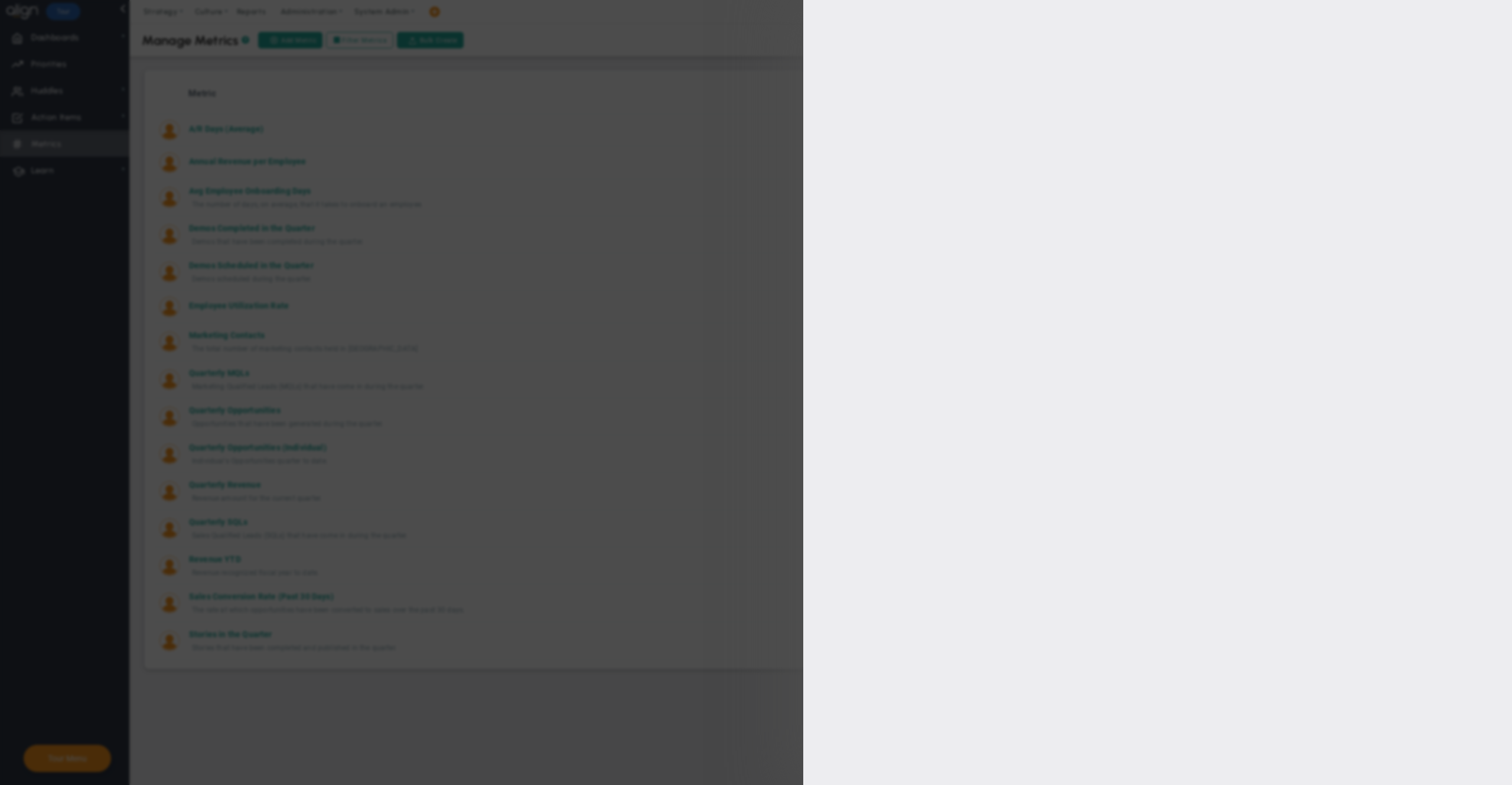
type input "A/R Days (Average)"
type input "AR-Days-Average"
type input "[PERSON_NAME]"
type input "58"
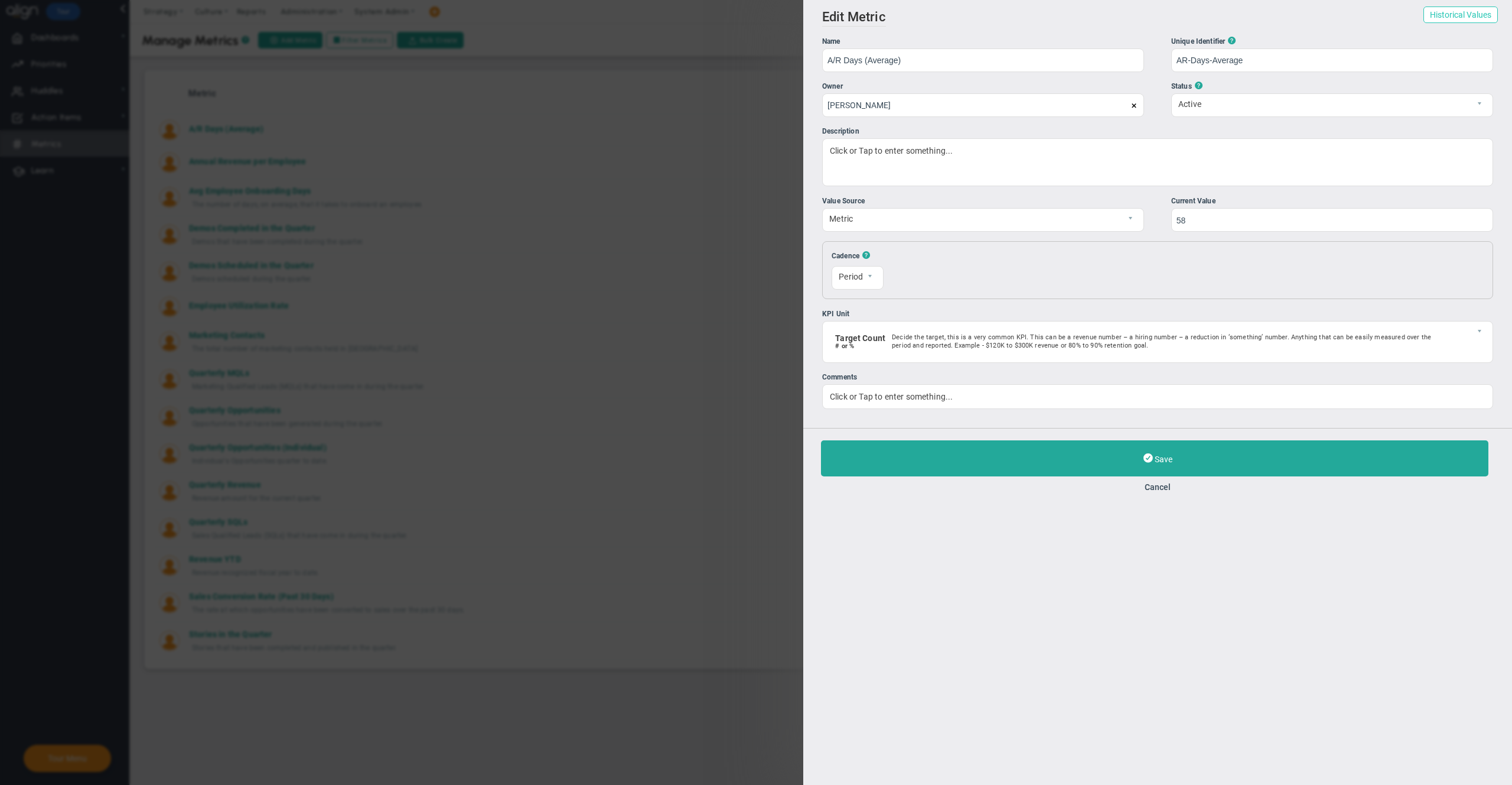
click at [1466, 21] on button "Historical Values" at bounding box center [1461, 14] width 75 height 16
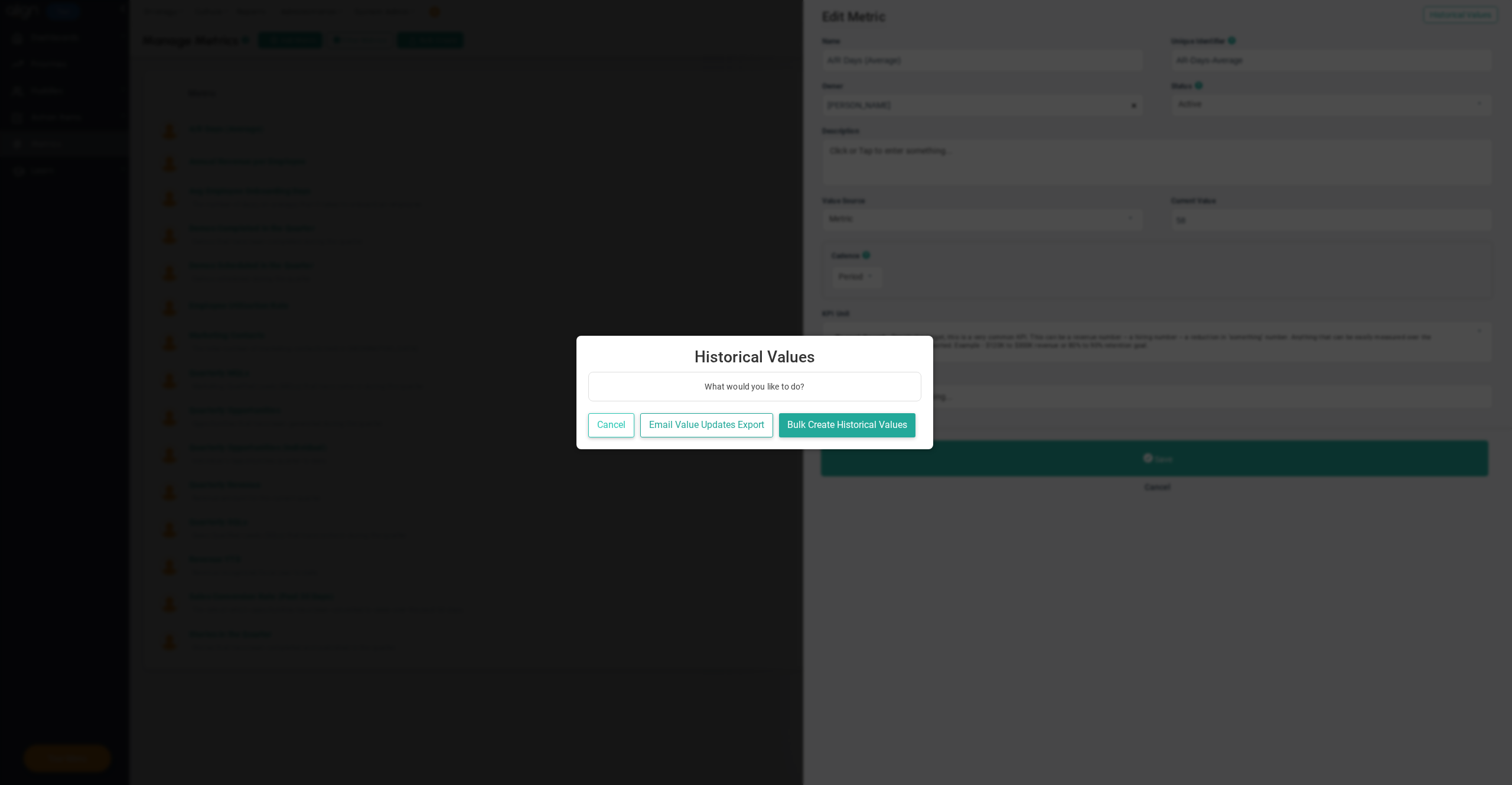
click at [609, 427] on button "Cancel" at bounding box center [611, 424] width 46 height 24
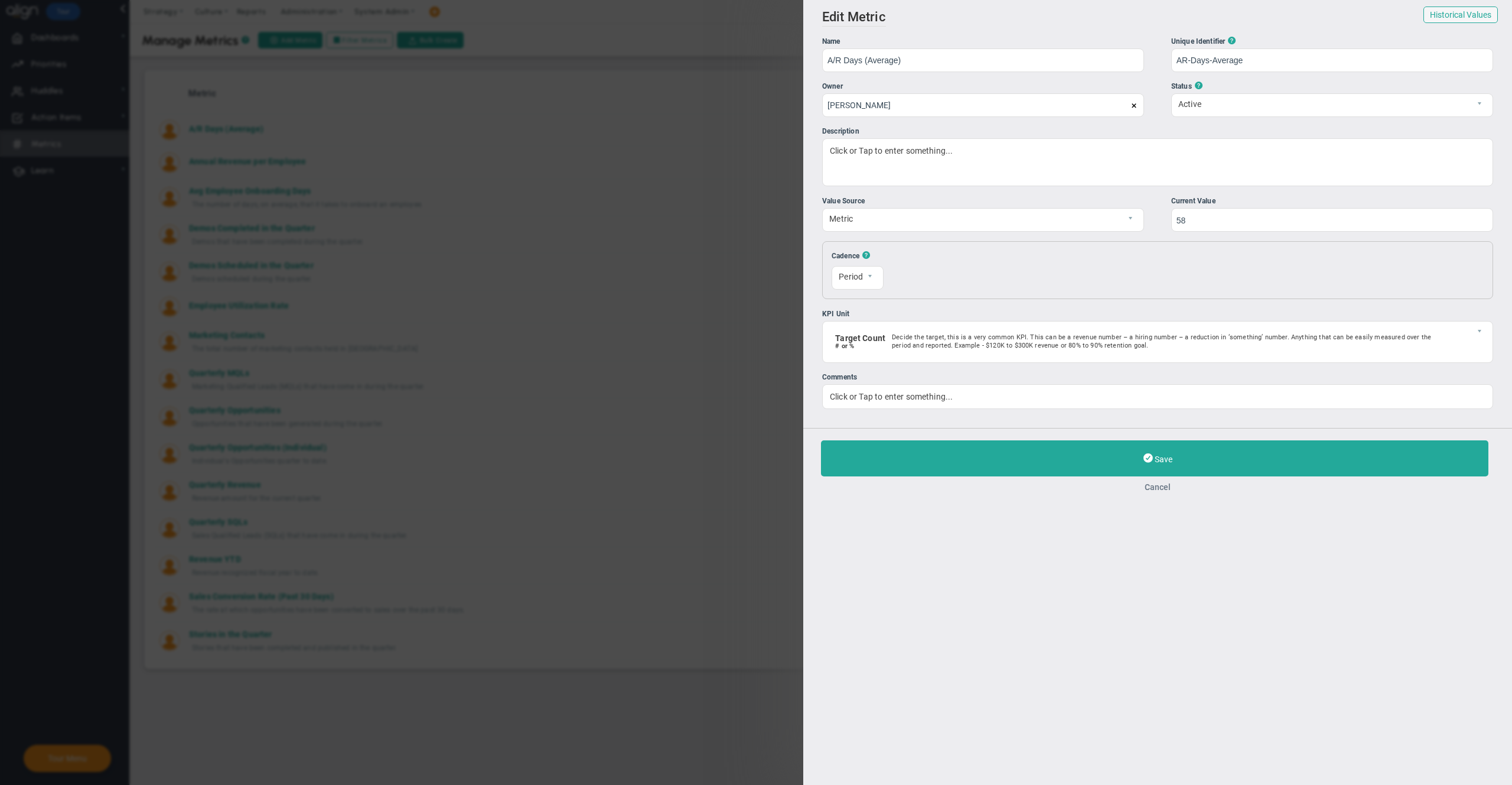
click at [1165, 489] on button "Cancel" at bounding box center [1157, 486] width 673 height 10
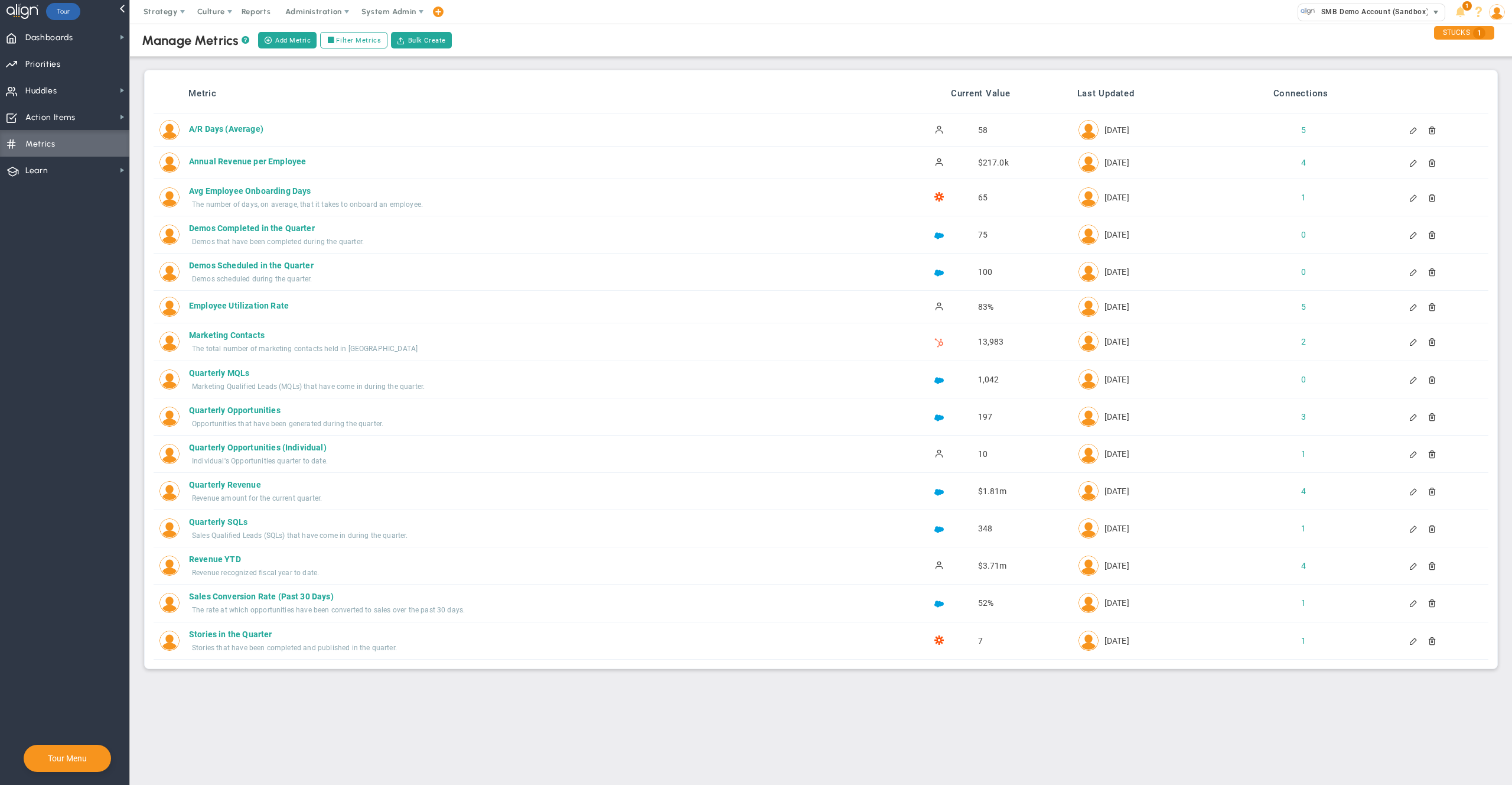
click at [1418, 19] on span "SMB Demo Account (Sandbox)" at bounding box center [1373, 12] width 113 height 15
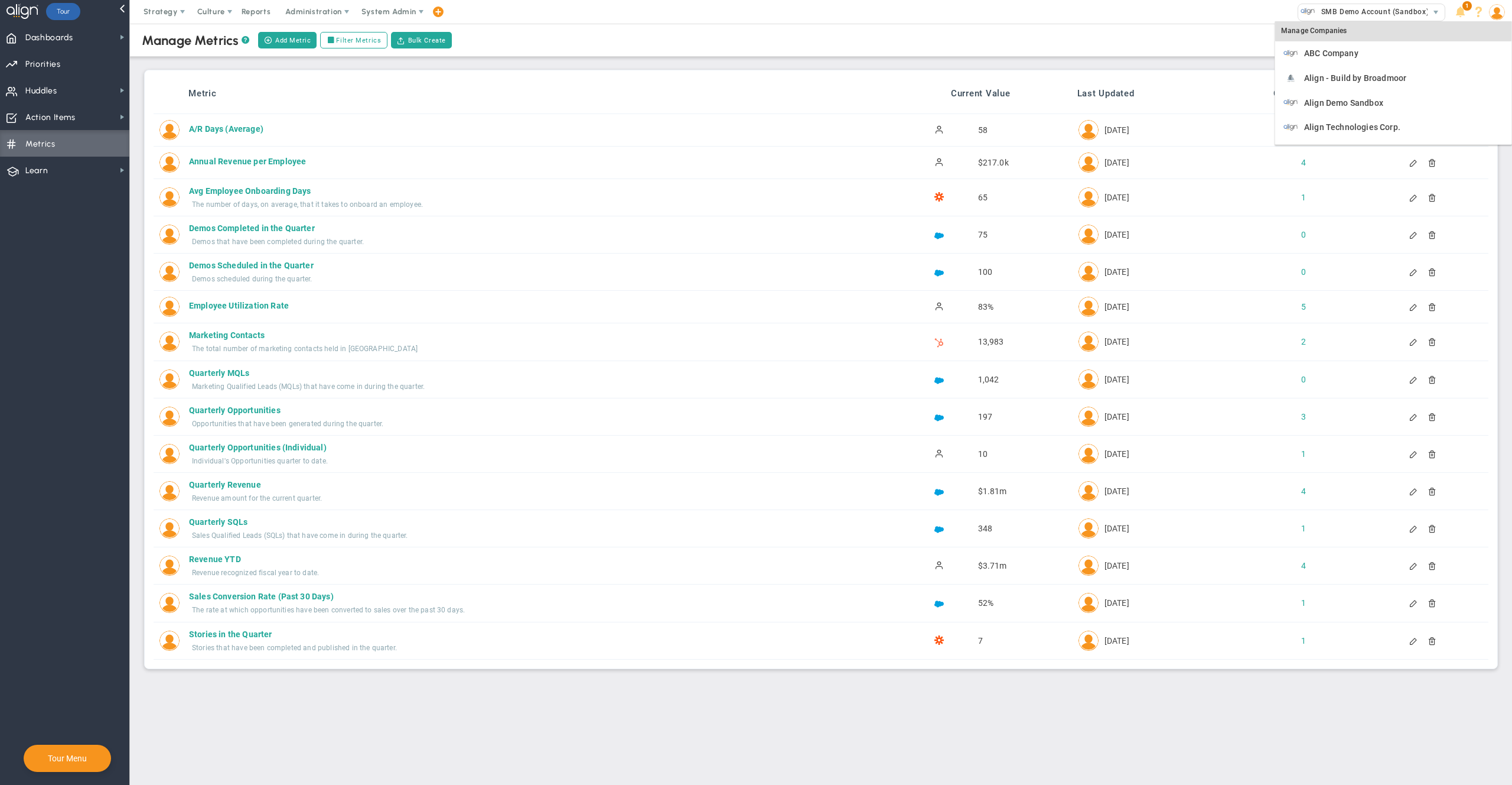
click at [1307, 33] on div "Manage Companies" at bounding box center [1393, 31] width 236 height 20
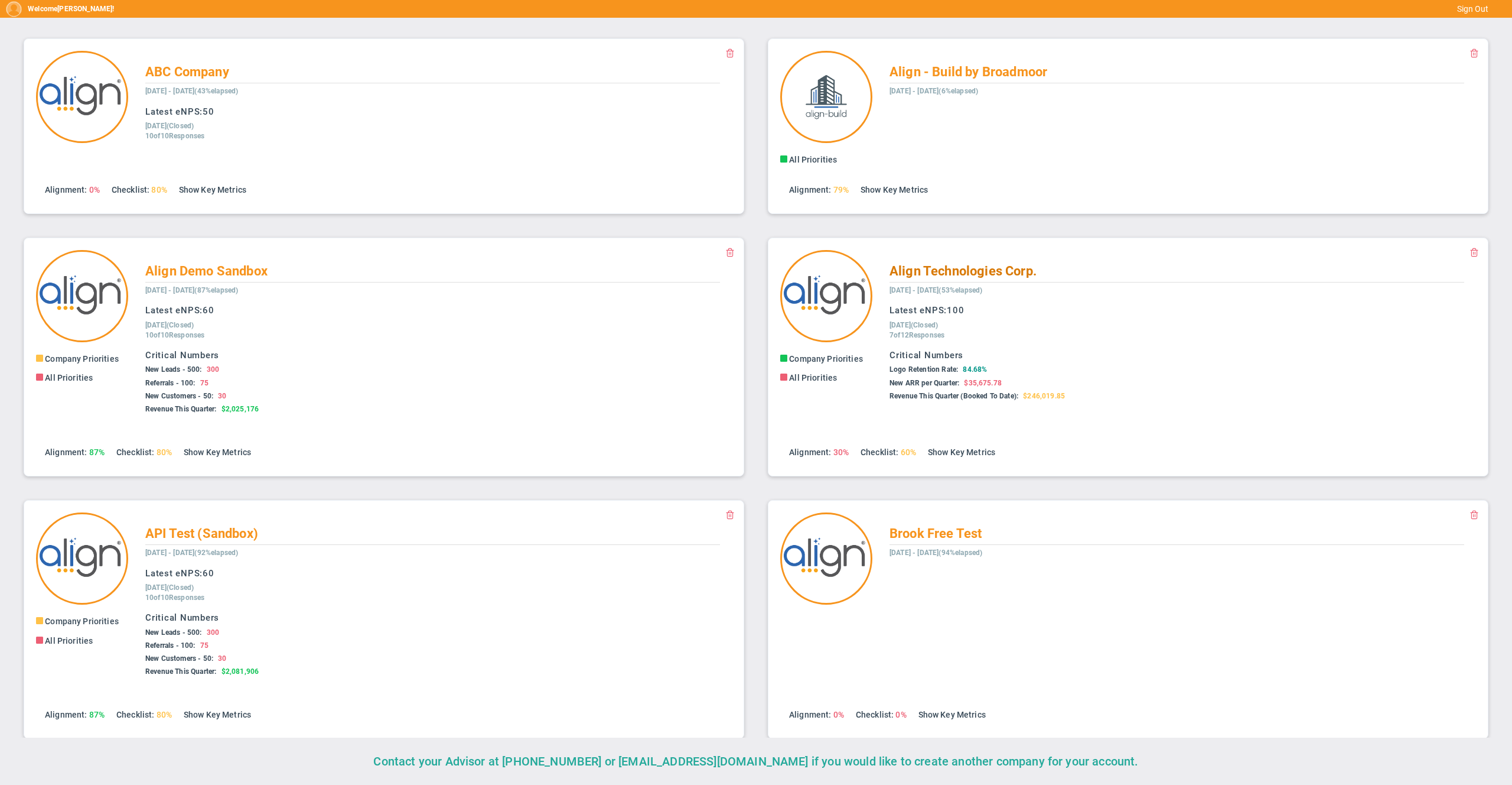
click at [916, 271] on span "Align Technologies Corp." at bounding box center [964, 271] width 147 height 14
